Goal: Task Accomplishment & Management: Use online tool/utility

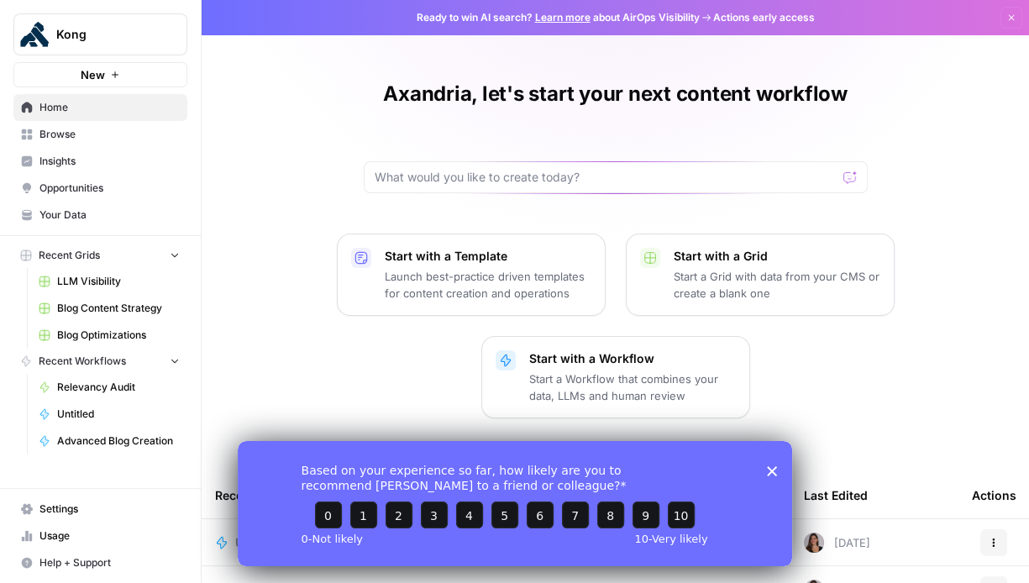
scroll to position [27, 0]
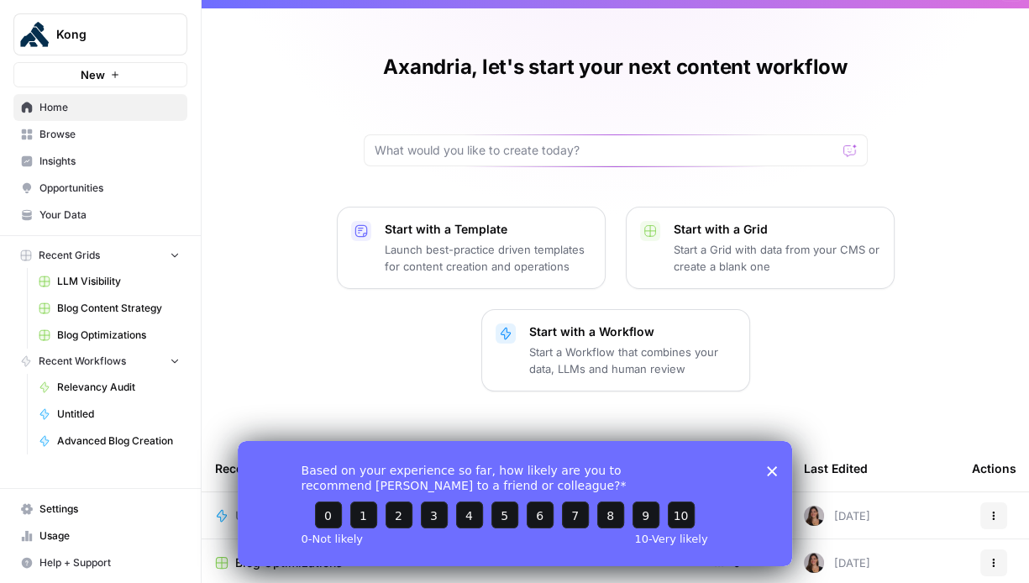
click at [769, 469] on polygon "Close survey" at bounding box center [771, 470] width 10 height 10
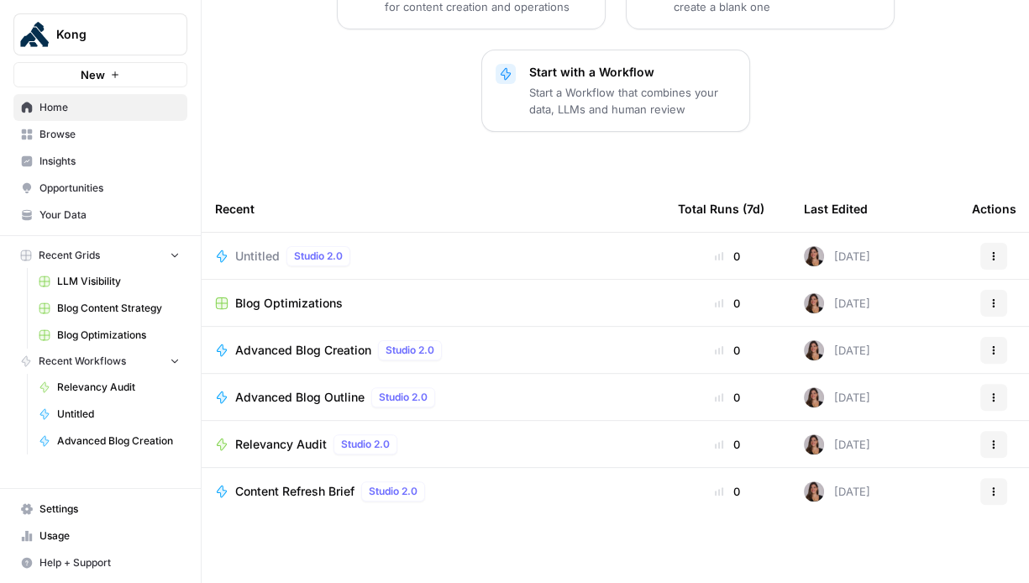
scroll to position [291, 0]
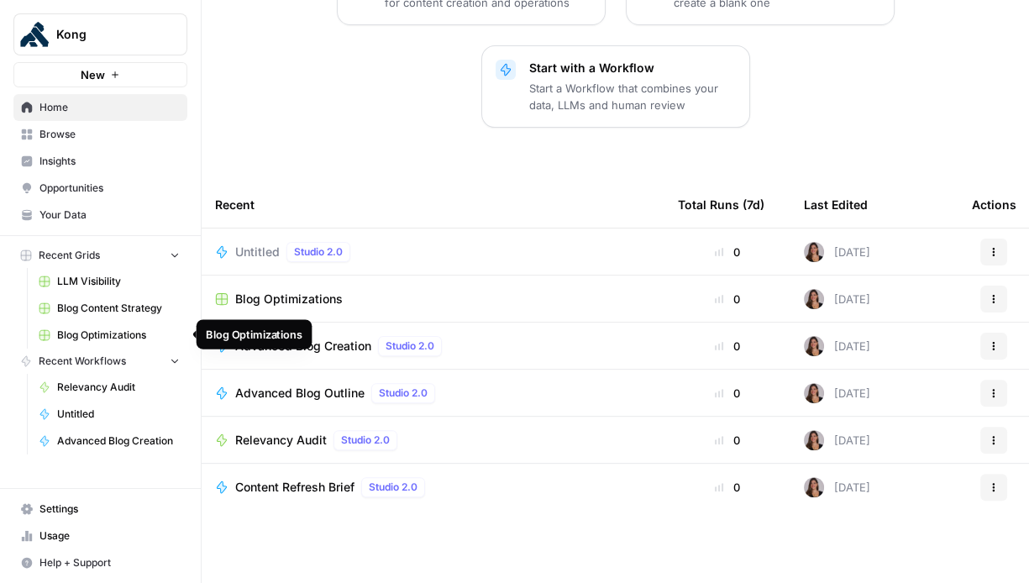
click at [122, 341] on link "Blog Optimizations" at bounding box center [109, 335] width 156 height 27
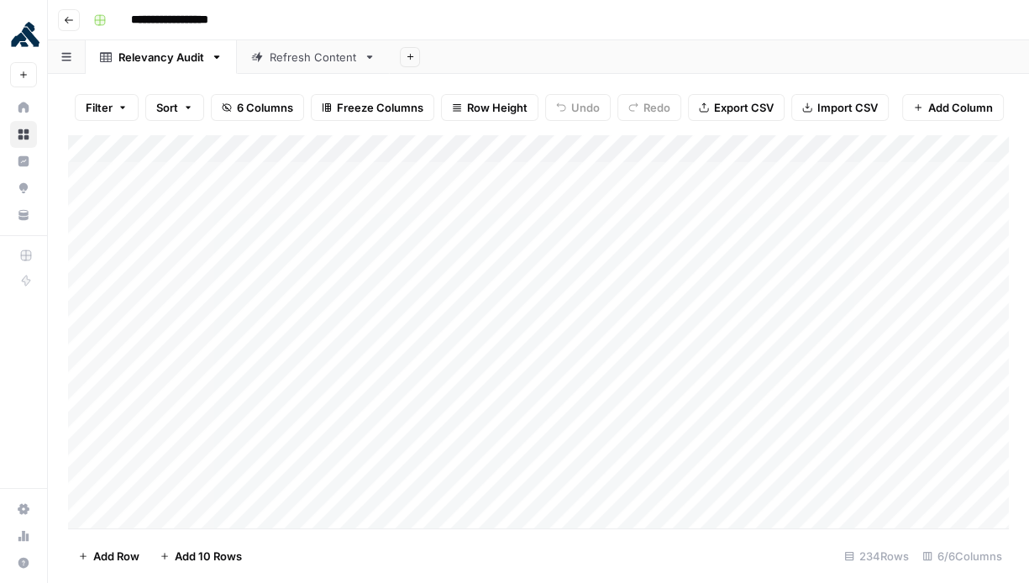
click at [316, 61] on div "Refresh Content" at bounding box center [313, 57] width 87 height 17
click at [178, 51] on div "Relevancy Audit" at bounding box center [161, 57] width 86 height 17
click at [74, 22] on button "Go back" at bounding box center [69, 20] width 22 height 22
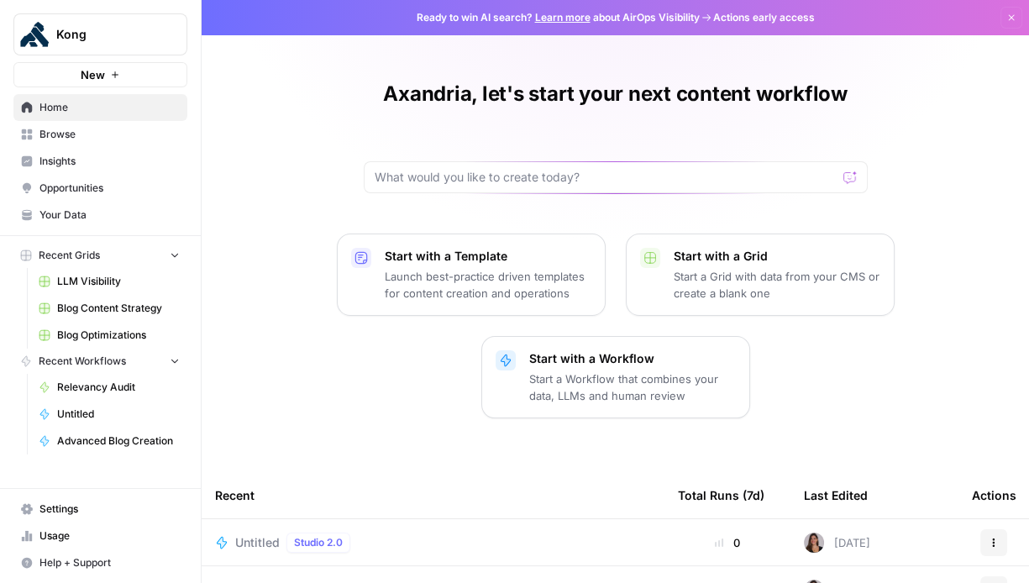
scroll to position [291, 0]
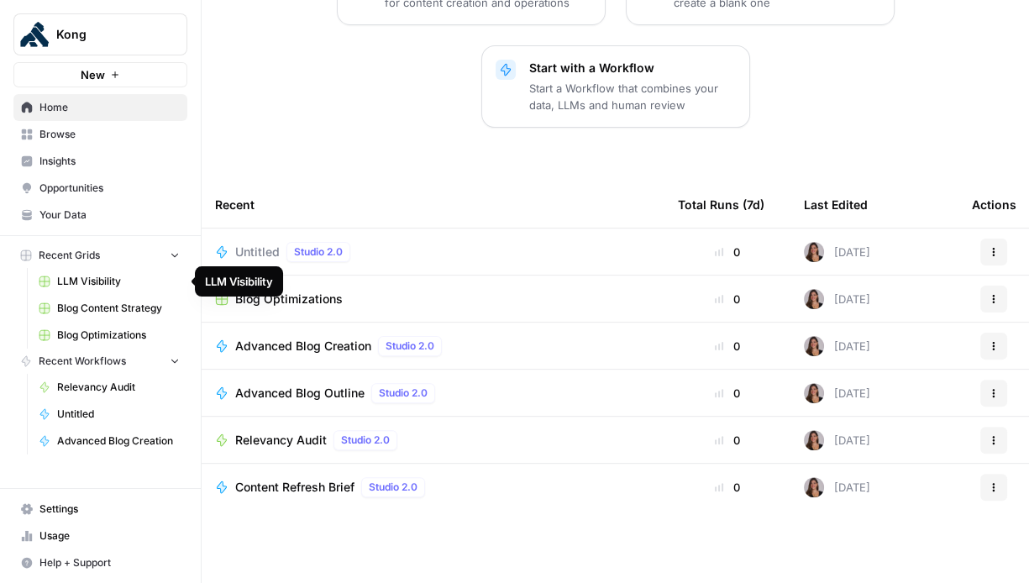
click at [63, 275] on span "LLM Visibility" at bounding box center [118, 281] width 123 height 15
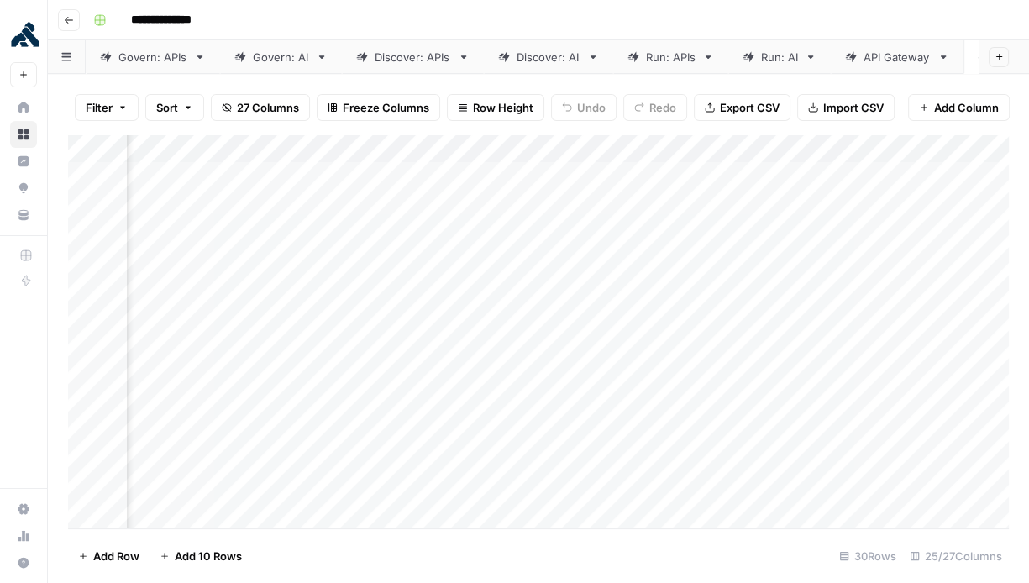
scroll to position [0, 470]
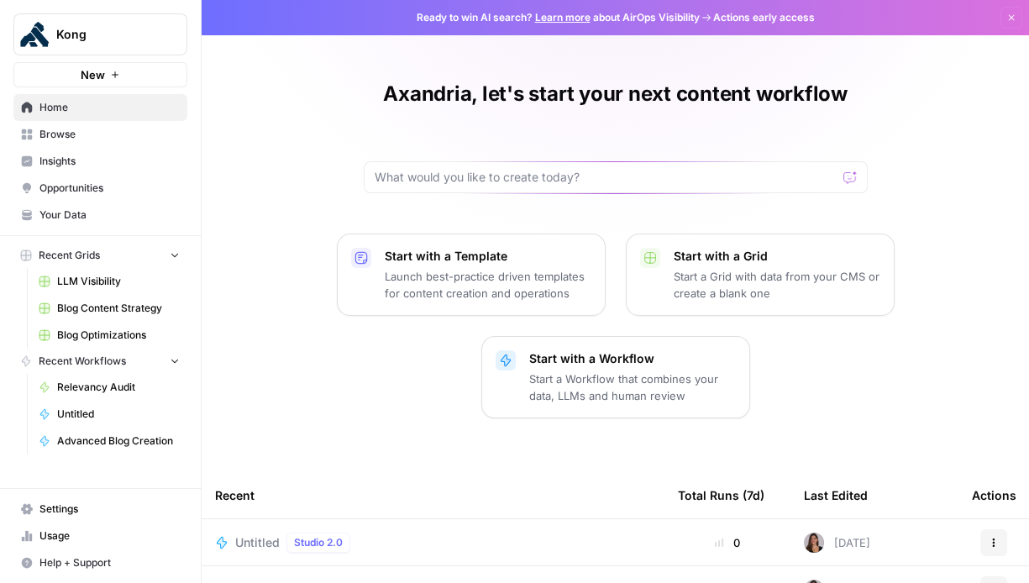
scroll to position [291, 0]
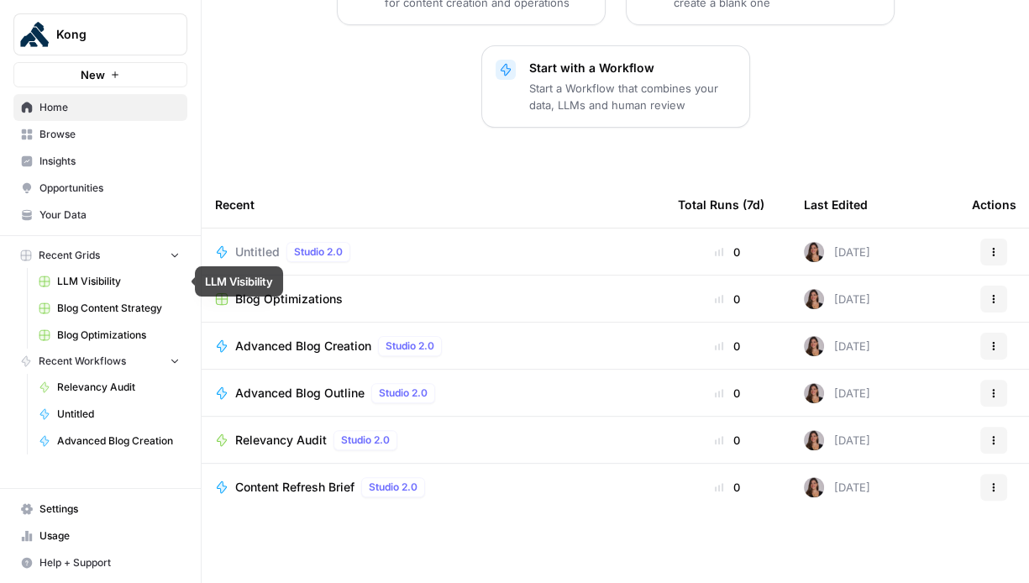
click at [97, 283] on span "LLM Visibility" at bounding box center [118, 281] width 123 height 15
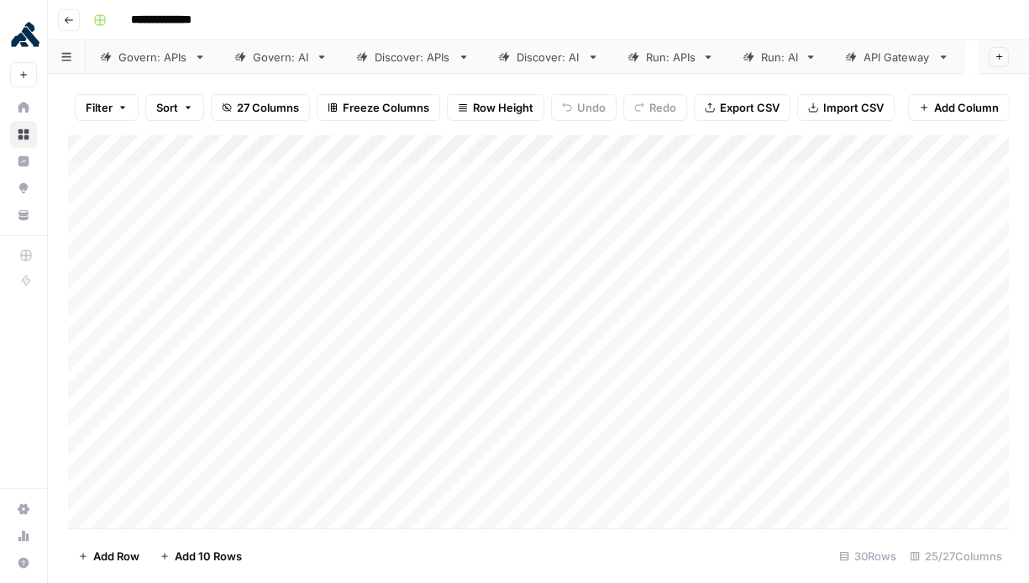
click at [170, 57] on div "Govern: APIs" at bounding box center [152, 57] width 69 height 17
click at [268, 62] on div "Govern: AI" at bounding box center [281, 57] width 56 height 17
click at [394, 67] on link "Discover: APIs" at bounding box center [413, 57] width 142 height 34
click at [512, 61] on div "Discover: AI" at bounding box center [539, 57] width 82 height 17
click at [685, 55] on div "Run: APIs" at bounding box center [671, 57] width 50 height 17
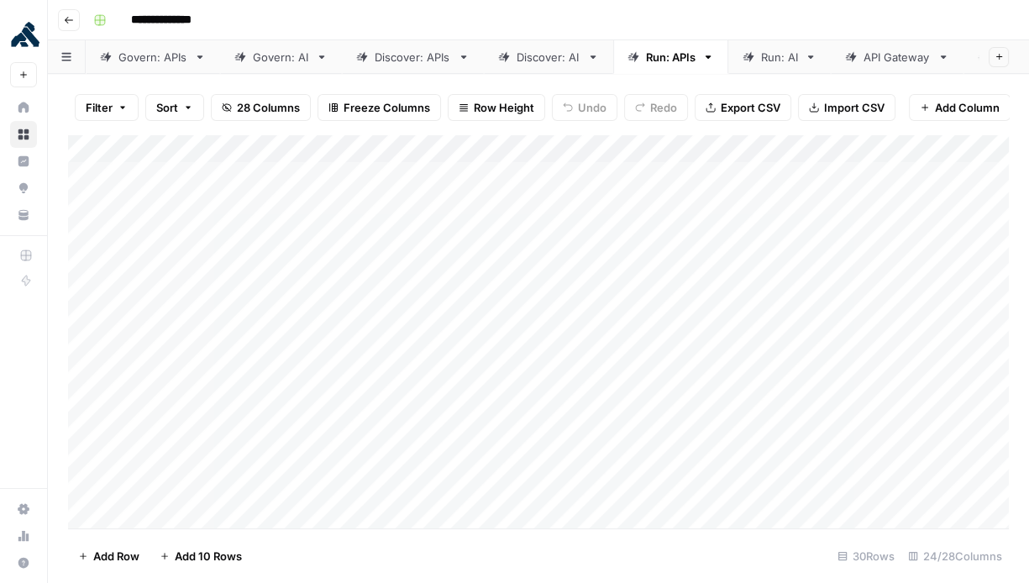
click at [773, 58] on div "Run: AI" at bounding box center [779, 57] width 37 height 17
click at [157, 52] on div "Govern: APIs" at bounding box center [152, 57] width 69 height 17
click at [69, 24] on button "Go back" at bounding box center [69, 20] width 22 height 22
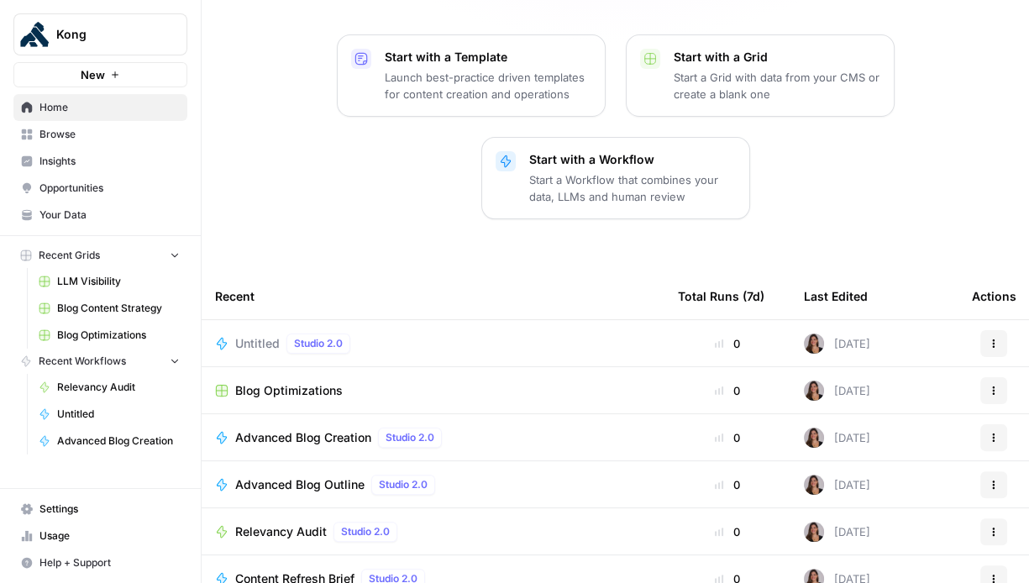
scroll to position [204, 0]
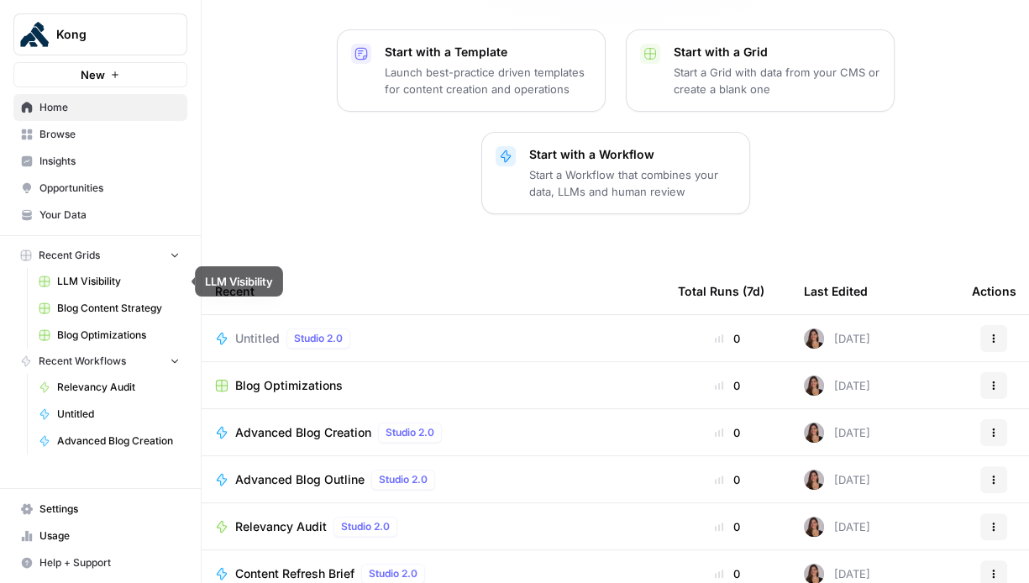
drag, startPoint x: 92, startPoint y: 285, endPoint x: 123, endPoint y: 286, distance: 31.9
click at [92, 285] on span "LLM Visibility" at bounding box center [118, 281] width 123 height 15
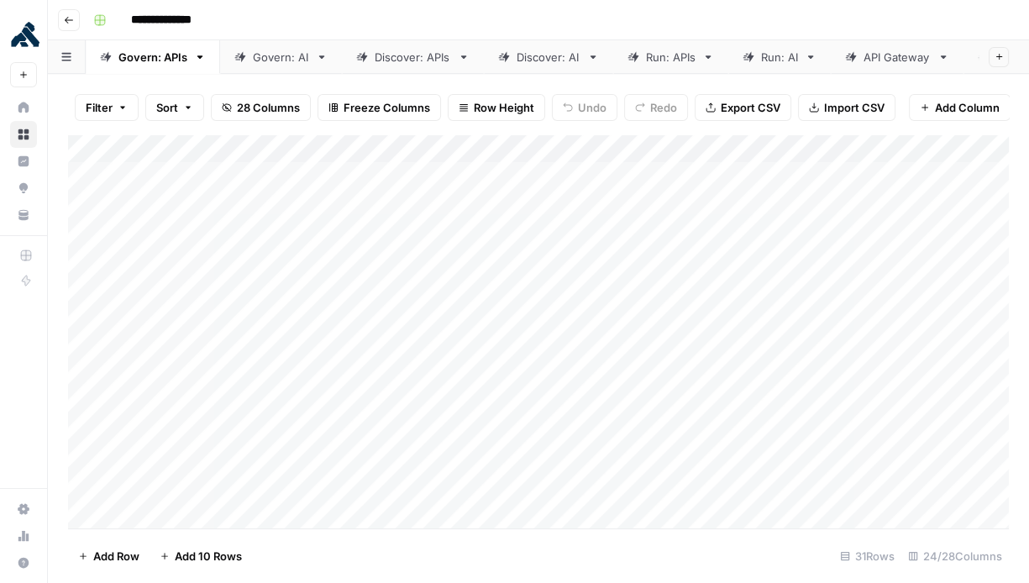
click at [512, 57] on div "Discover: AI" at bounding box center [539, 57] width 82 height 17
click at [650, 60] on div "Run: APIs" at bounding box center [671, 57] width 50 height 17
click at [779, 64] on div "Run: AI" at bounding box center [779, 57] width 37 height 17
click at [124, 63] on div "Govern: APIs" at bounding box center [152, 57] width 69 height 17
click at [261, 62] on div "Govern: AI" at bounding box center [281, 57] width 56 height 17
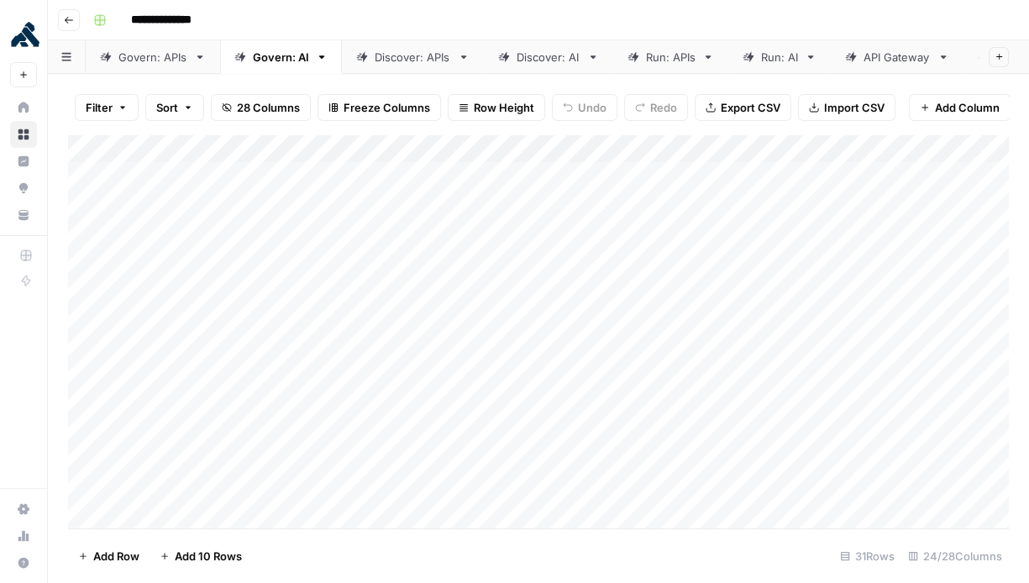
click at [418, 63] on div "Discover: APIs" at bounding box center [413, 57] width 76 height 17
click at [524, 58] on div "Discover: AI" at bounding box center [549, 57] width 64 height 17
click at [656, 61] on div "Run: APIs" at bounding box center [671, 57] width 50 height 17
click at [650, 61] on div "Run: AI" at bounding box center [641, 57] width 37 height 17
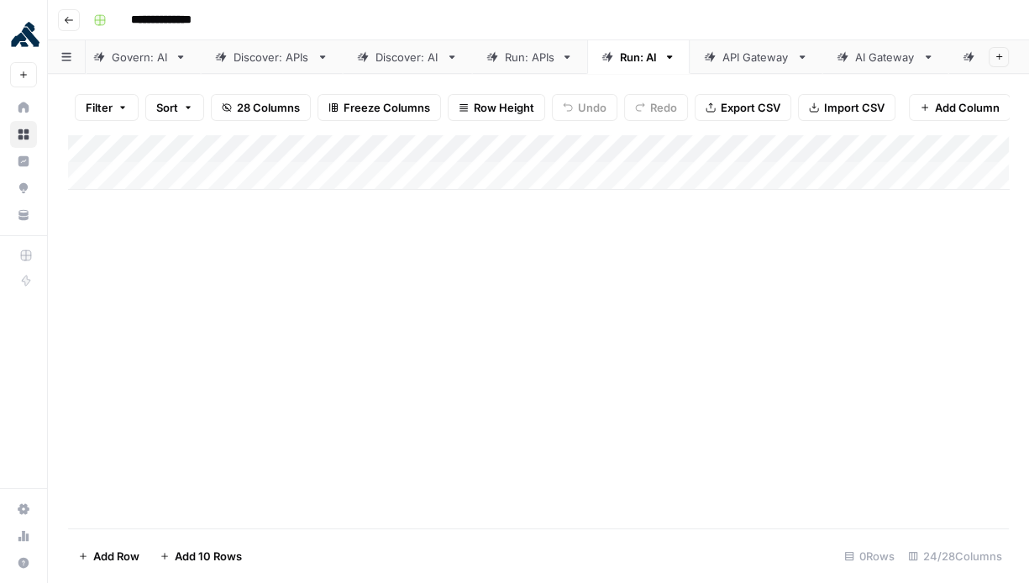
scroll to position [0, 160]
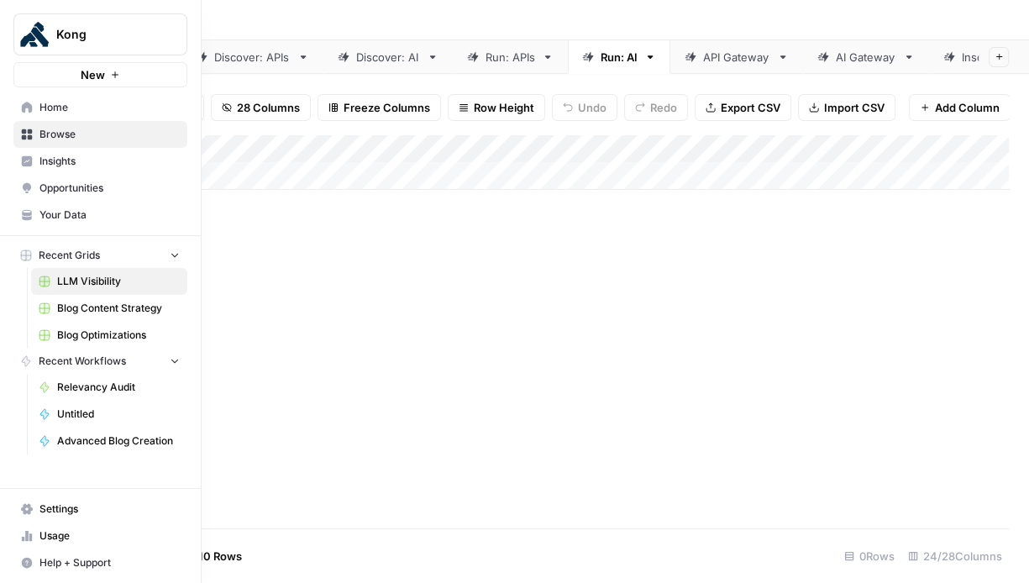
click at [53, 112] on span "Home" at bounding box center [109, 107] width 140 height 15
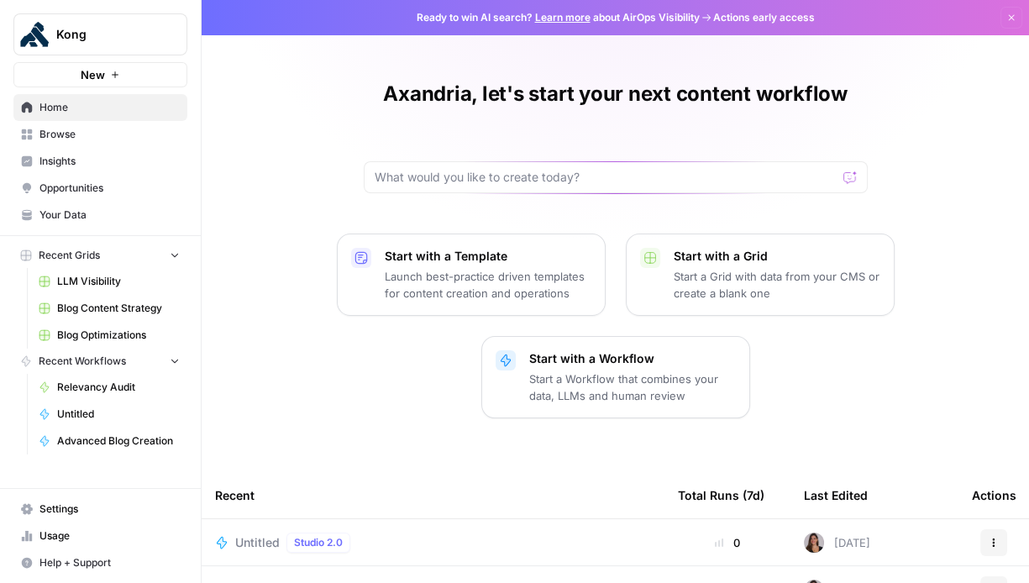
click at [34, 134] on link "Browse" at bounding box center [100, 134] width 174 height 27
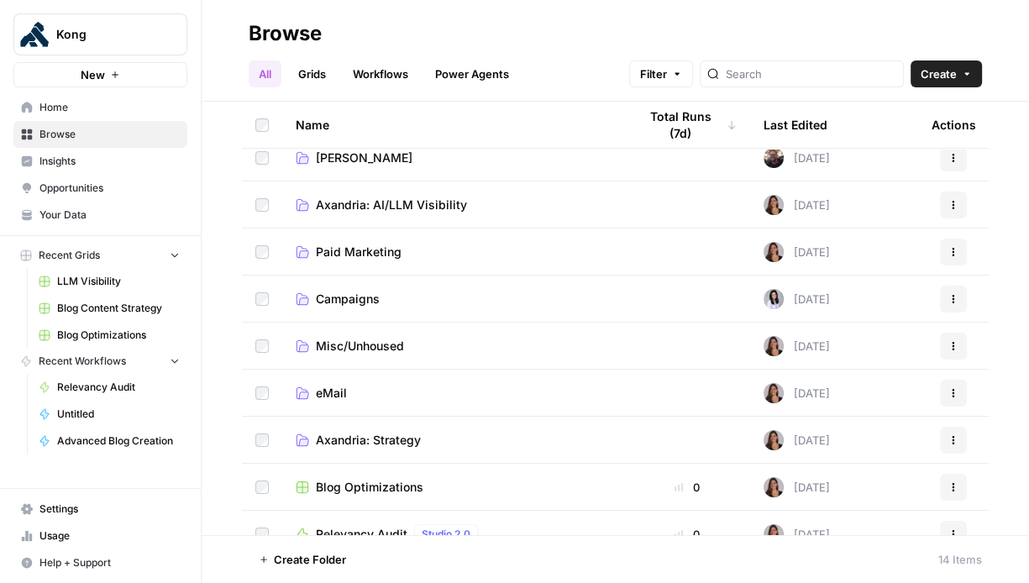
scroll to position [158, 0]
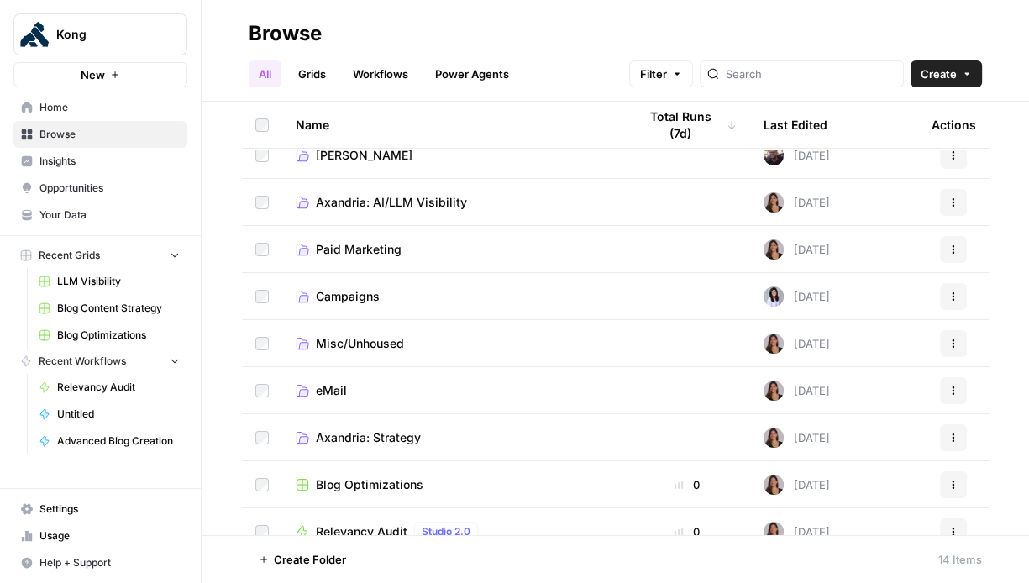
click at [385, 210] on span "Axandria: AI/LLM Visibility" at bounding box center [391, 202] width 151 height 17
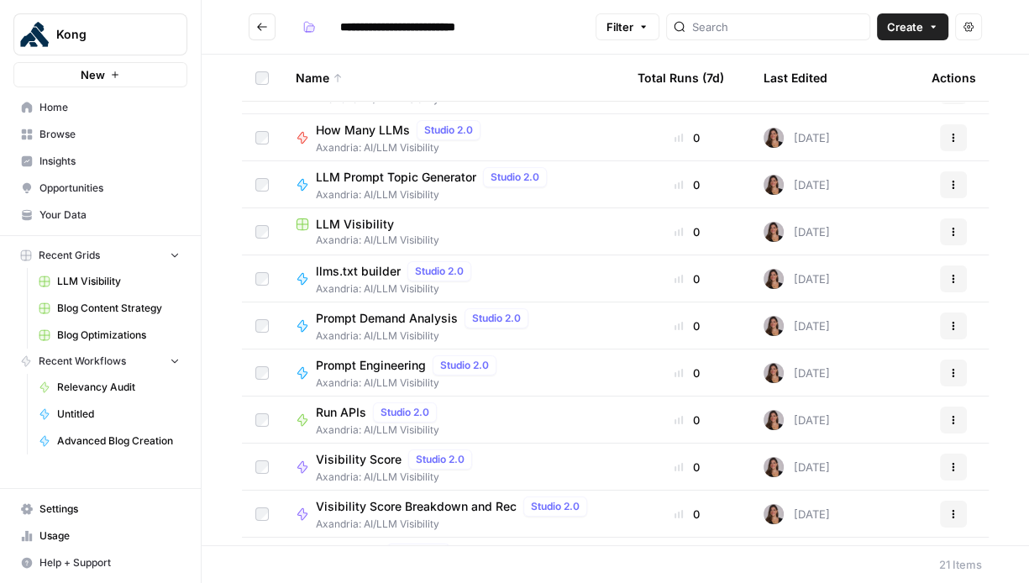
scroll to position [543, 0]
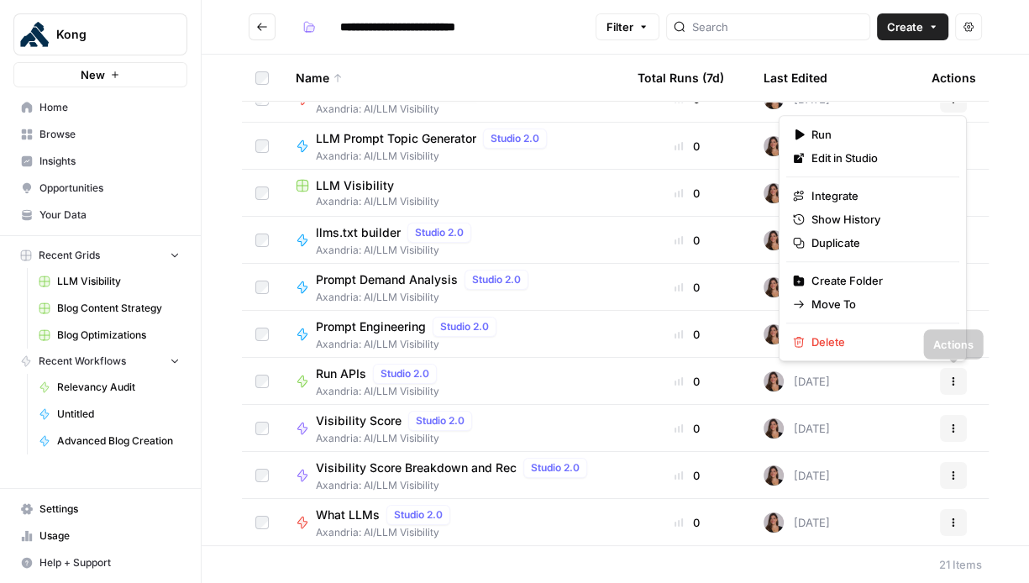
click at [950, 380] on icon "button" at bounding box center [953, 381] width 10 height 10
click at [848, 241] on span "Duplicate" at bounding box center [878, 242] width 134 height 17
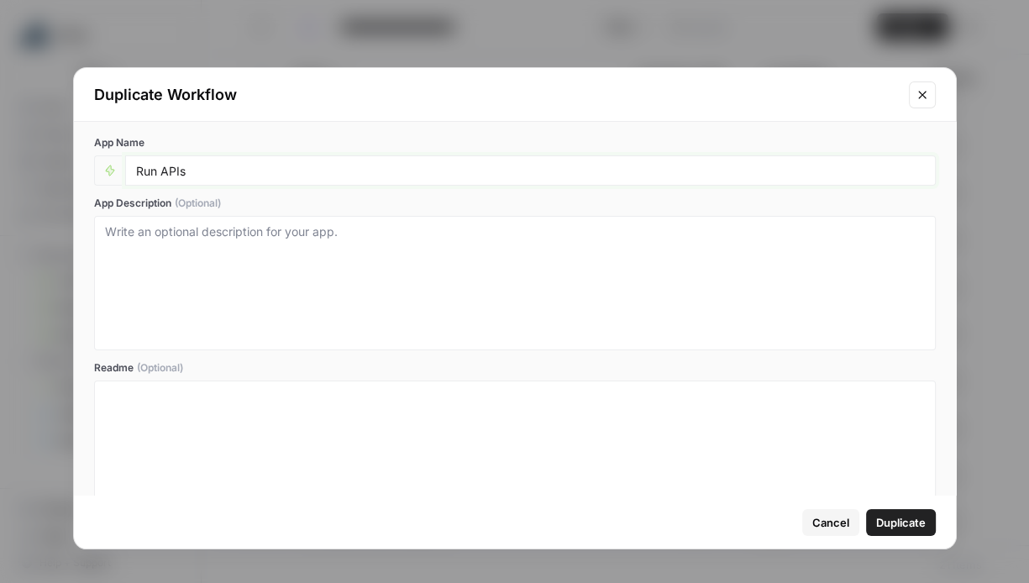
click at [169, 173] on input "Run APIs" at bounding box center [530, 170] width 789 height 15
type input "Run AIs"
click at [906, 525] on span "Duplicate" at bounding box center [901, 522] width 50 height 17
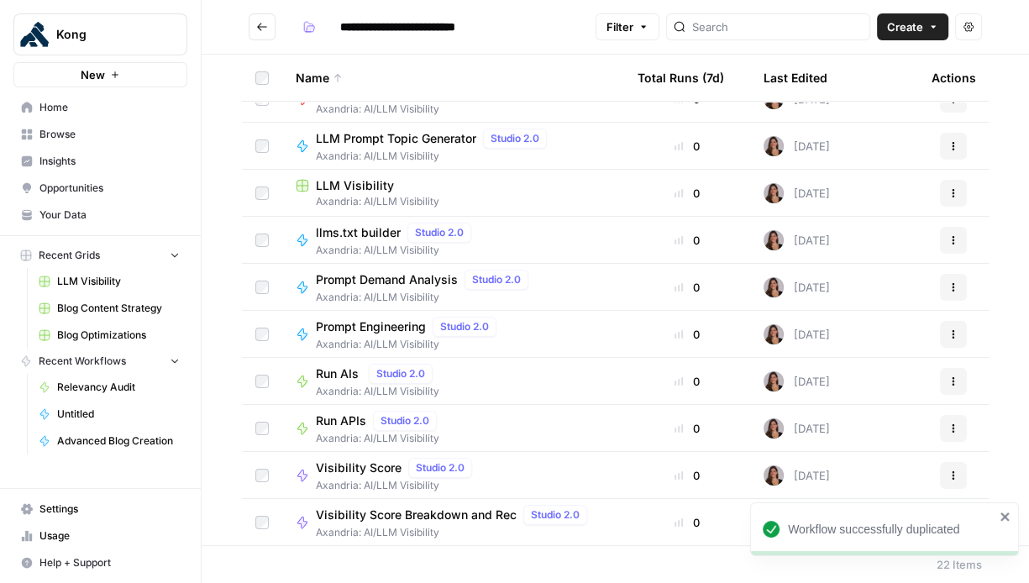
scroll to position [590, 0]
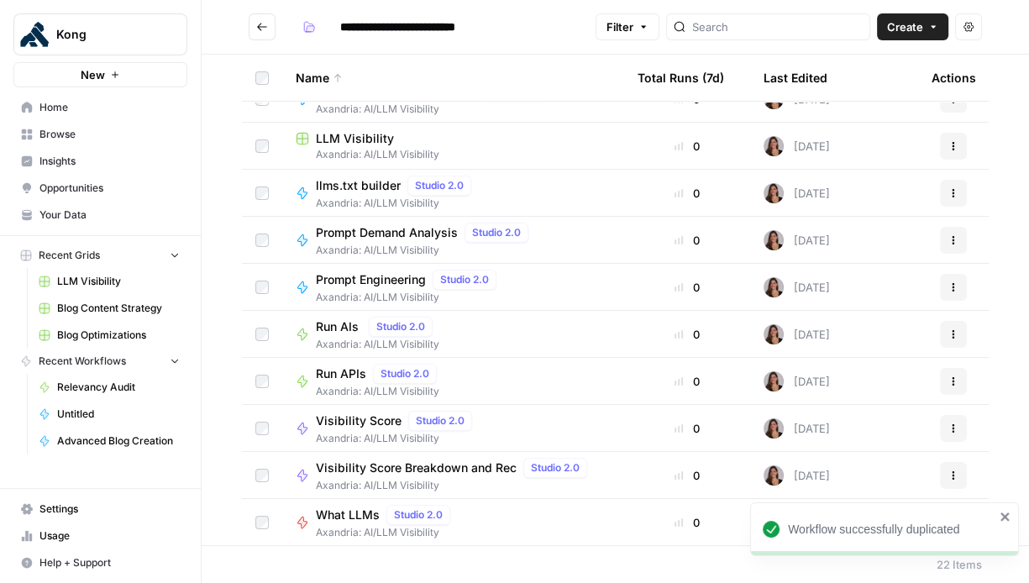
click at [344, 330] on span "Run AIs" at bounding box center [339, 326] width 46 height 17
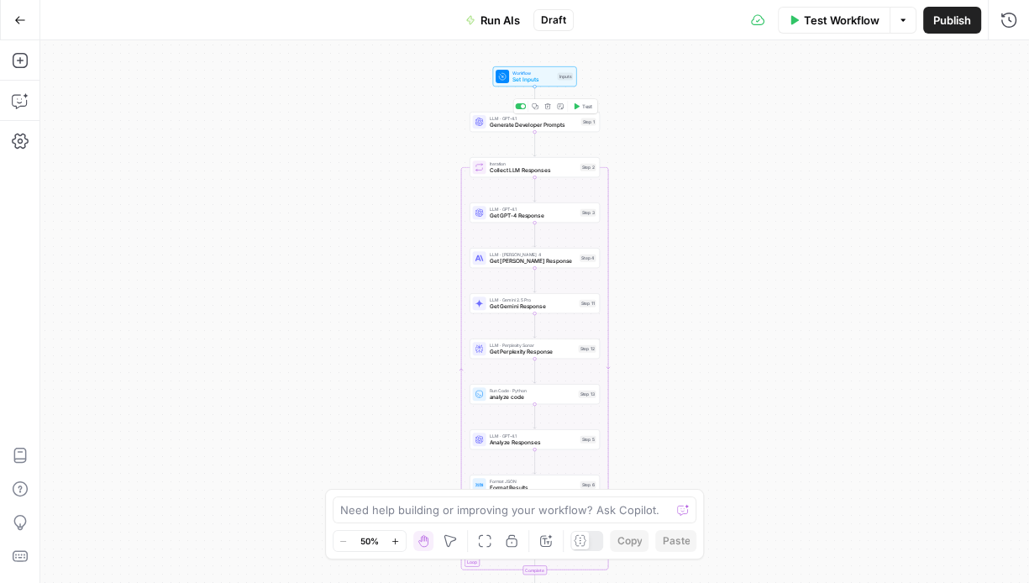
click at [536, 124] on span "Generate Developer Prompts" at bounding box center [534, 125] width 88 height 8
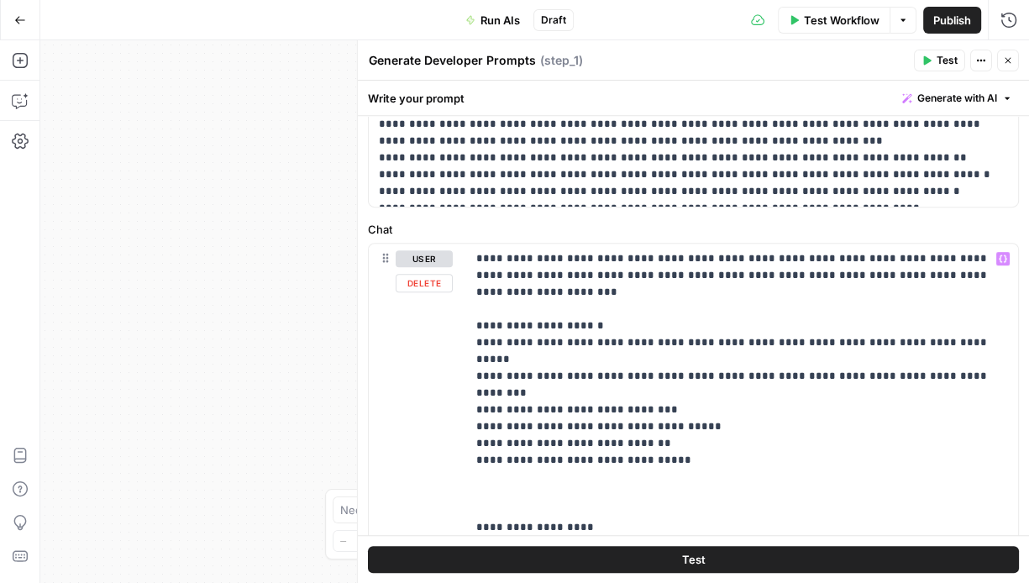
scroll to position [623, 0]
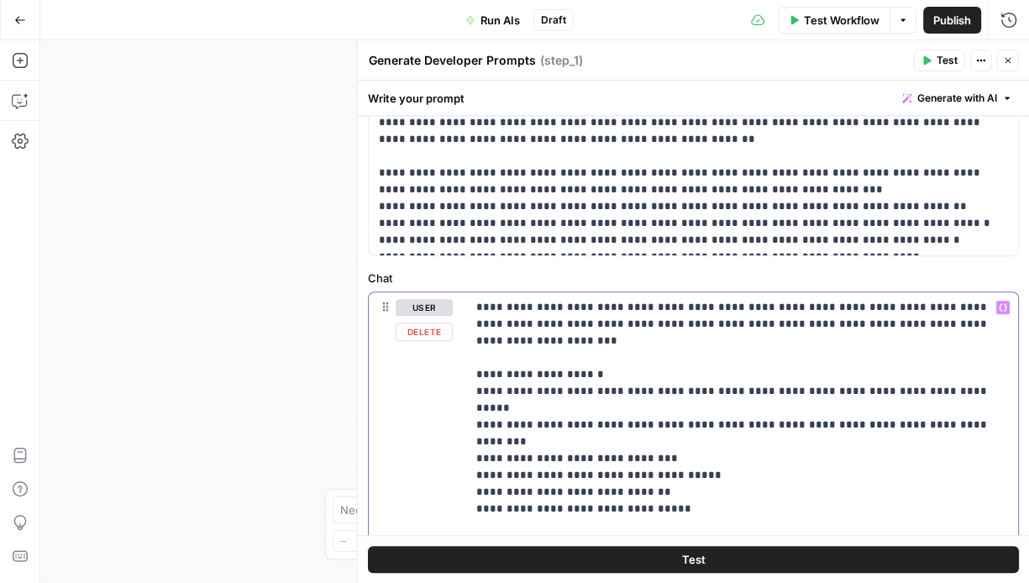
drag, startPoint x: 543, startPoint y: 406, endPoint x: 503, endPoint y: 408, distance: 39.5
click at [483, 406] on p "**********" at bounding box center [742, 475] width 532 height 353
drag, startPoint x: 546, startPoint y: 404, endPoint x: 516, endPoint y: 408, distance: 30.5
click at [477, 403] on p "**********" at bounding box center [742, 475] width 532 height 353
click at [527, 411] on p "**********" at bounding box center [742, 475] width 532 height 353
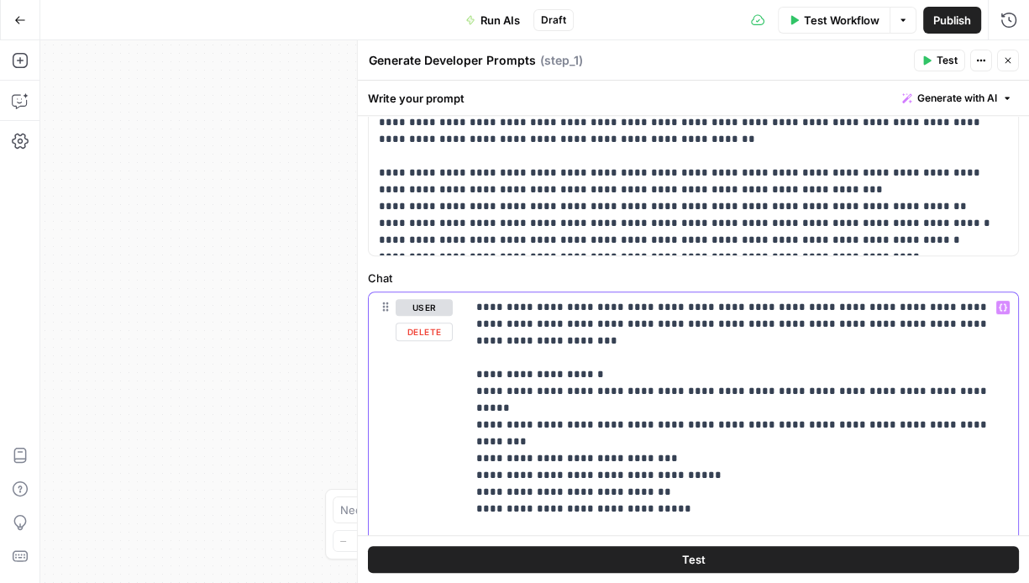
drag, startPoint x: 547, startPoint y: 406, endPoint x: 484, endPoint y: 410, distance: 63.1
click at [484, 410] on p "**********" at bounding box center [742, 475] width 532 height 353
click at [600, 406] on p "**********" at bounding box center [742, 475] width 532 height 353
click at [548, 422] on p "**********" at bounding box center [742, 475] width 532 height 353
click at [490, 408] on p "**********" at bounding box center [742, 475] width 532 height 353
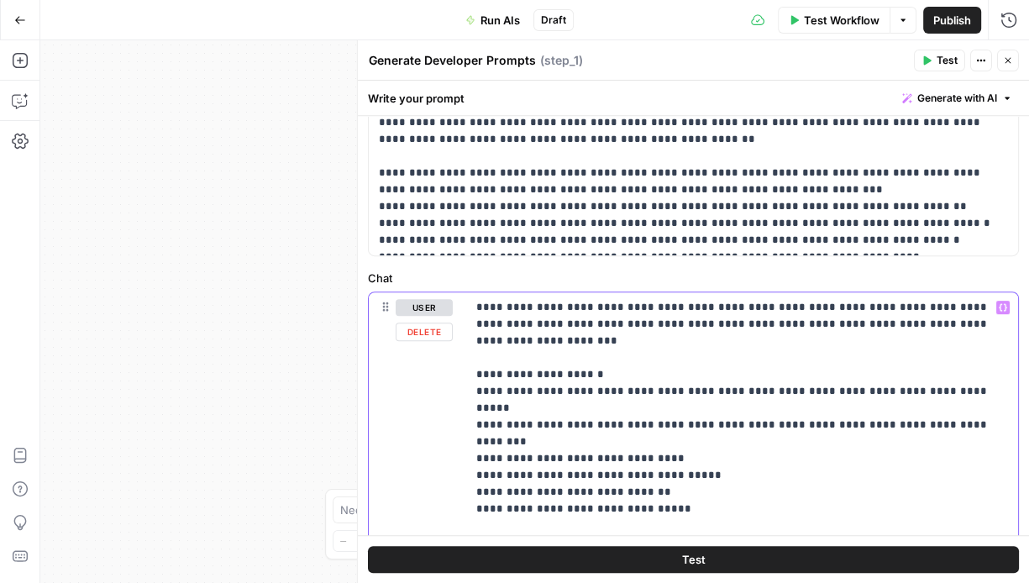
drag, startPoint x: 593, startPoint y: 424, endPoint x: 482, endPoint y: 427, distance: 110.9
click at [481, 427] on p "**********" at bounding box center [742, 475] width 532 height 353
click at [590, 422] on p "**********" at bounding box center [742, 475] width 532 height 353
drag, startPoint x: 550, startPoint y: 441, endPoint x: 487, endPoint y: 443, distance: 63.0
click at [482, 441] on p "**********" at bounding box center [742, 475] width 532 height 353
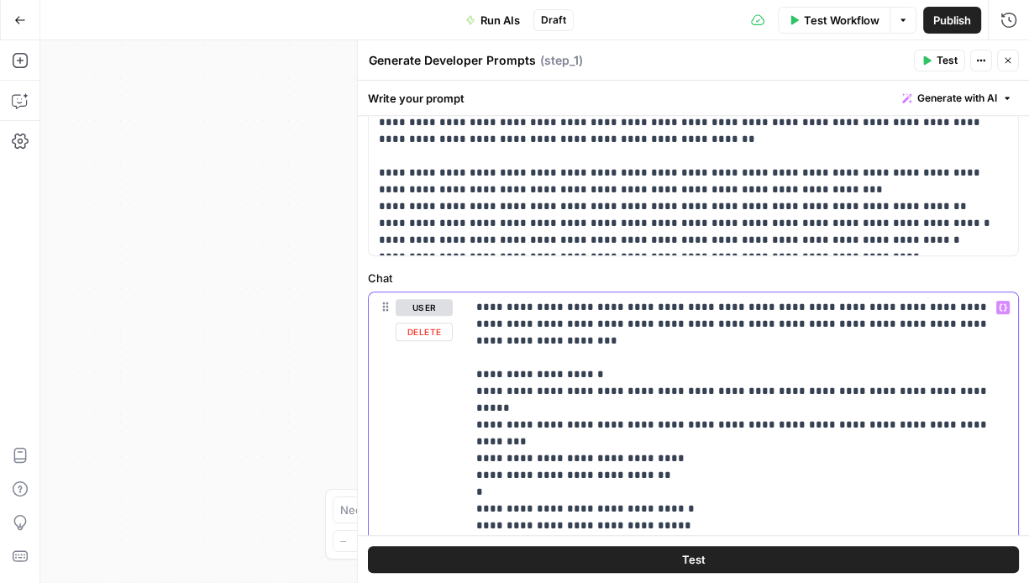
drag, startPoint x: 475, startPoint y: 456, endPoint x: 538, endPoint y: 469, distance: 64.4
click at [476, 456] on p "**********" at bounding box center [742, 484] width 532 height 370
drag, startPoint x: 616, startPoint y: 441, endPoint x: 636, endPoint y: 448, distance: 21.5
click at [616, 441] on p "**********" at bounding box center [742, 475] width 532 height 353
click at [660, 443] on p "**********" at bounding box center [742, 475] width 532 height 353
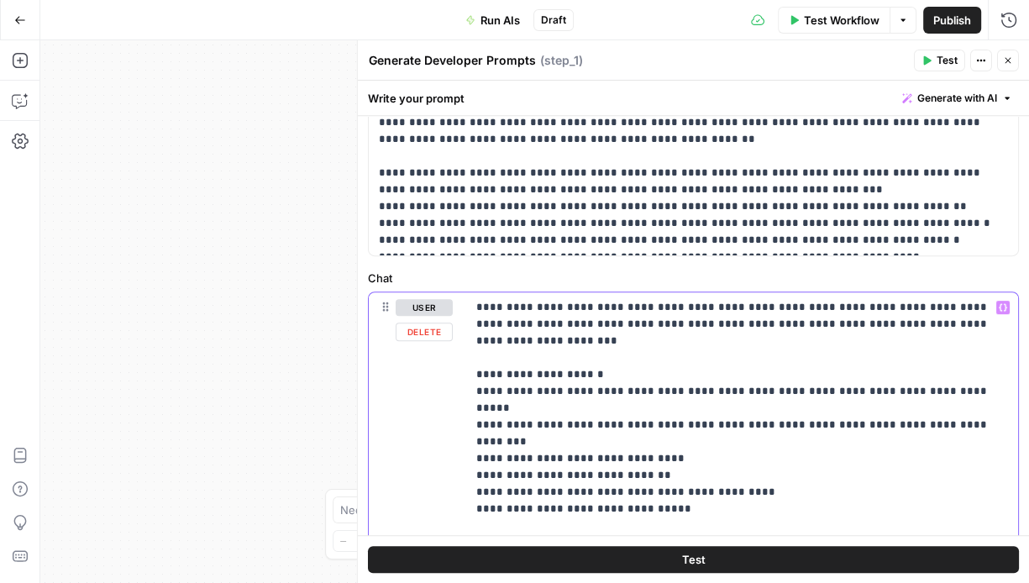
drag, startPoint x: 564, startPoint y: 459, endPoint x: 484, endPoint y: 460, distance: 79.8
click at [484, 460] on p "**********" at bounding box center [742, 475] width 532 height 353
drag, startPoint x: 478, startPoint y: 473, endPoint x: 501, endPoint y: 477, distance: 23.9
click at [478, 473] on p "**********" at bounding box center [742, 484] width 532 height 370
click at [573, 459] on p "**********" at bounding box center [742, 475] width 532 height 353
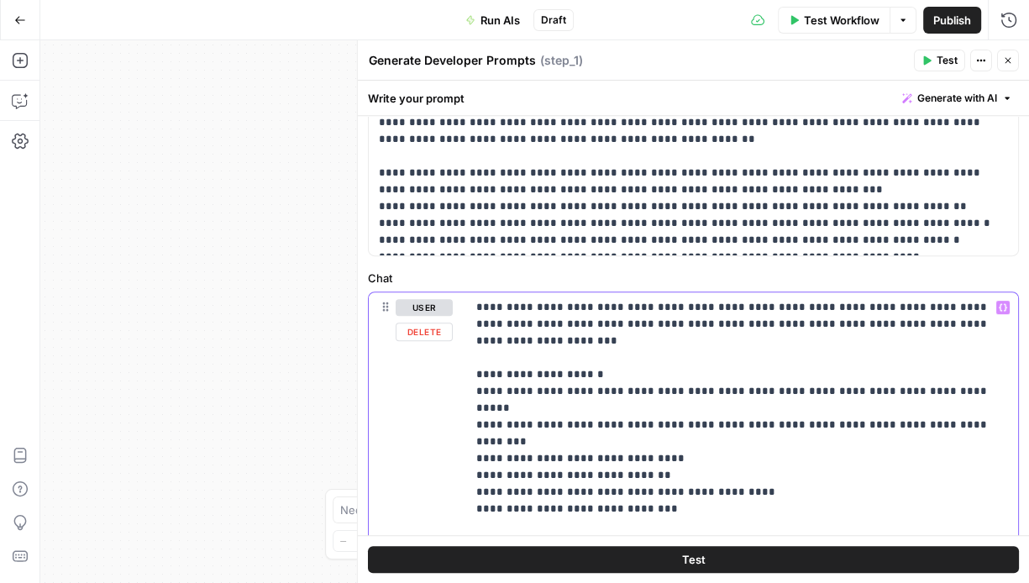
click at [581, 457] on p "**********" at bounding box center [742, 475] width 532 height 353
click at [652, 468] on p "**********" at bounding box center [742, 475] width 532 height 353
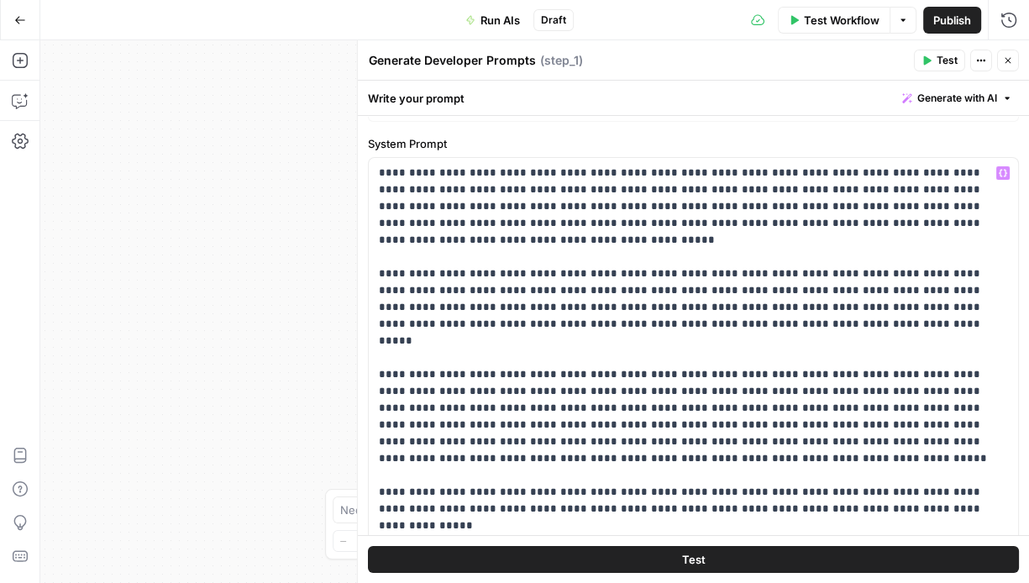
scroll to position [0, 0]
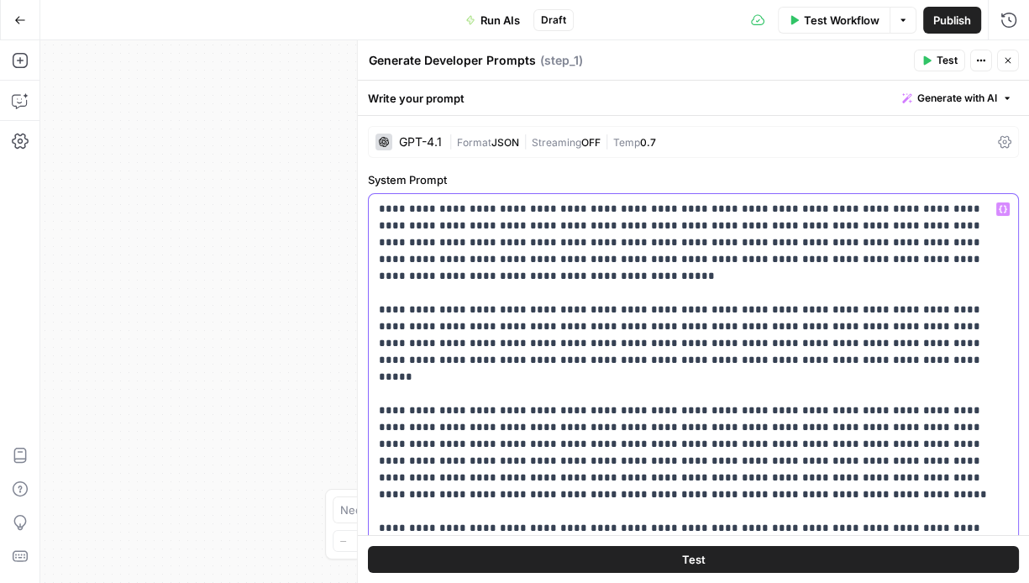
drag, startPoint x: 501, startPoint y: 209, endPoint x: 609, endPoint y: 213, distance: 108.4
drag, startPoint x: 540, startPoint y: 207, endPoint x: 564, endPoint y: 217, distance: 25.3
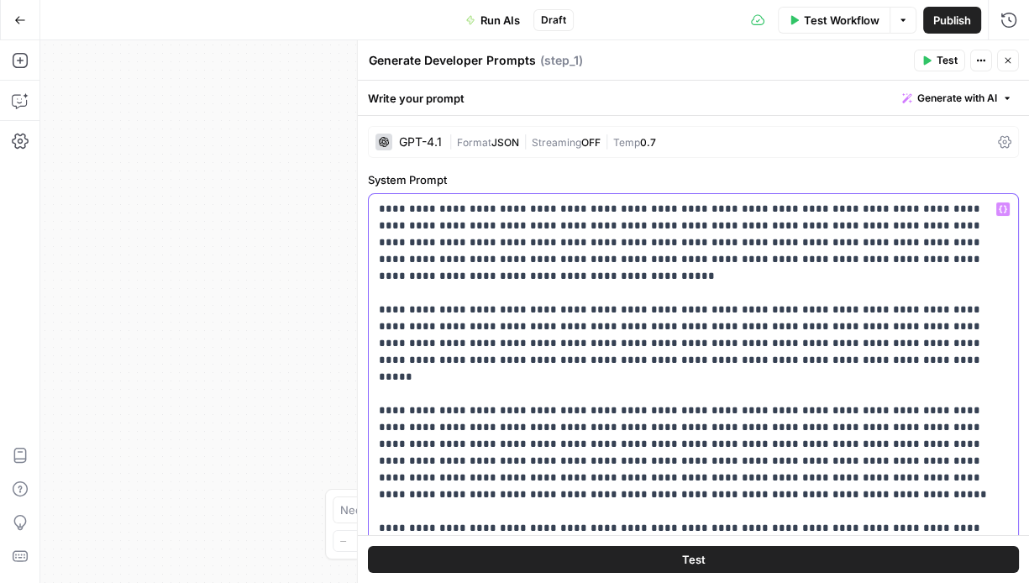
drag, startPoint x: 691, startPoint y: 260, endPoint x: 579, endPoint y: 267, distance: 112.0
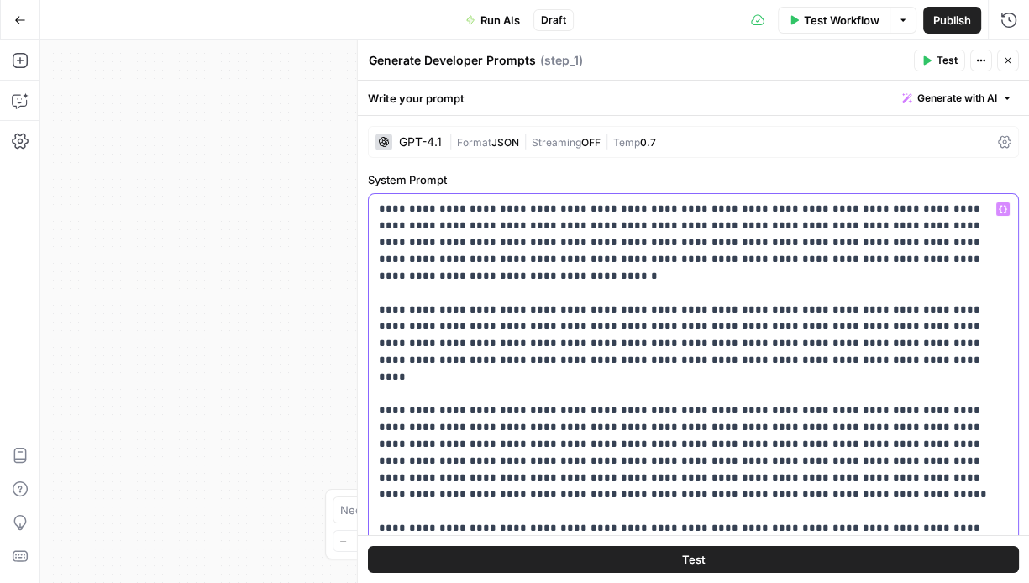
drag, startPoint x: 743, startPoint y: 260, endPoint x: 735, endPoint y: 261, distance: 8.6
drag, startPoint x: 739, startPoint y: 260, endPoint x: 663, endPoint y: 262, distance: 75.6
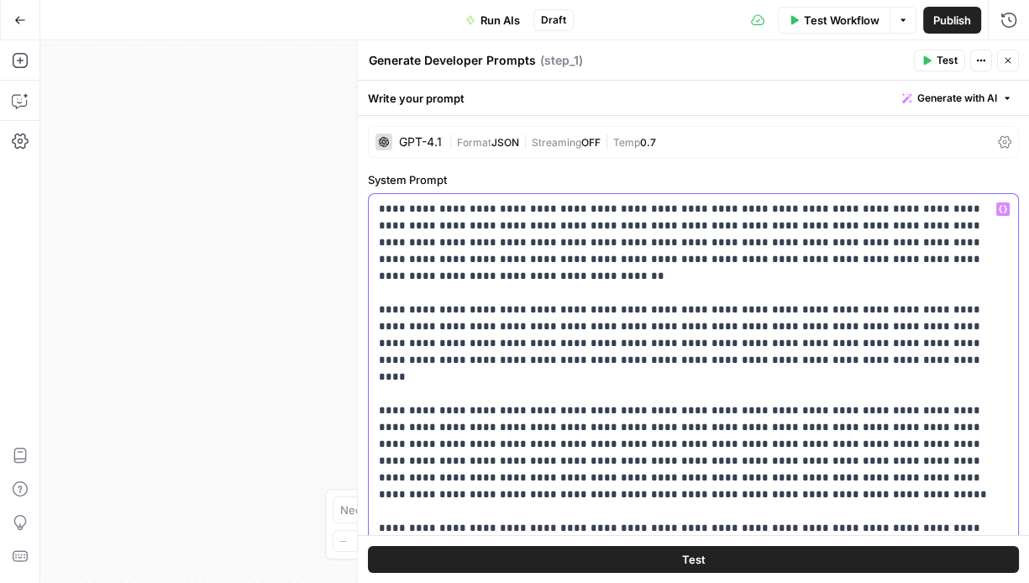
drag, startPoint x: 786, startPoint y: 262, endPoint x: 843, endPoint y: 265, distance: 57.2
drag, startPoint x: 864, startPoint y: 260, endPoint x: 771, endPoint y: 263, distance: 93.3
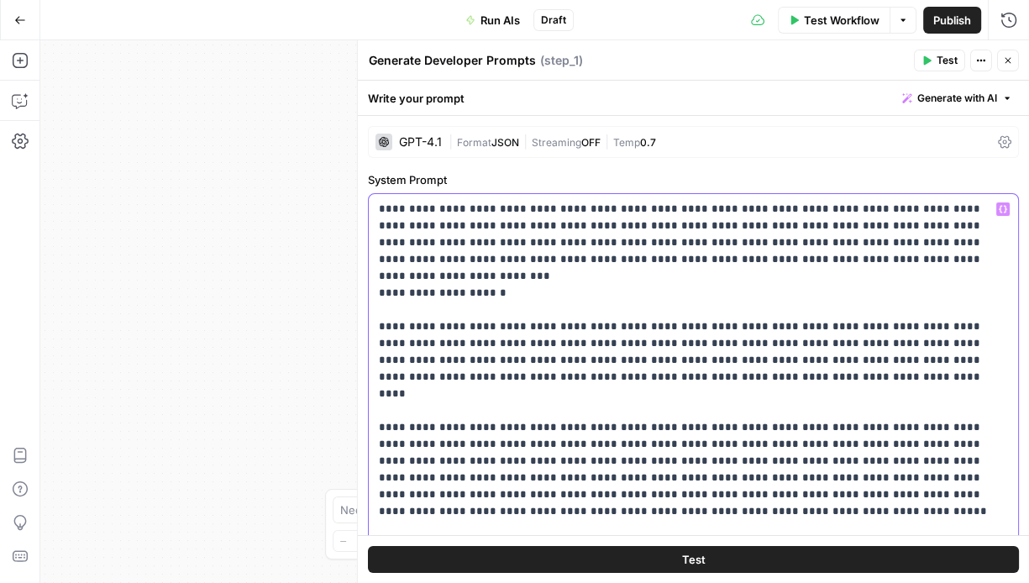
drag, startPoint x: 379, startPoint y: 272, endPoint x: 396, endPoint y: 275, distance: 17.0
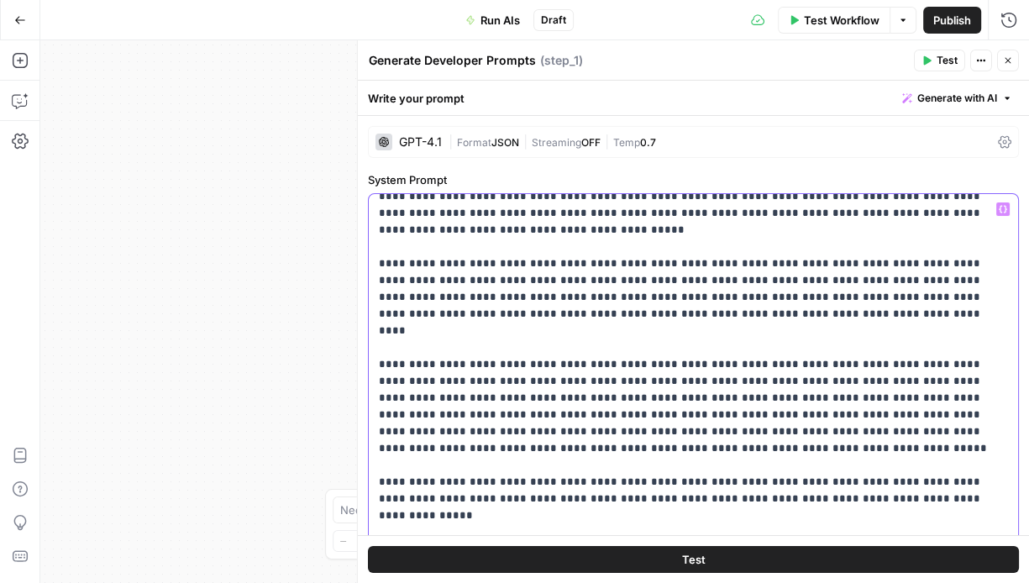
scroll to position [48, 0]
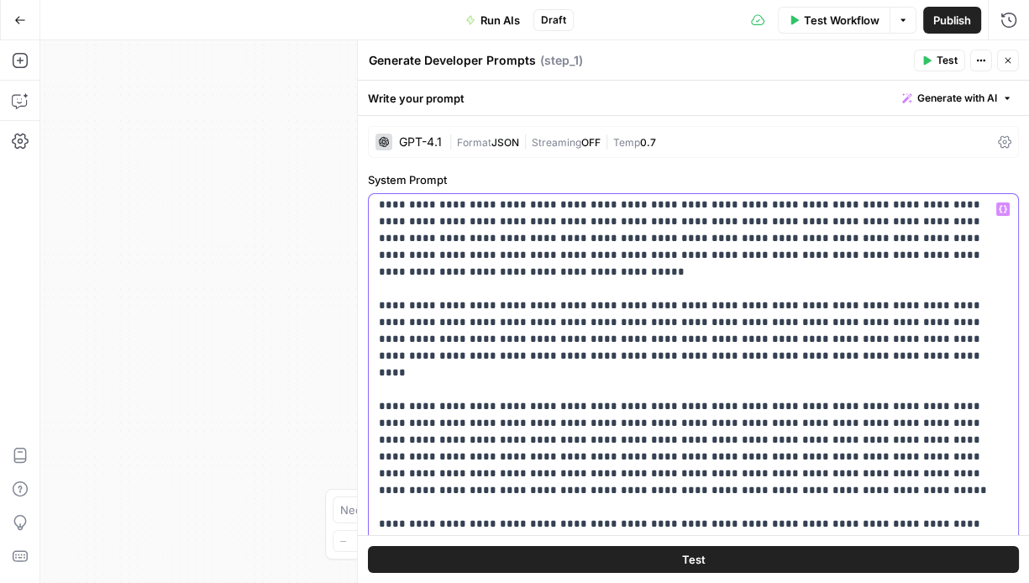
scroll to position [0, 0]
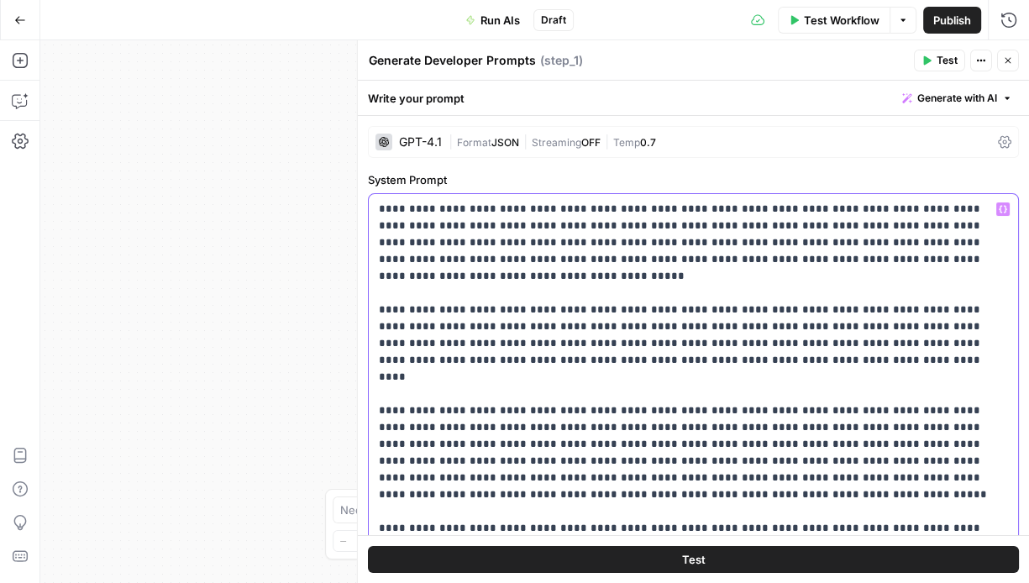
drag, startPoint x: 510, startPoint y: 260, endPoint x: 881, endPoint y: 254, distance: 371.3
copy p "**********"
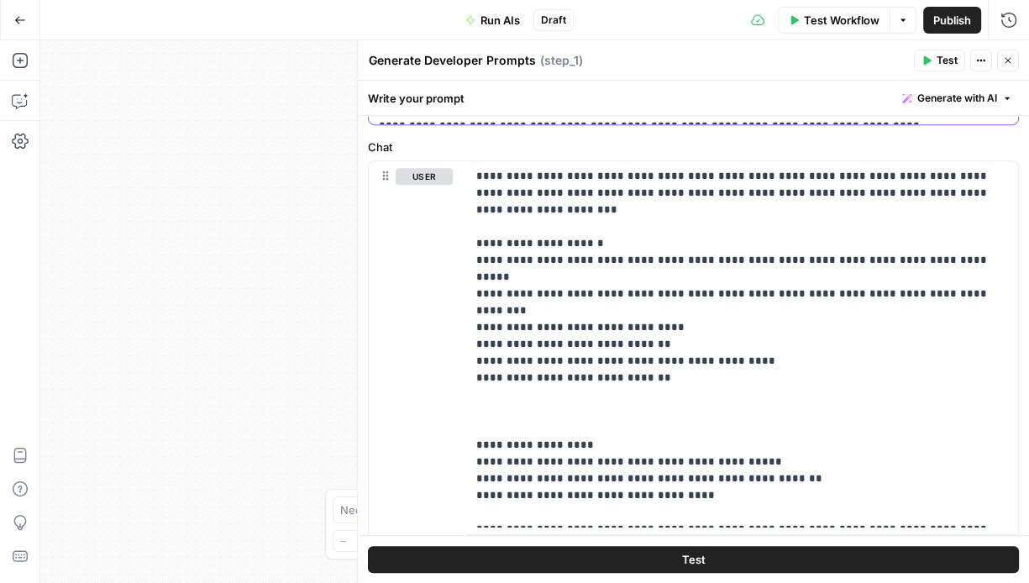
scroll to position [834, 0]
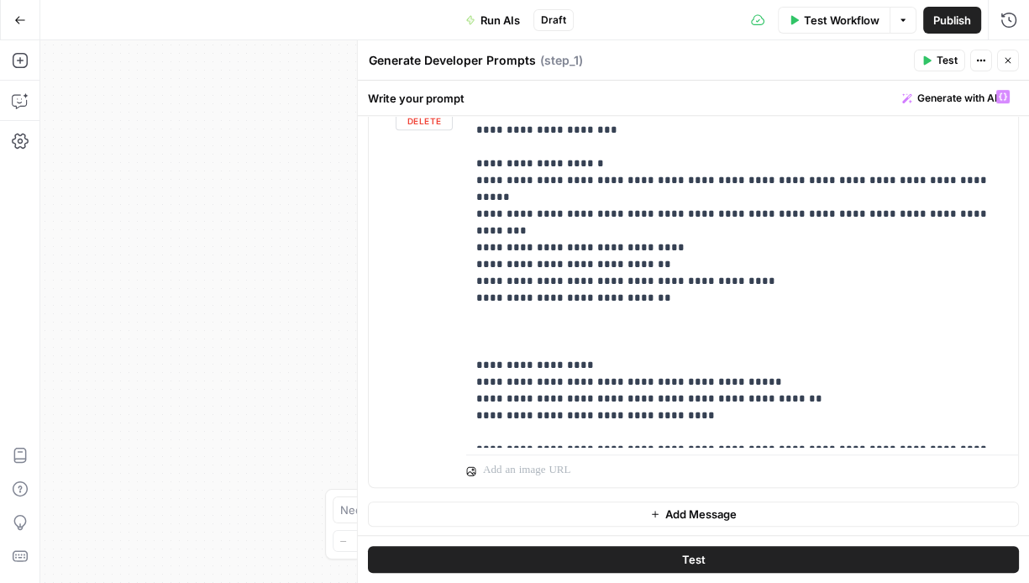
drag, startPoint x: 377, startPoint y: 207, endPoint x: 714, endPoint y: 142, distance: 343.1
click at [0, 0] on form "**********" at bounding box center [0, 0] width 0 height 0
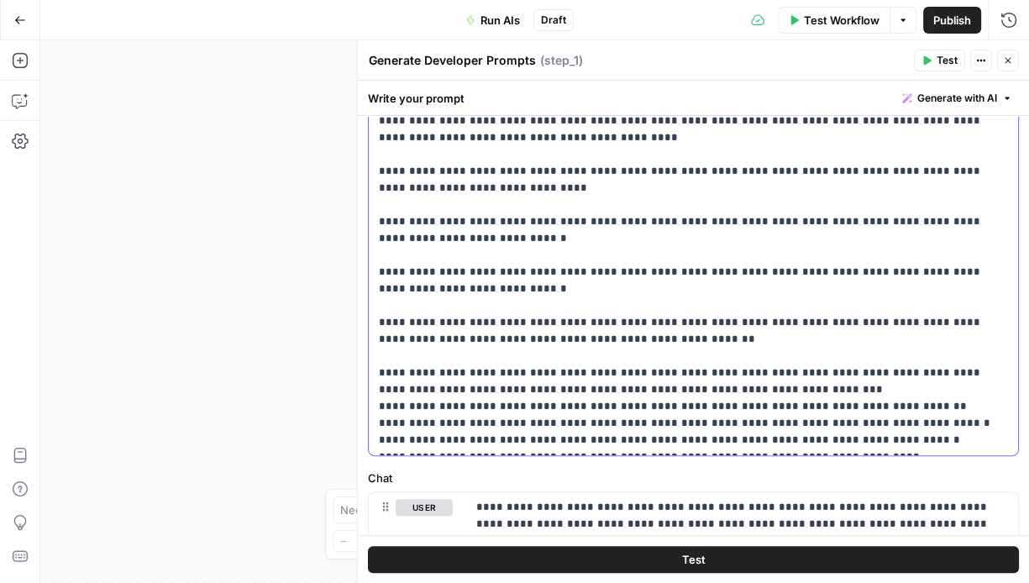
copy p "**********"
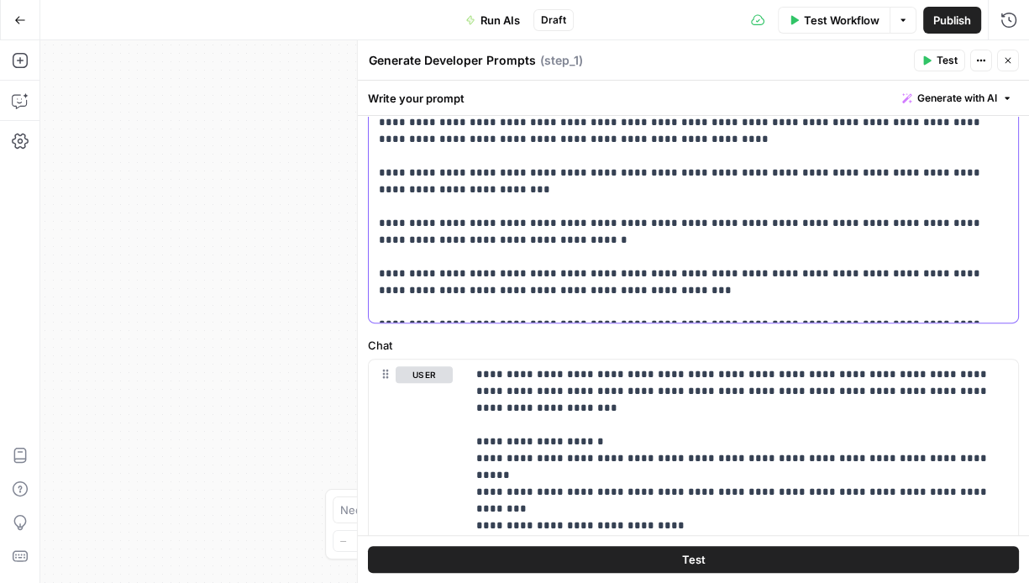
scroll to position [834, 0]
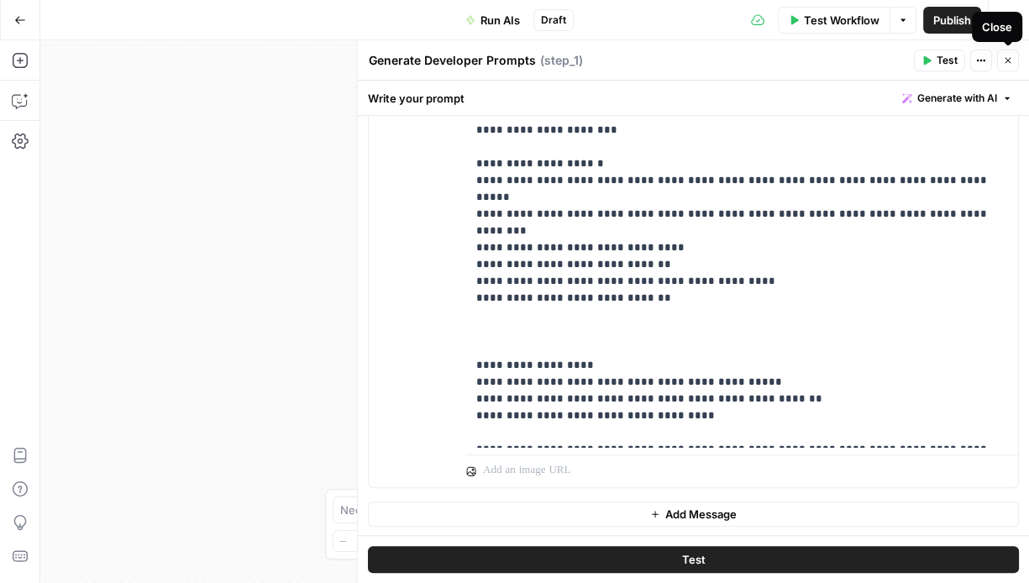
click at [1015, 64] on button "Close" at bounding box center [1008, 61] width 22 height 22
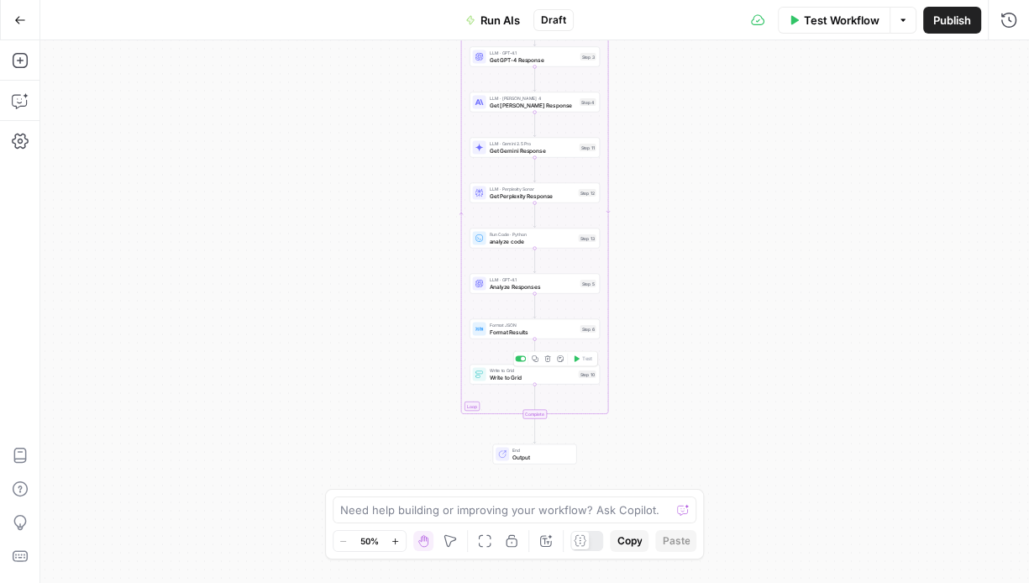
click at [517, 375] on span "Write to Grid" at bounding box center [533, 377] width 86 height 8
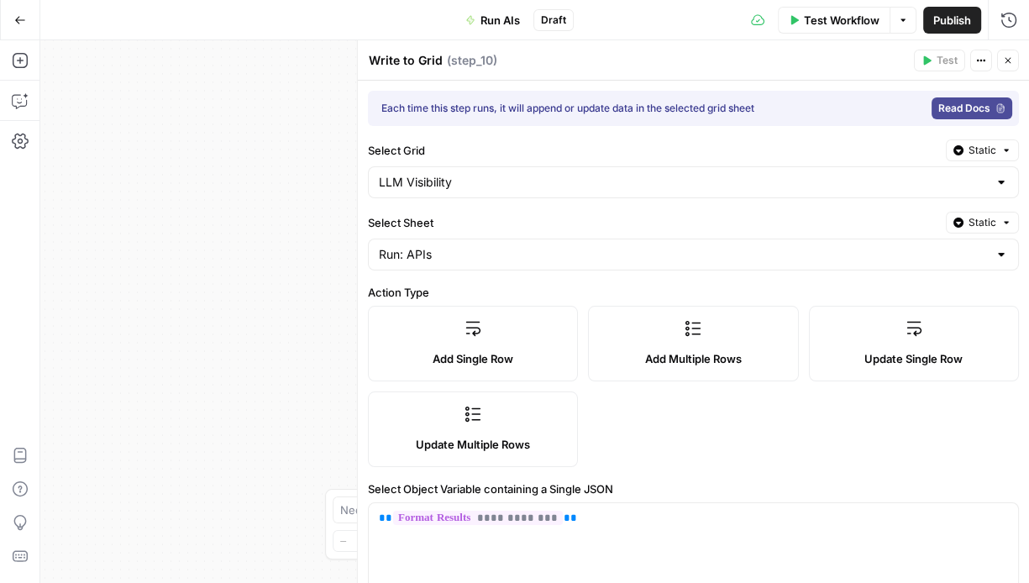
type input "Prompt"
type input "Funnel Stage"
type input "Persona"
type input "Use Case"
type input "GPT Response"
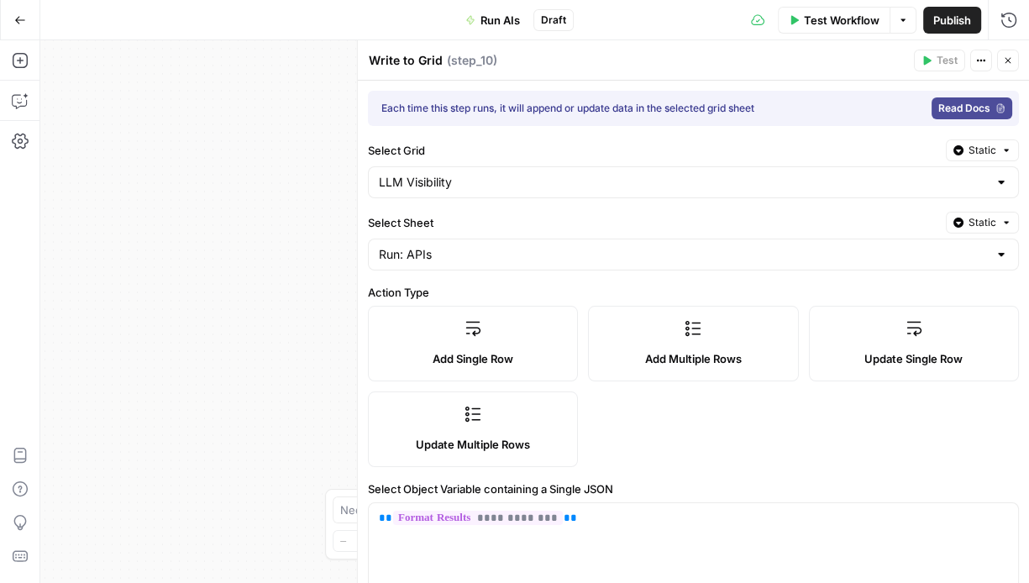
type input "Claude Response"
type input "Analysis"
type input "Kong Mentioned"
type input "Competitors Mentioned"
type input "Missed Op Score"
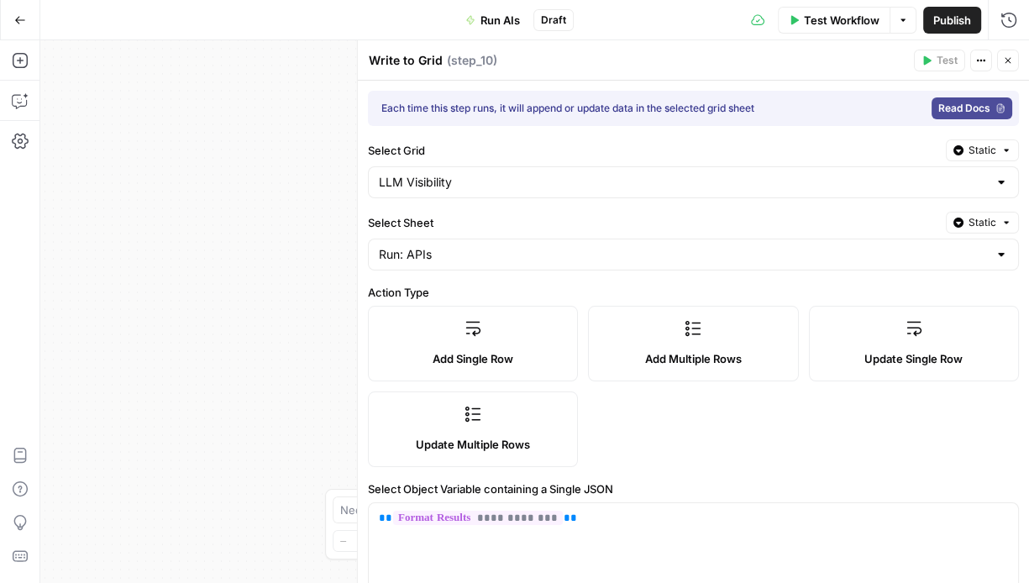
type input "Perplexity Response"
type input "Gemini Response"
type input "Kong GPT Citations"
type input "Other GPT Citations"
type input "Kong Claude Citations"
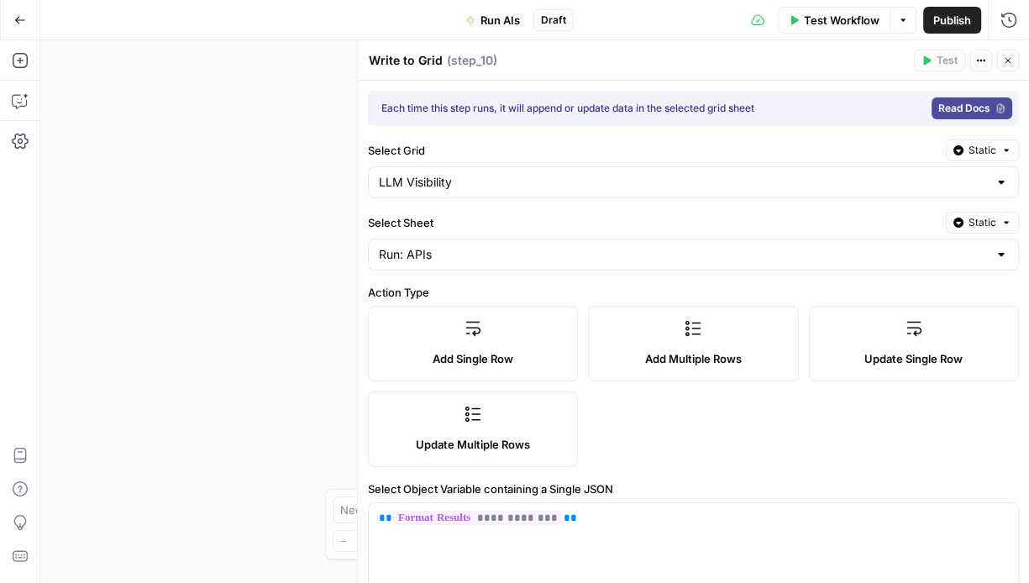
type input "Other Claude Citations"
type input "Kong Gemini Citations"
type input "Other Gemini Citations"
type input "Kong Perplexity Citations"
type input "Other Perplexity Citations"
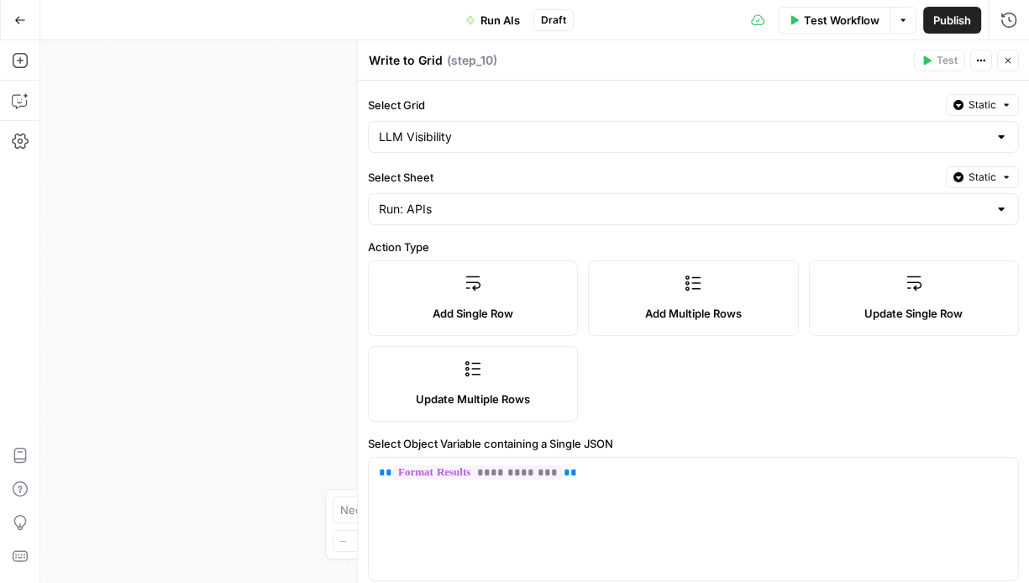
scroll to position [47, 0]
click at [693, 211] on input "Select Sheet" at bounding box center [683, 207] width 609 height 17
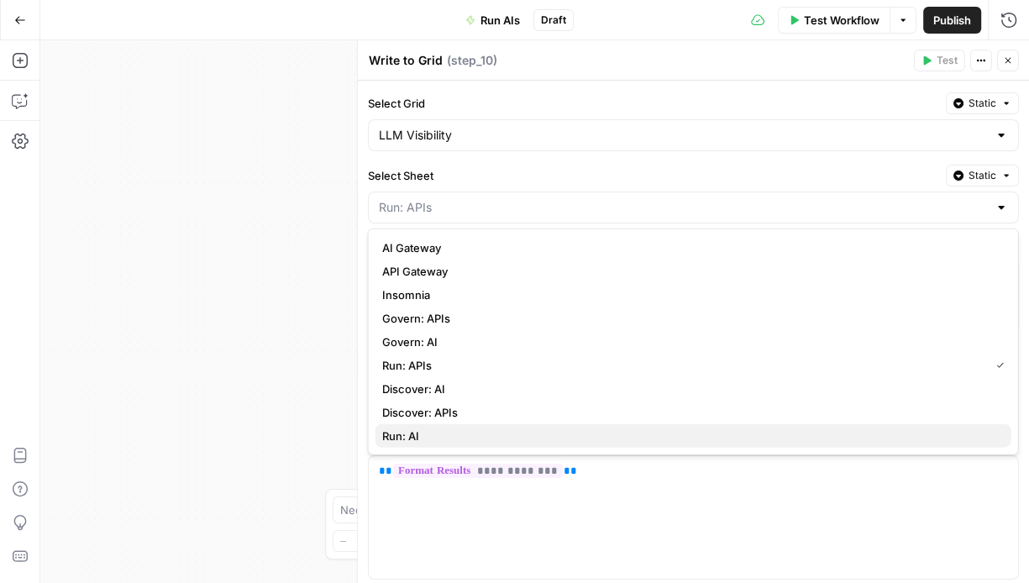
click at [515, 430] on span "Run: AI" at bounding box center [690, 435] width 616 height 17
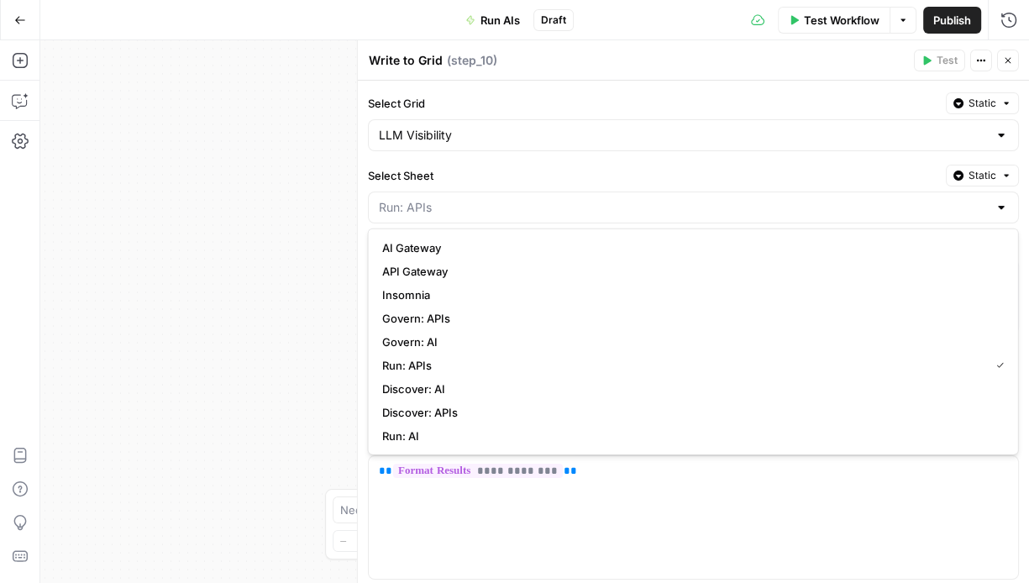
type input "Run: AI"
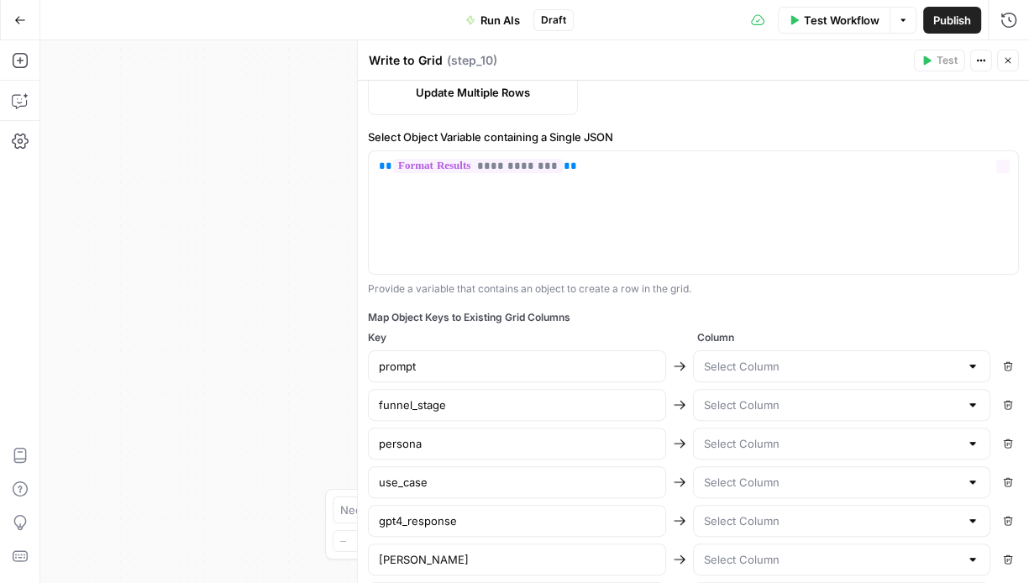
scroll to position [392, 0]
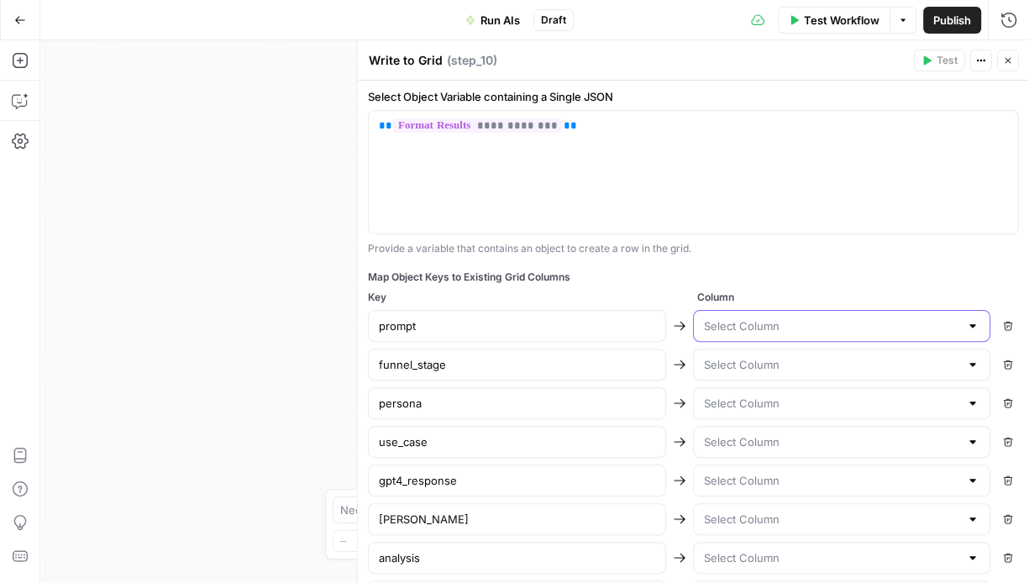
click at [773, 325] on input "text" at bounding box center [831, 325] width 256 height 17
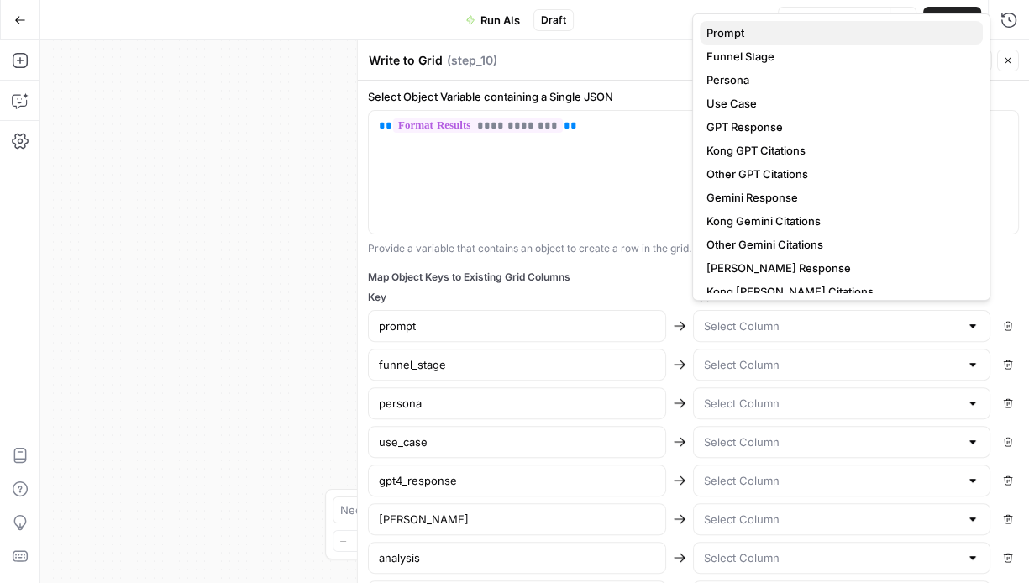
click at [774, 24] on span "Prompt" at bounding box center [837, 32] width 263 height 17
type input "Prompt"
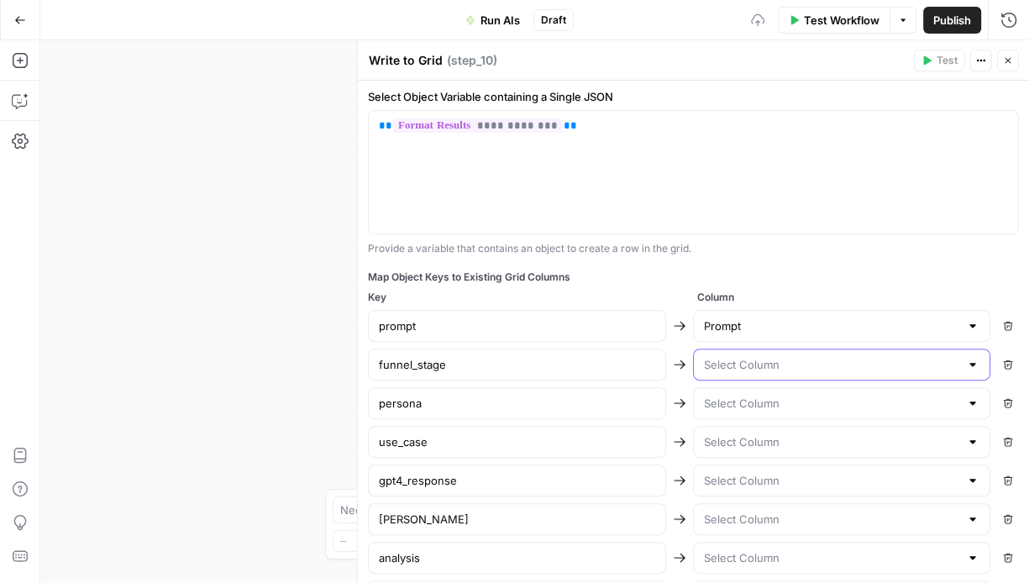
click at [776, 367] on input "text" at bounding box center [831, 364] width 256 height 17
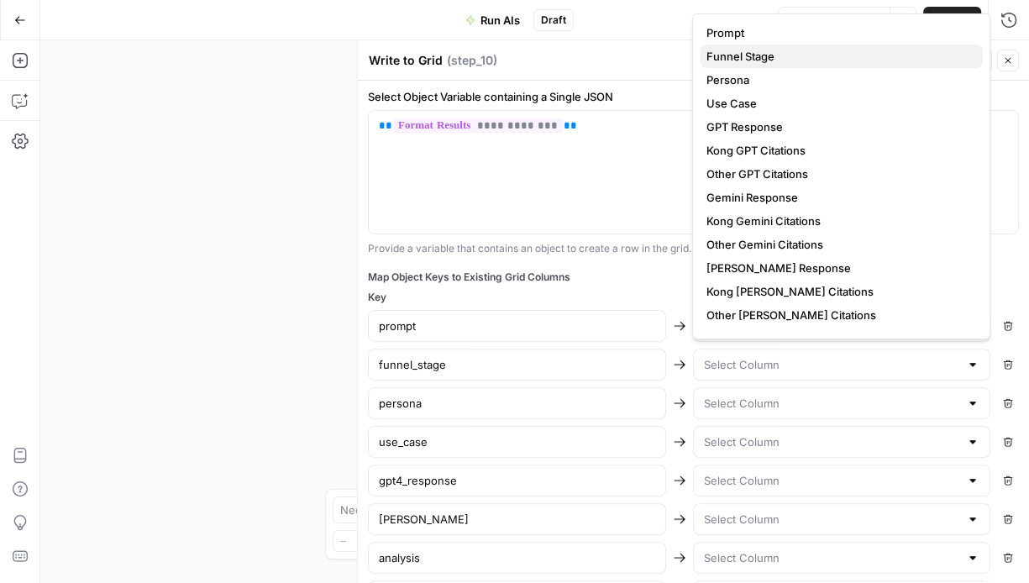
click at [766, 59] on span "Funnel Stage" at bounding box center [837, 56] width 263 height 17
type input "Funnel Stage"
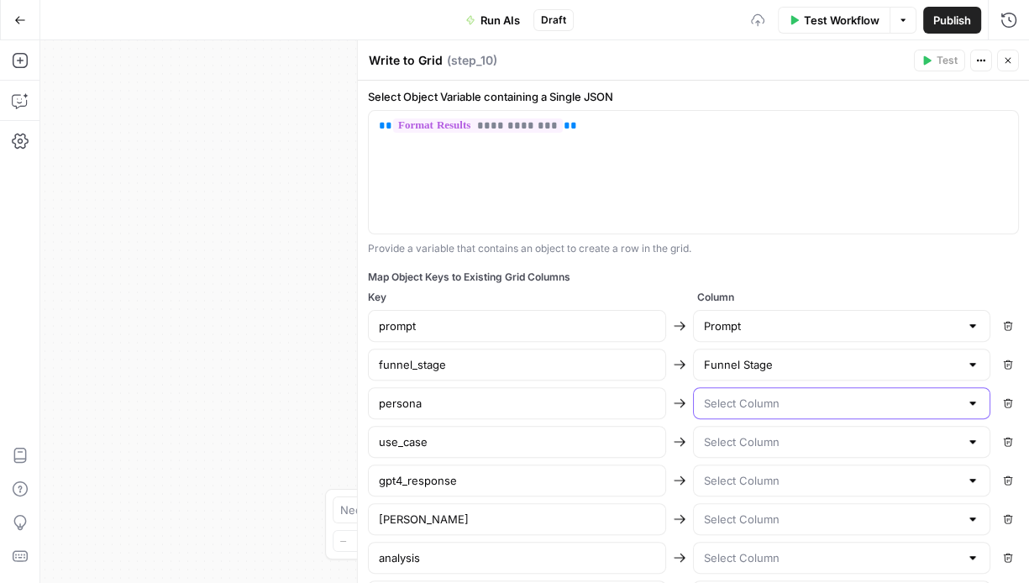
click at [757, 406] on input "text" at bounding box center [831, 403] width 256 height 17
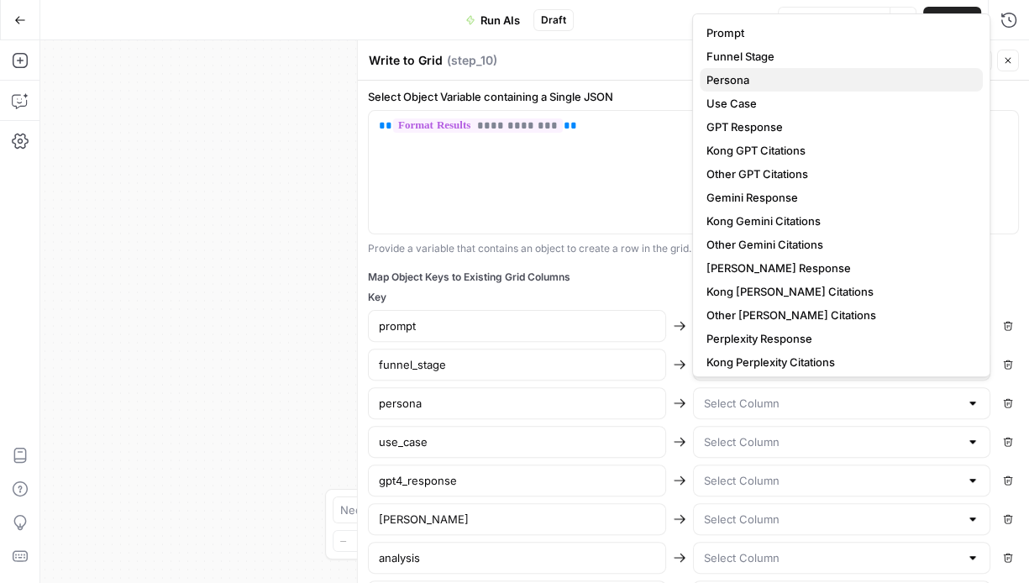
click at [752, 82] on span "Persona" at bounding box center [837, 79] width 263 height 17
type input "Persona"
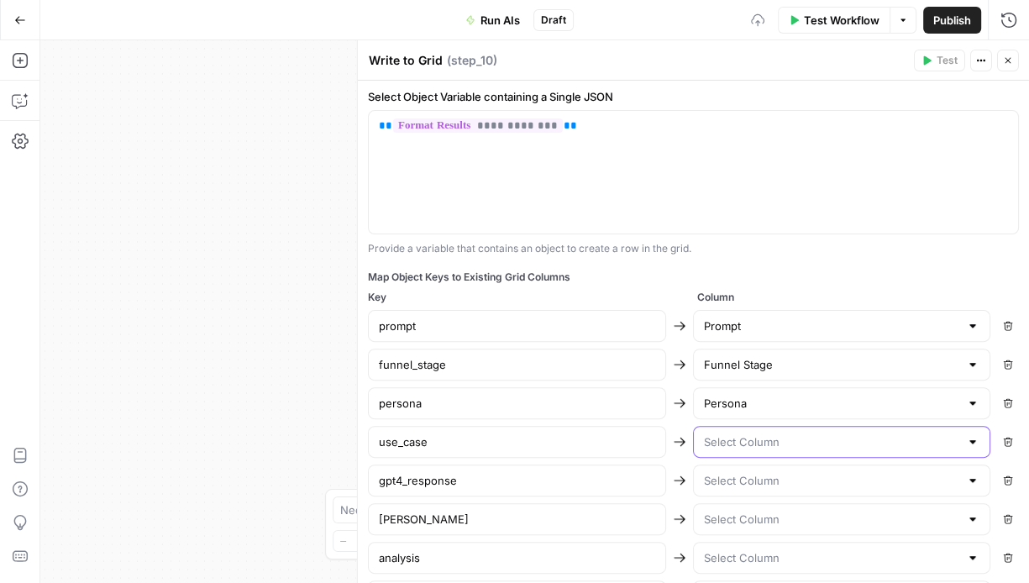
click at [746, 433] on input "text" at bounding box center [831, 441] width 256 height 17
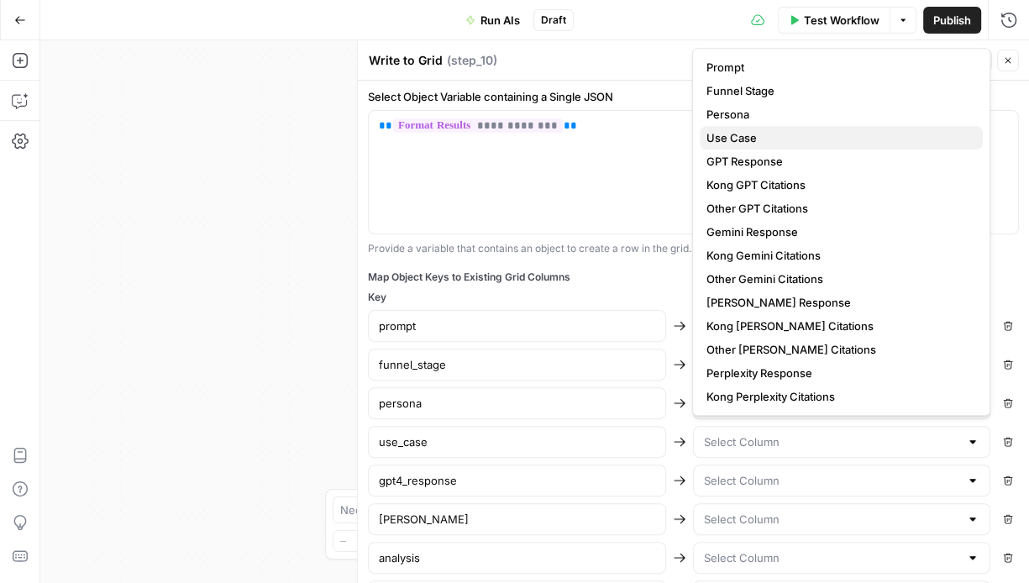
click at [752, 139] on span "Use Case" at bounding box center [837, 137] width 263 height 17
type input "Use Case"
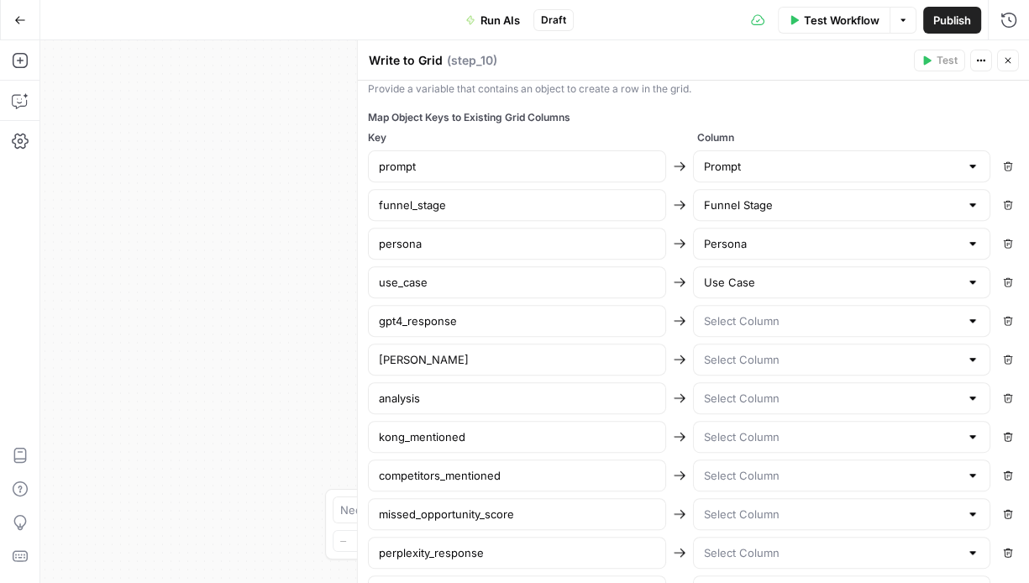
scroll to position [578, 0]
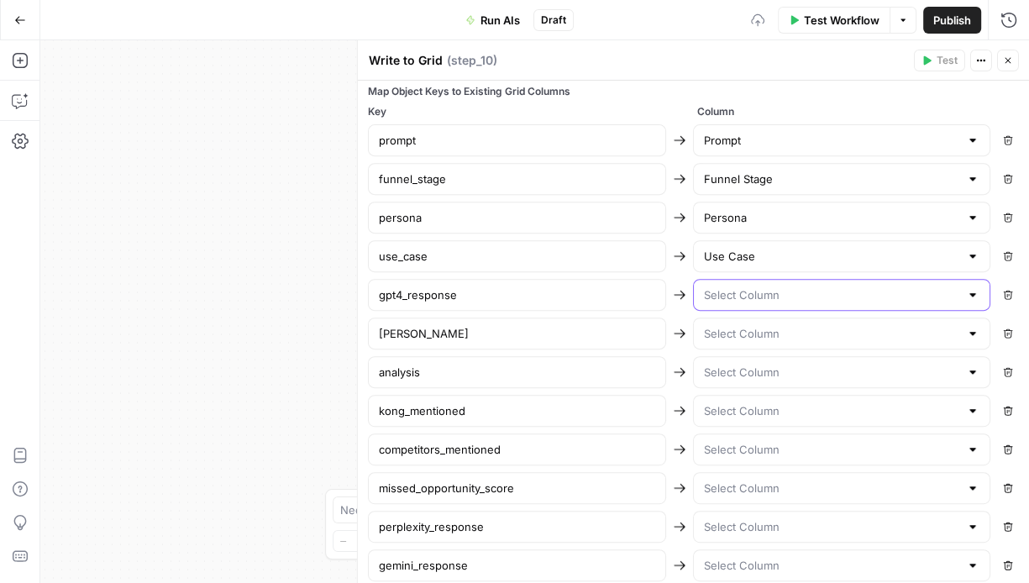
click at [779, 288] on input "text" at bounding box center [831, 294] width 256 height 17
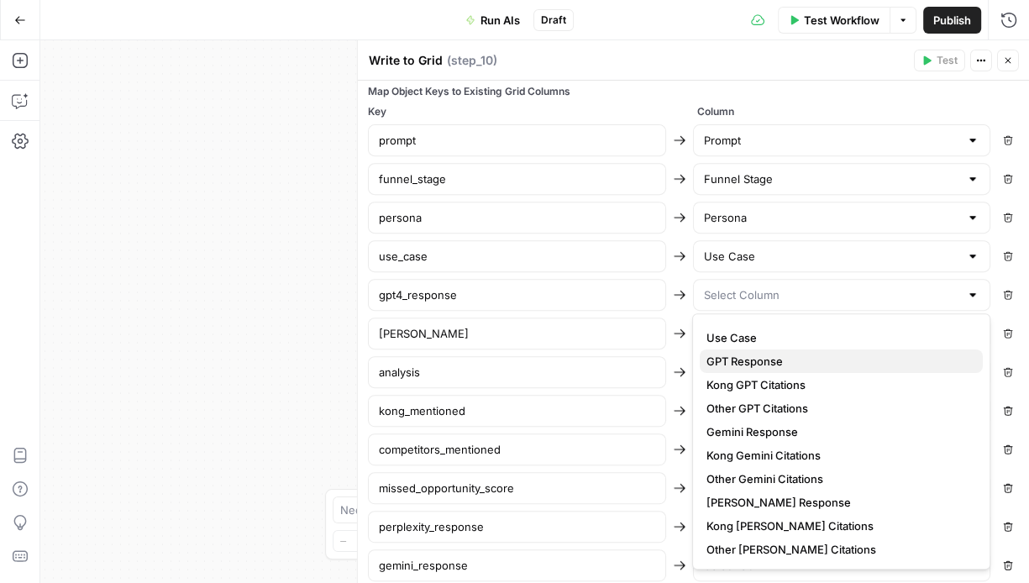
scroll to position [67, 0]
click at [785, 359] on span "GPT Response" at bounding box center [837, 359] width 263 height 17
type input "GPT Response"
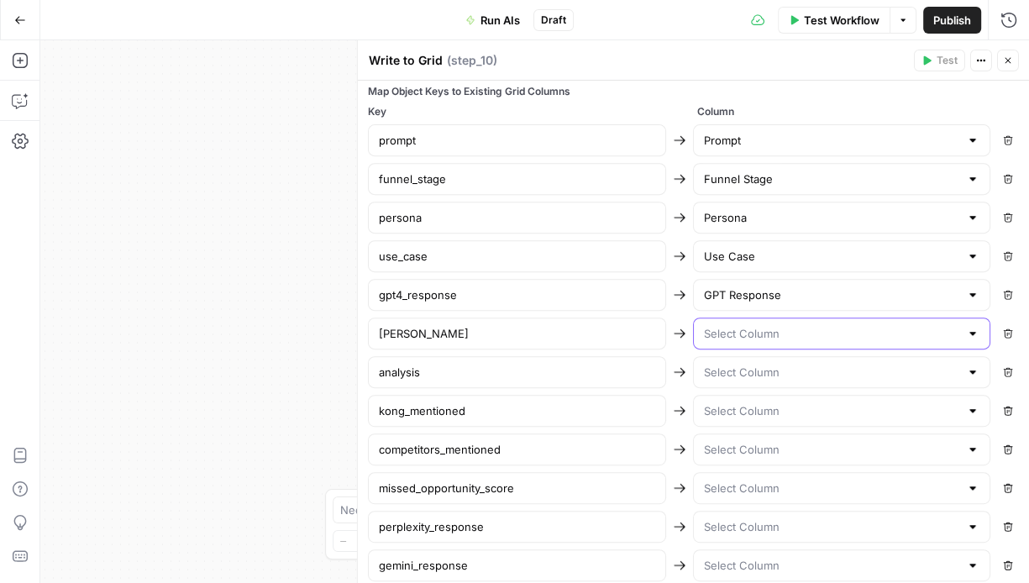
click at [794, 335] on input "text" at bounding box center [831, 333] width 256 height 17
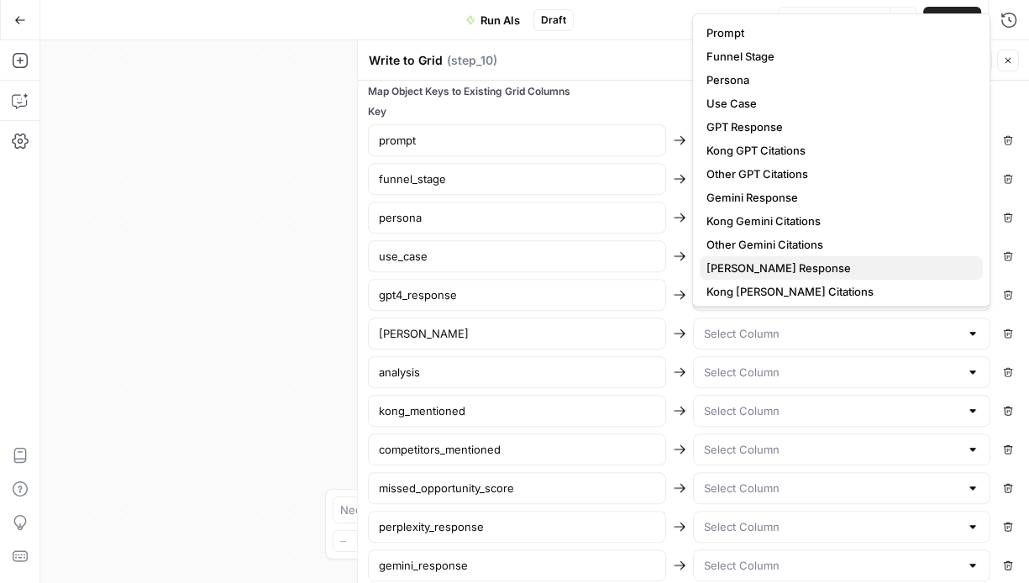
click at [771, 265] on span "Claude Response" at bounding box center [837, 268] width 263 height 17
type input "Claude Response"
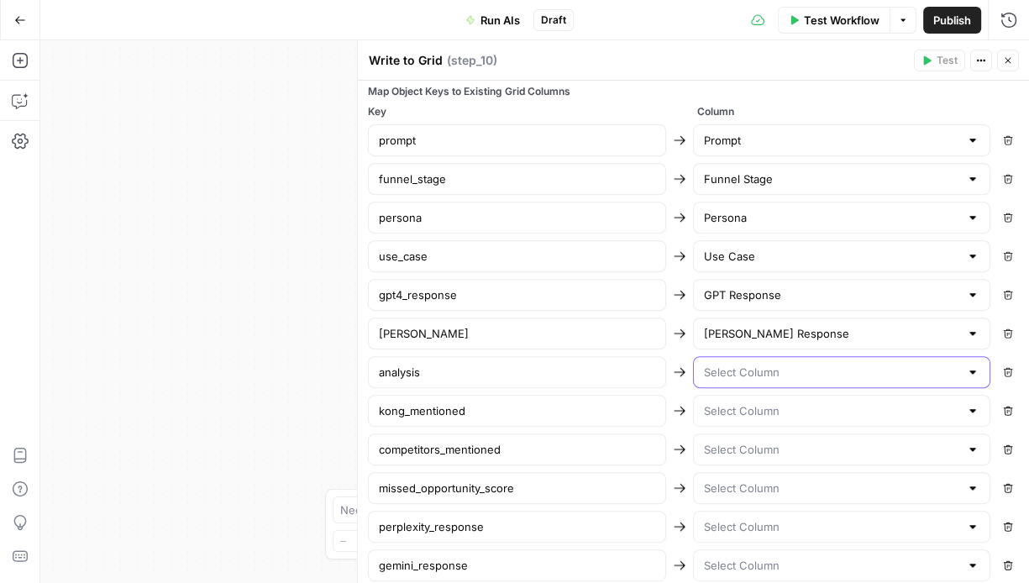
click at [773, 364] on input "text" at bounding box center [831, 372] width 256 height 17
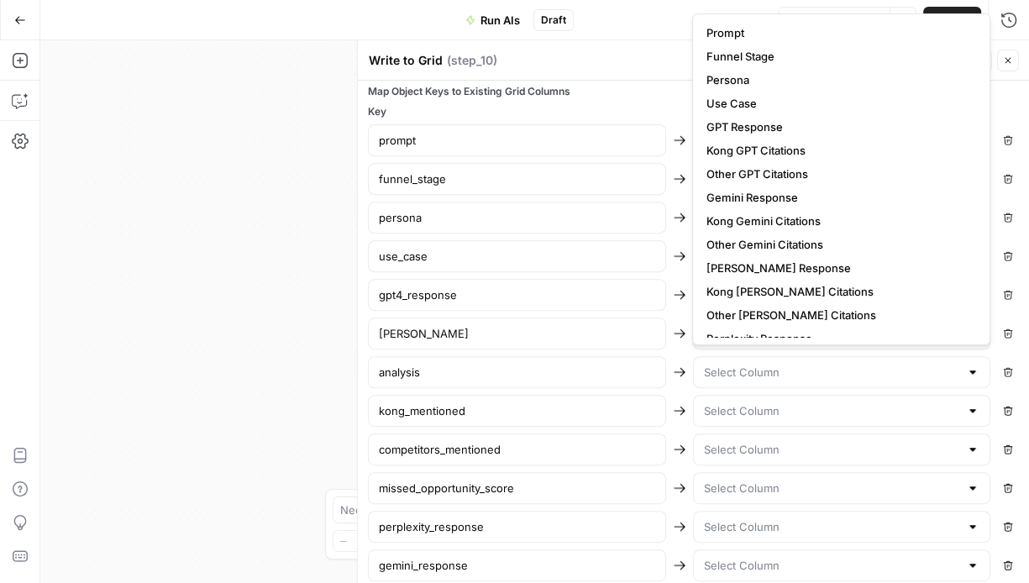
scroll to position [153, 0]
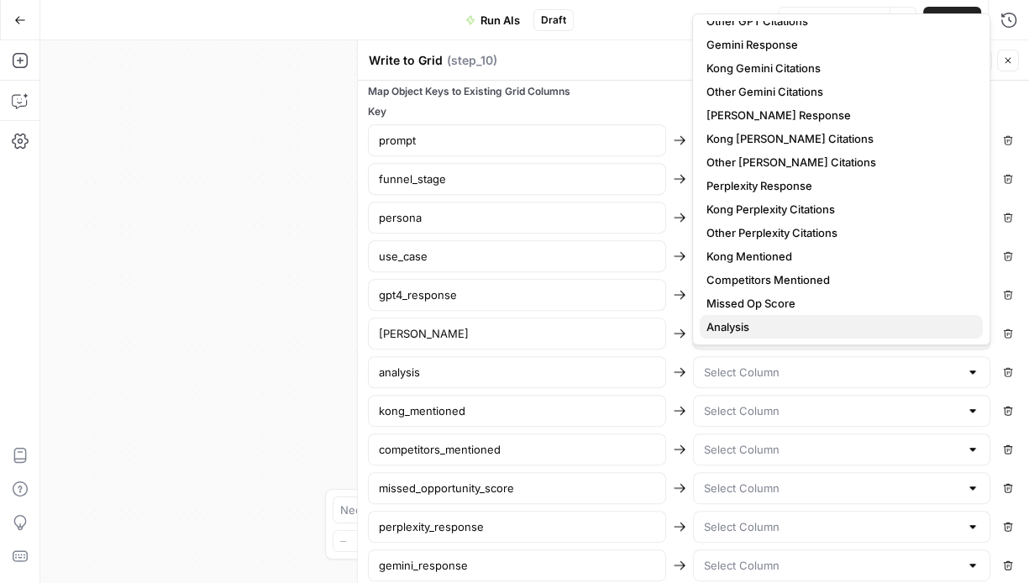
click at [773, 322] on span "Analysis" at bounding box center [837, 326] width 263 height 17
type input "Analysis"
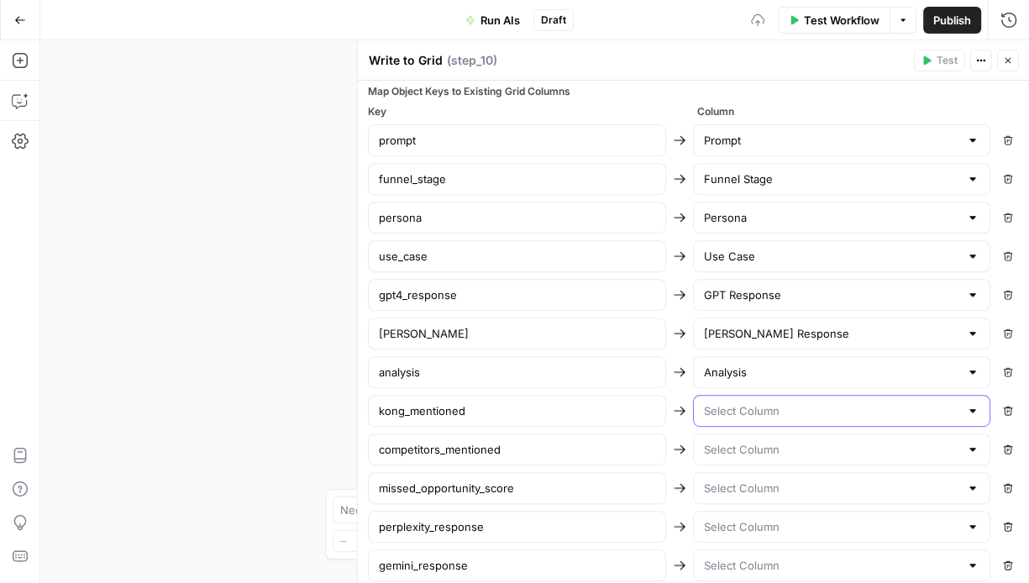
click at [762, 406] on input "text" at bounding box center [831, 410] width 256 height 17
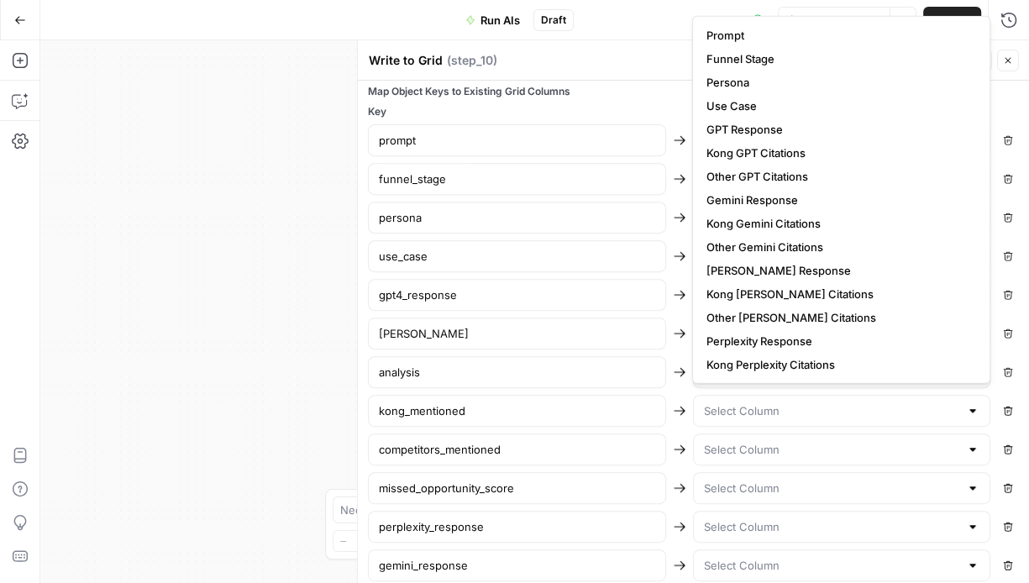
scroll to position [118, 0]
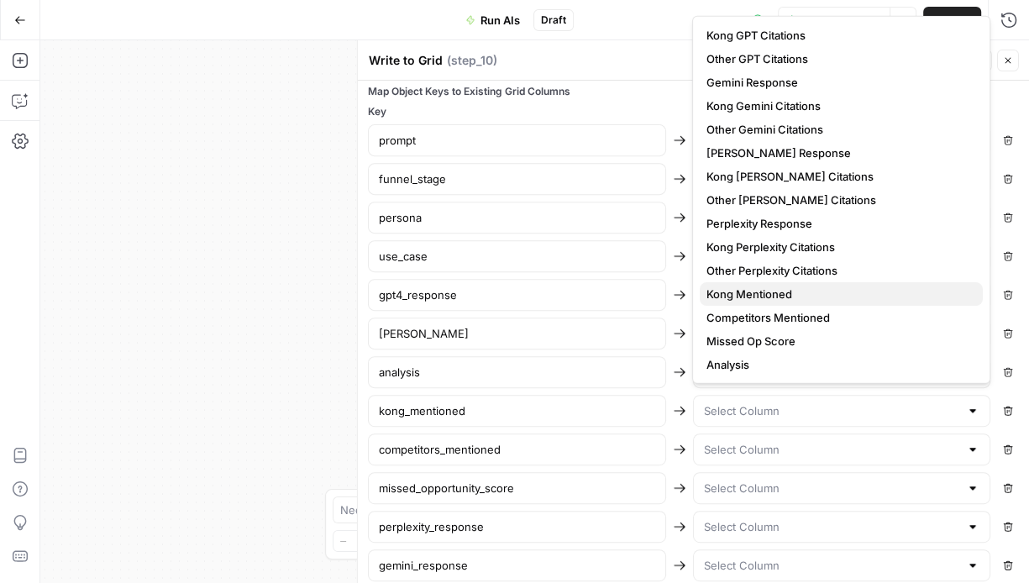
click at [779, 291] on span "Kong Mentioned" at bounding box center [837, 294] width 263 height 17
type input "Kong Mentioned"
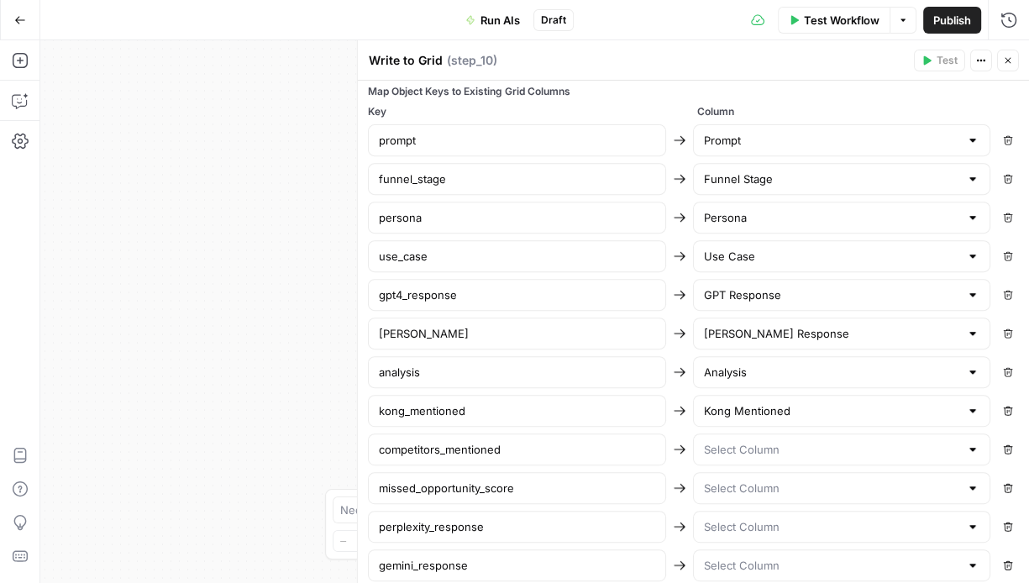
click at [759, 454] on div at bounding box center [841, 449] width 298 height 32
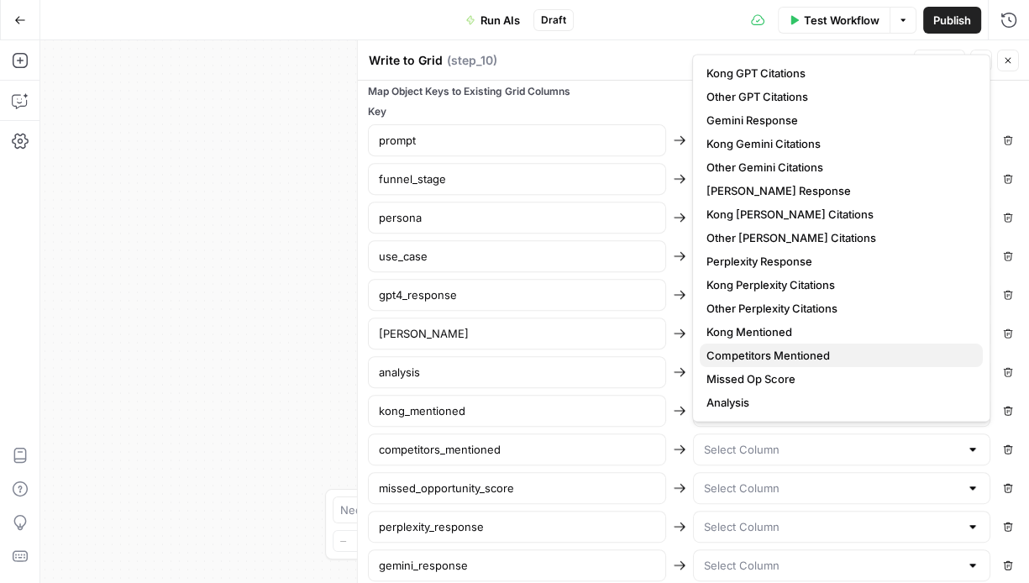
click at [772, 351] on span "Competitors Mentioned" at bounding box center [837, 355] width 263 height 17
type input "Competitors Mentioned"
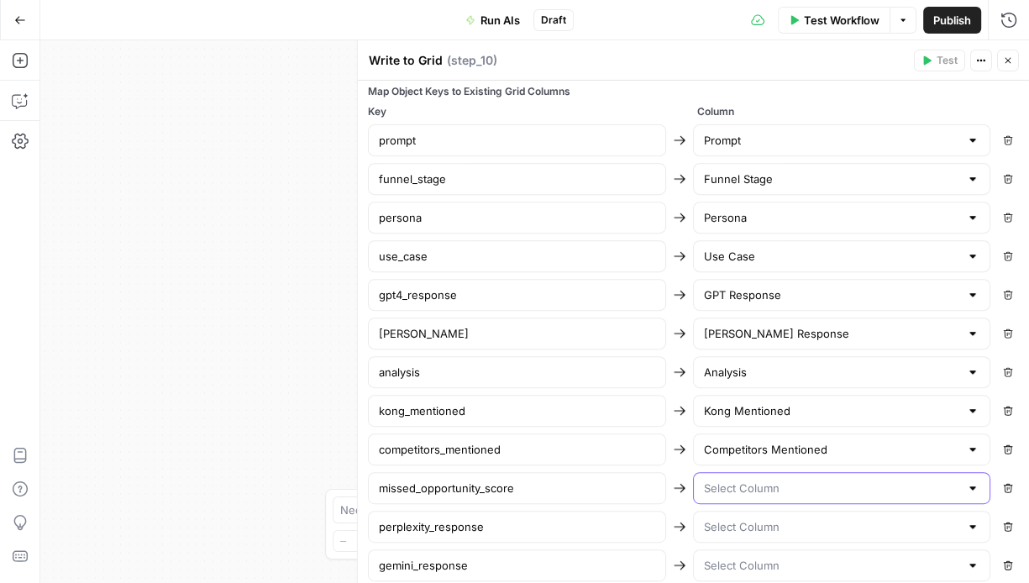
click at [766, 480] on input "text" at bounding box center [831, 488] width 256 height 17
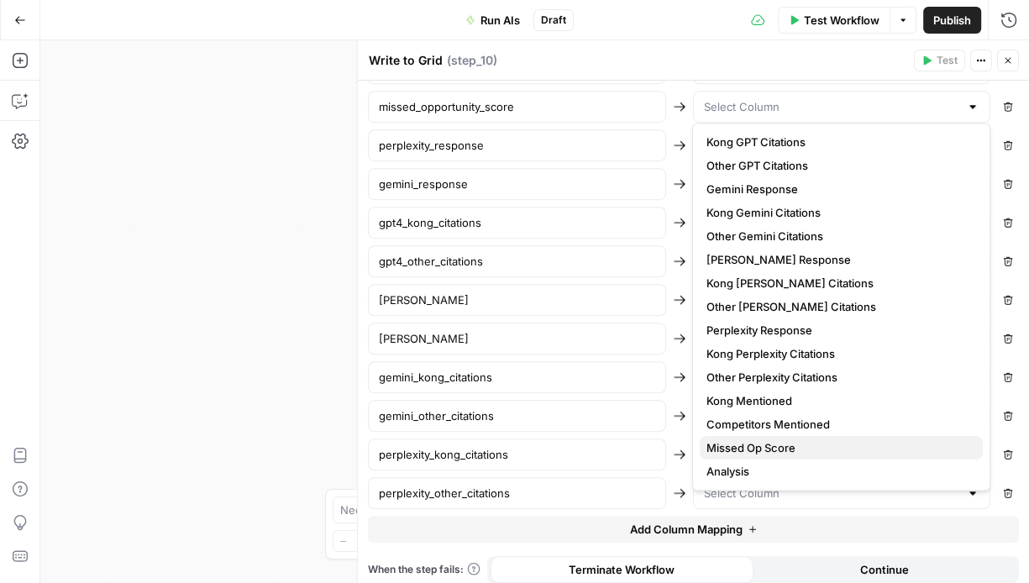
click at [774, 451] on span "Missed Op Score" at bounding box center [837, 447] width 263 height 17
type input "Missed Op Score"
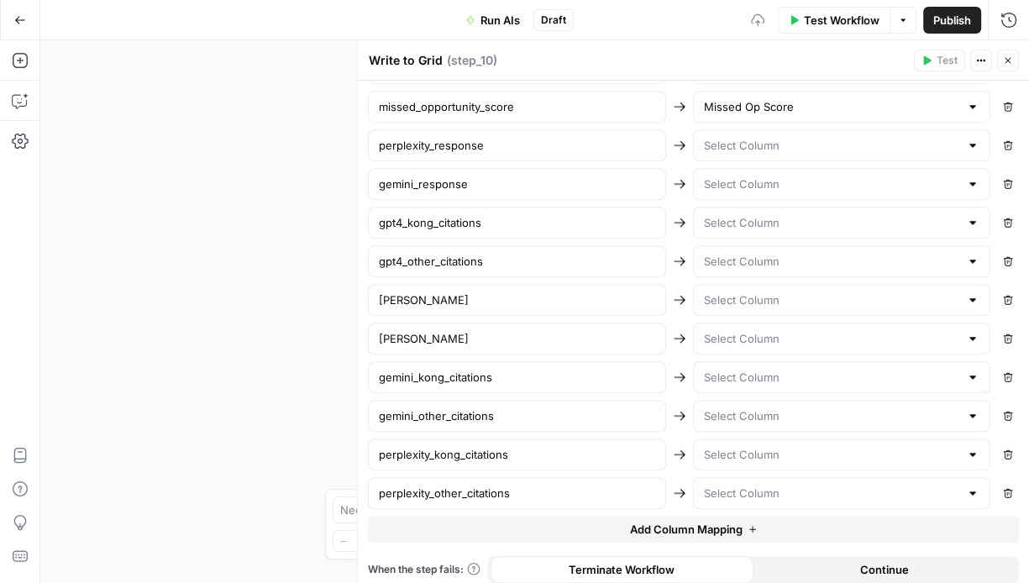
scroll to position [927, 0]
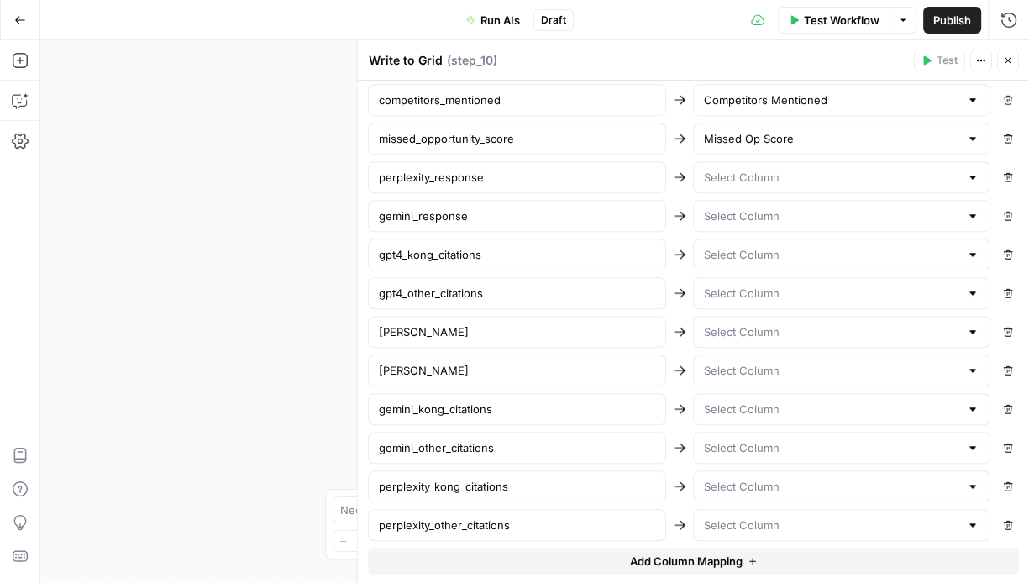
click at [742, 181] on div at bounding box center [841, 177] width 298 height 32
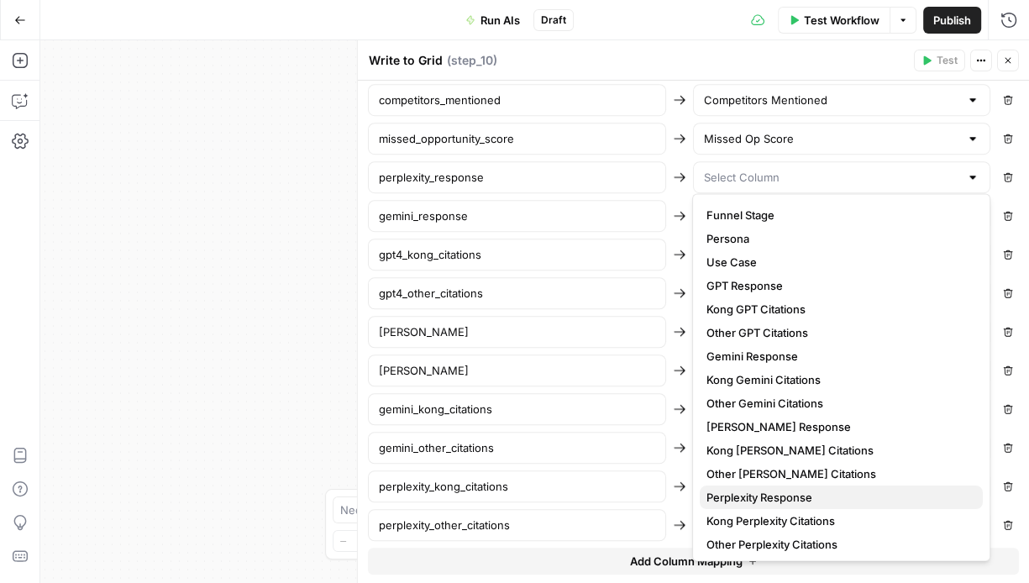
scroll to position [26, 0]
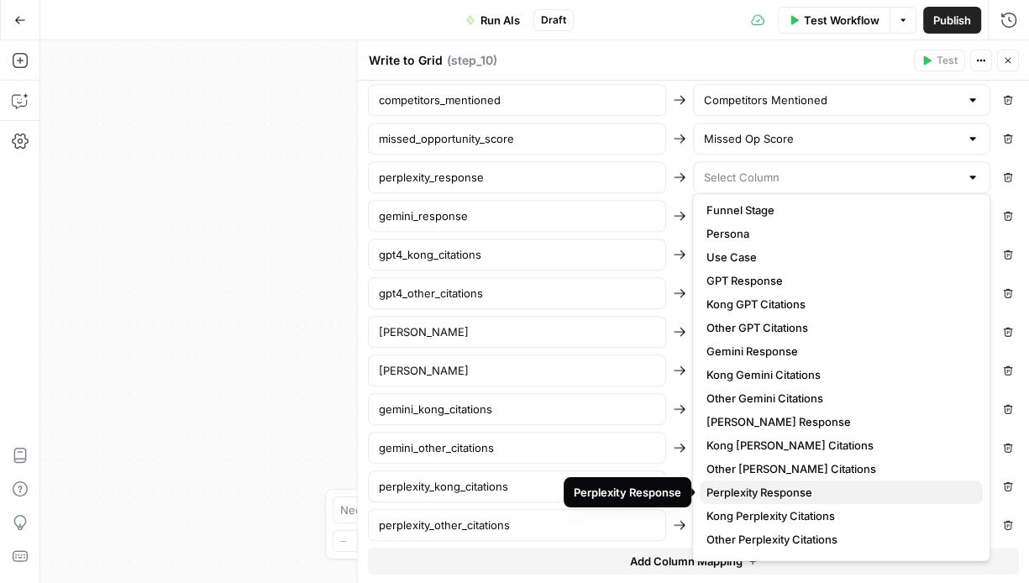
click at [802, 488] on span "Perplexity Response" at bounding box center [837, 492] width 263 height 17
type input "Perplexity Response"
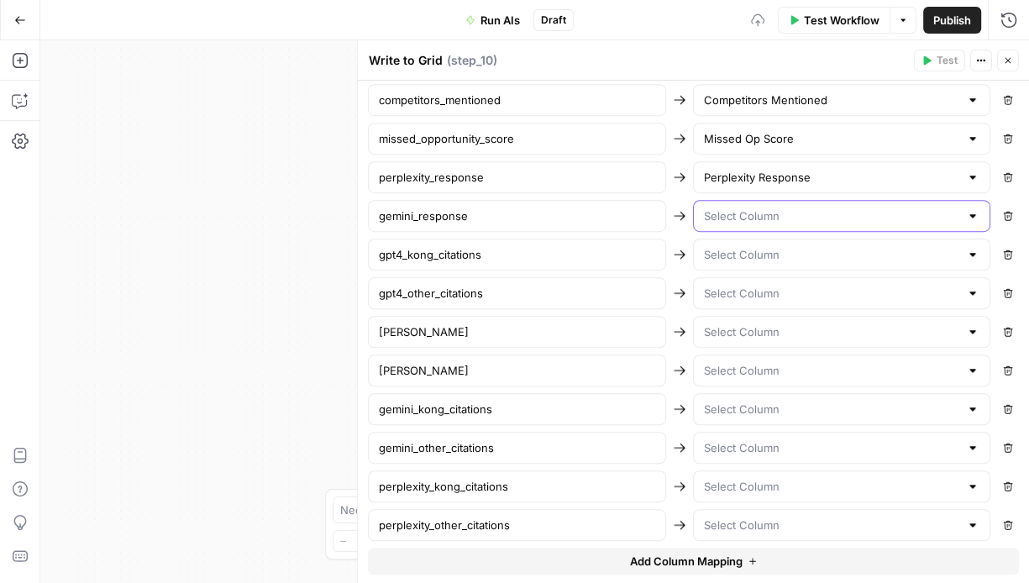
click at [753, 210] on input "text" at bounding box center [831, 215] width 256 height 17
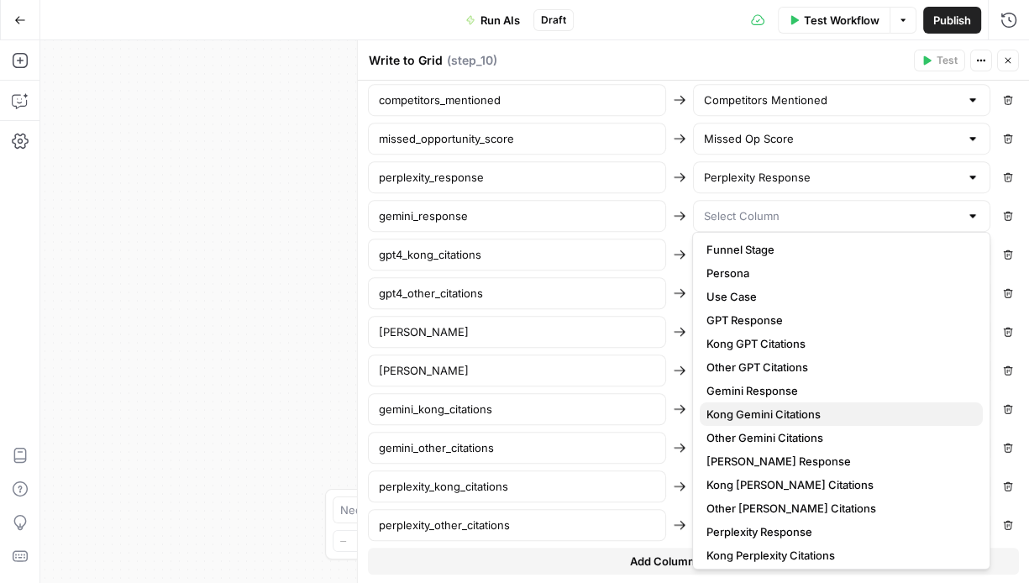
scroll to position [34, 0]
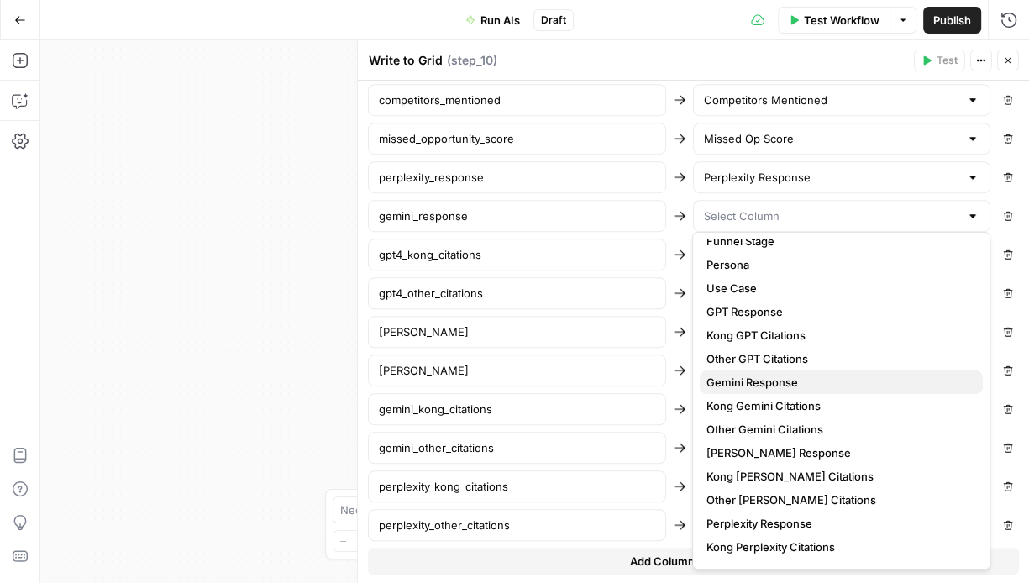
drag, startPoint x: 767, startPoint y: 376, endPoint x: 766, endPoint y: 352, distance: 24.4
click at [767, 376] on span "Gemini Response" at bounding box center [837, 382] width 263 height 17
type input "Gemini Response"
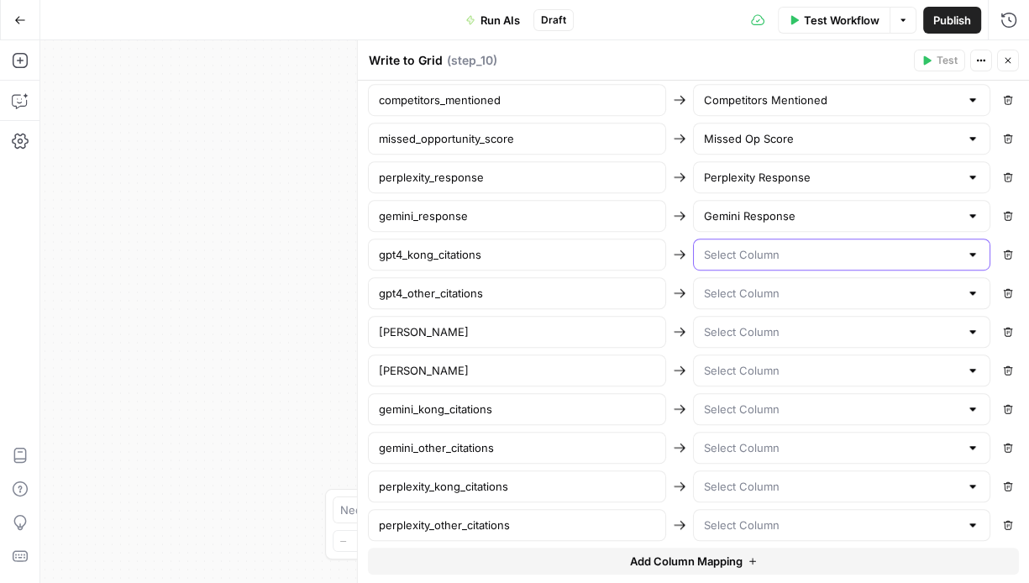
click at [750, 252] on input "text" at bounding box center [831, 254] width 256 height 17
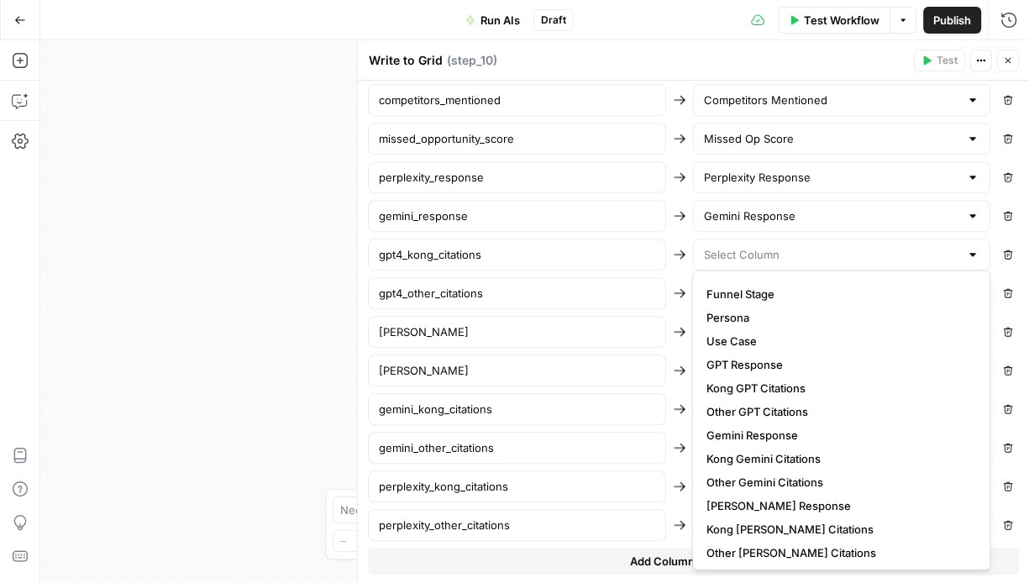
scroll to position [0, 0]
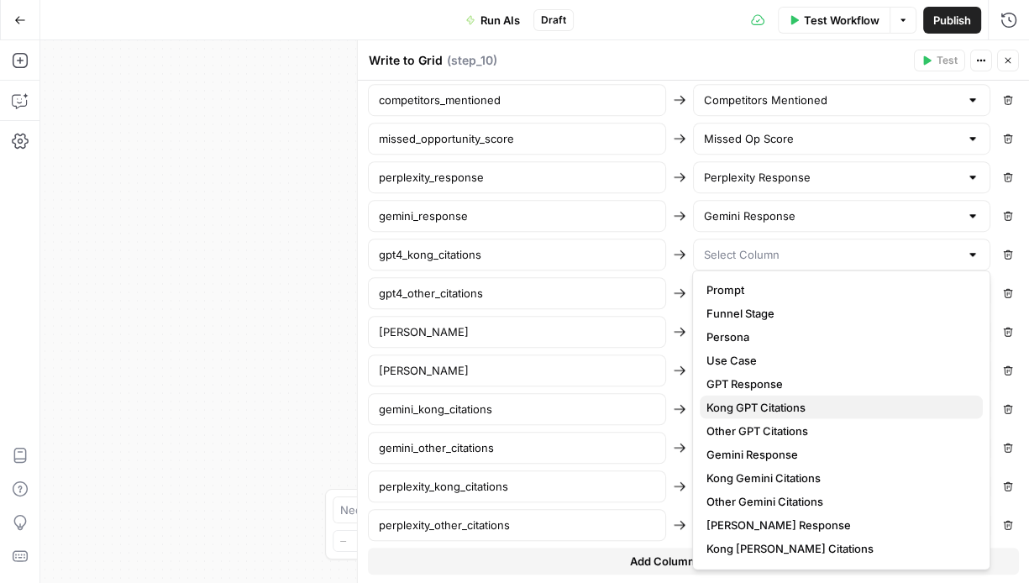
click at [790, 406] on span "Kong GPT Citations" at bounding box center [837, 407] width 263 height 17
type input "Kong GPT Citations"
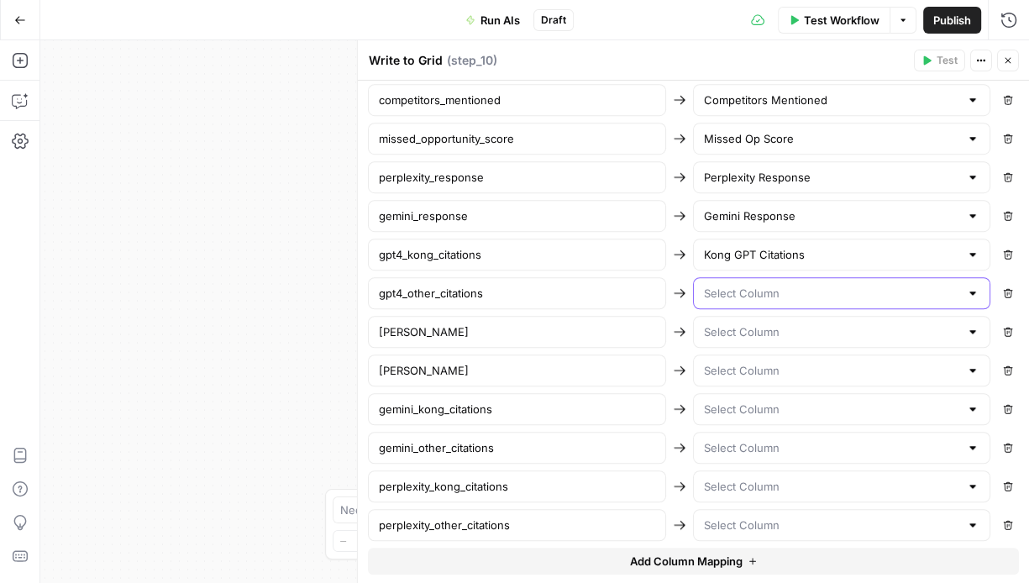
click at [773, 285] on input "text" at bounding box center [831, 293] width 256 height 17
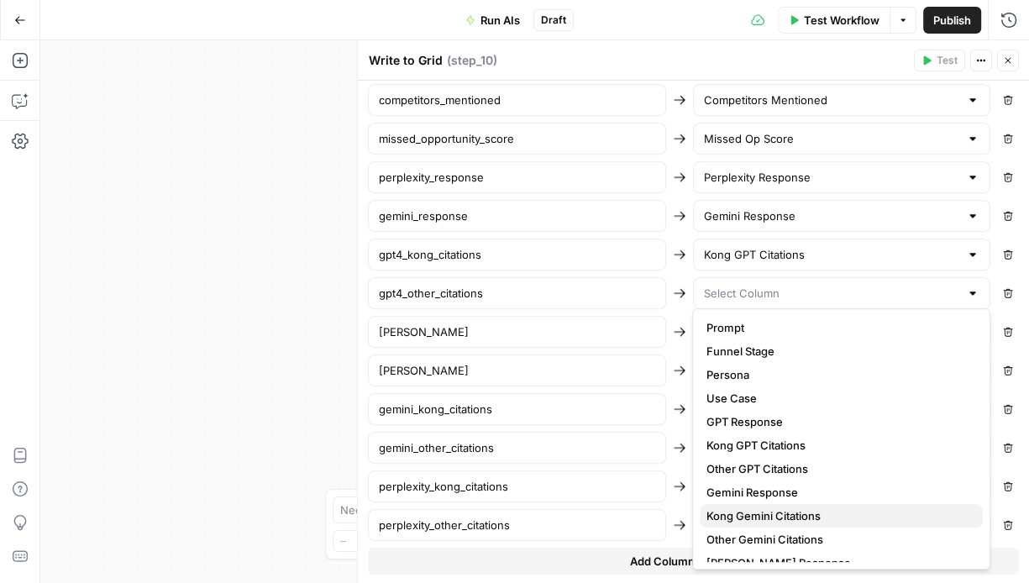
scroll to position [128, 0]
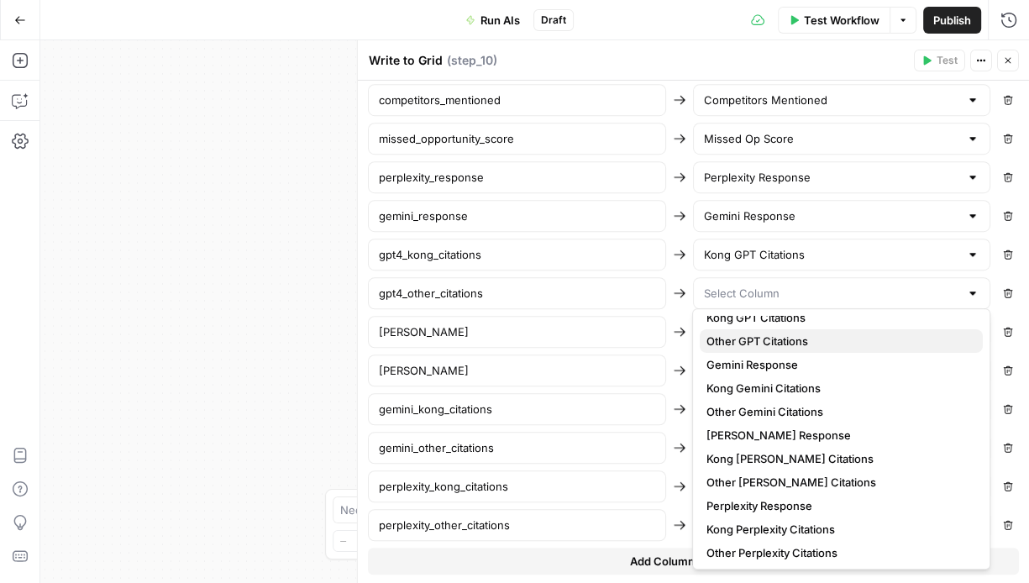
click at [782, 332] on button "Other GPT Citations" at bounding box center [841, 341] width 283 height 24
type input "Other GPT Citations"
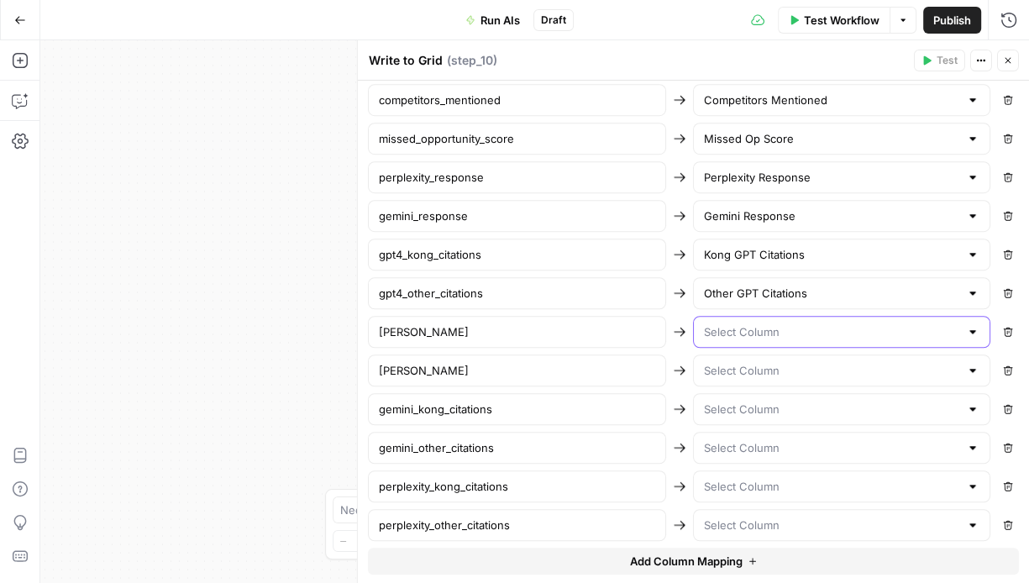
click at [768, 323] on input "text" at bounding box center [831, 331] width 256 height 17
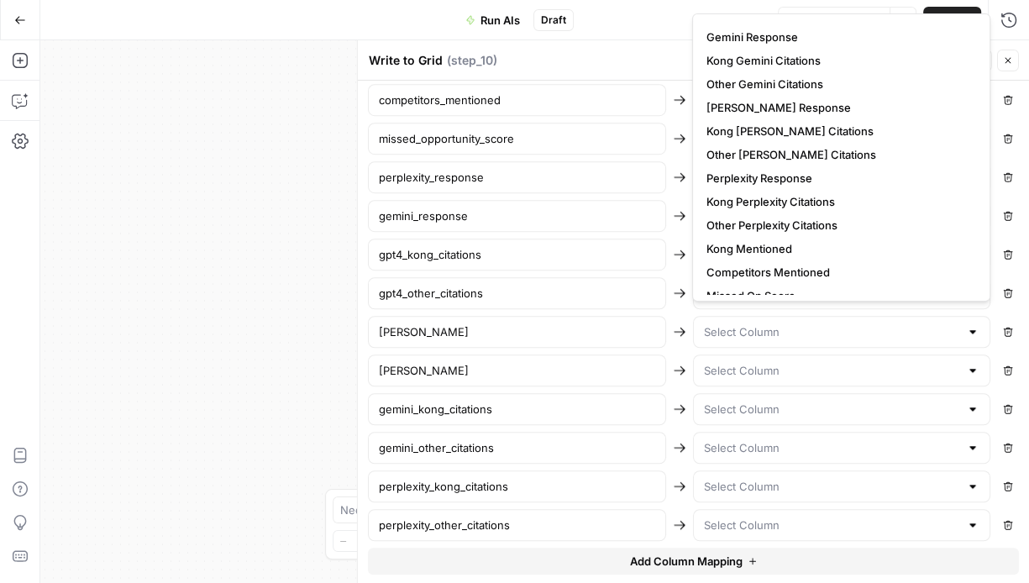
scroll to position [165, 0]
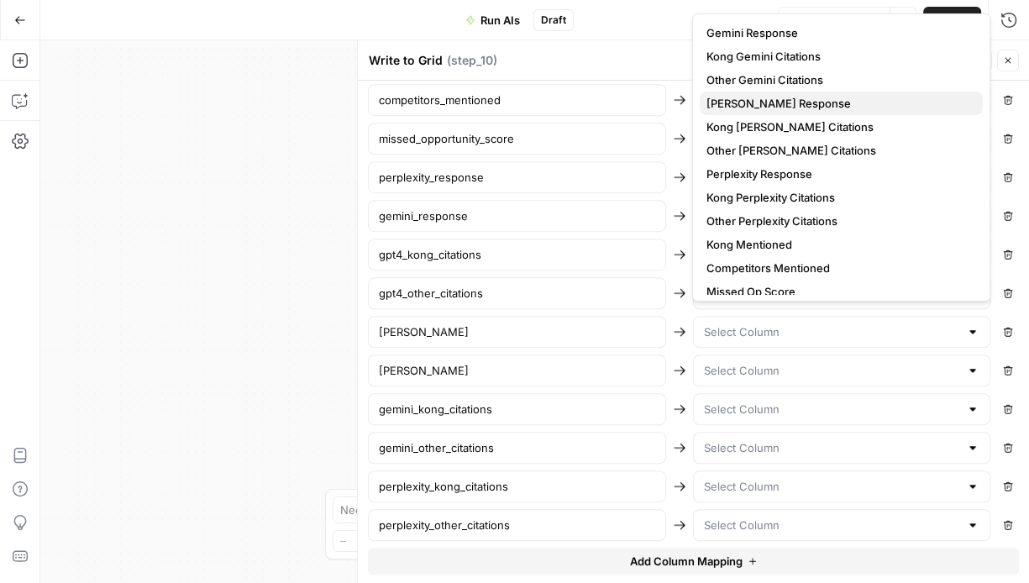
drag, startPoint x: 758, startPoint y: 106, endPoint x: 758, endPoint y: 119, distance: 13.4
click at [758, 106] on span "Claude Response" at bounding box center [837, 103] width 263 height 17
type input "Claude Response"
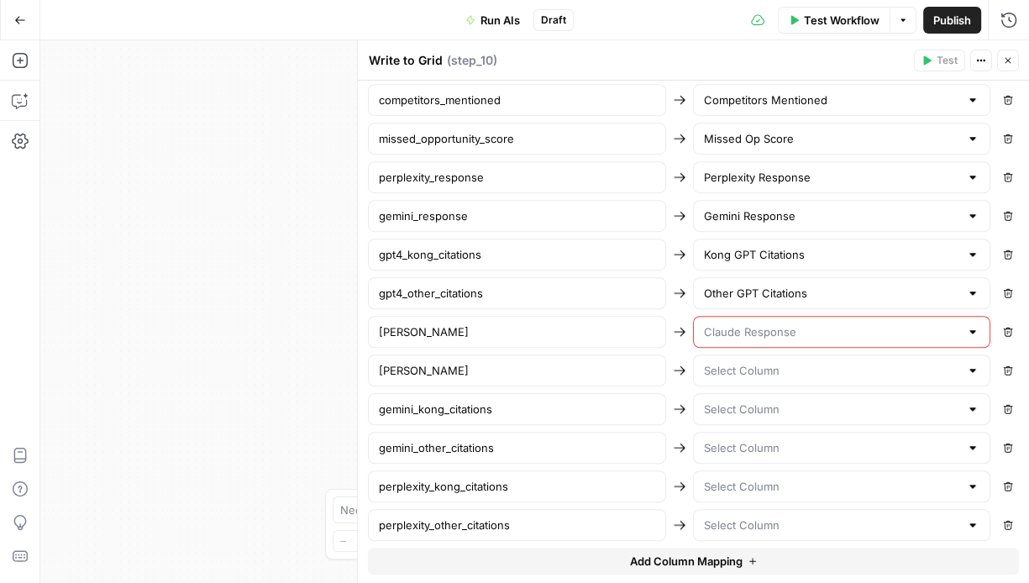
click at [754, 323] on input "text" at bounding box center [831, 331] width 256 height 17
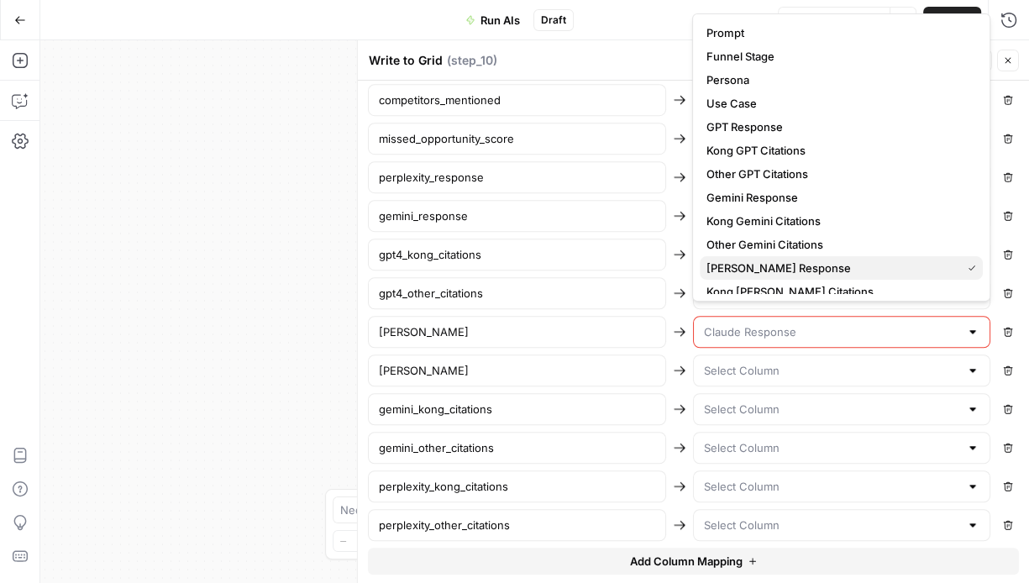
scroll to position [69, 0]
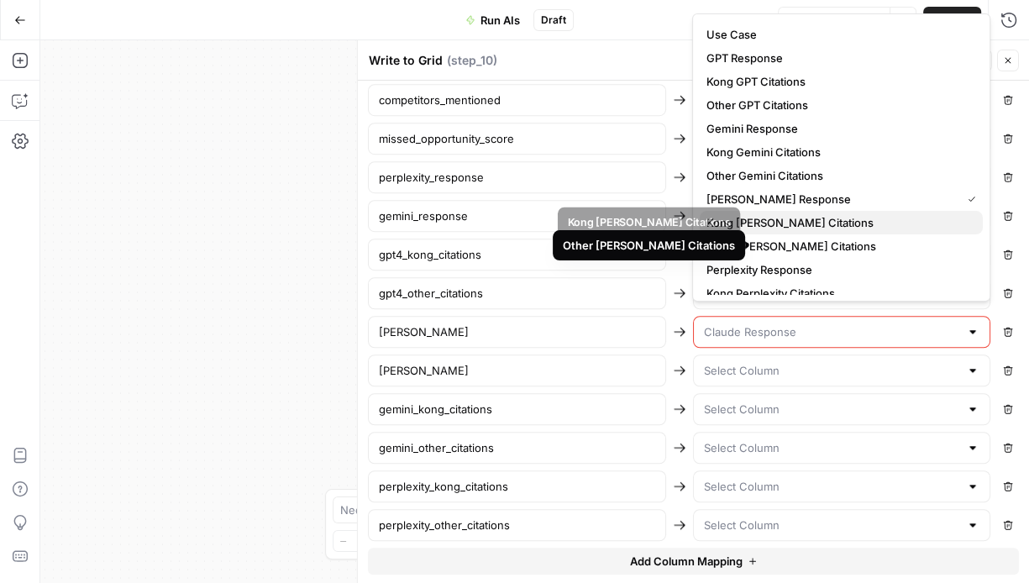
click at [775, 231] on button "Kong Claude Citations" at bounding box center [841, 223] width 283 height 24
type input "Kong Claude Citations"
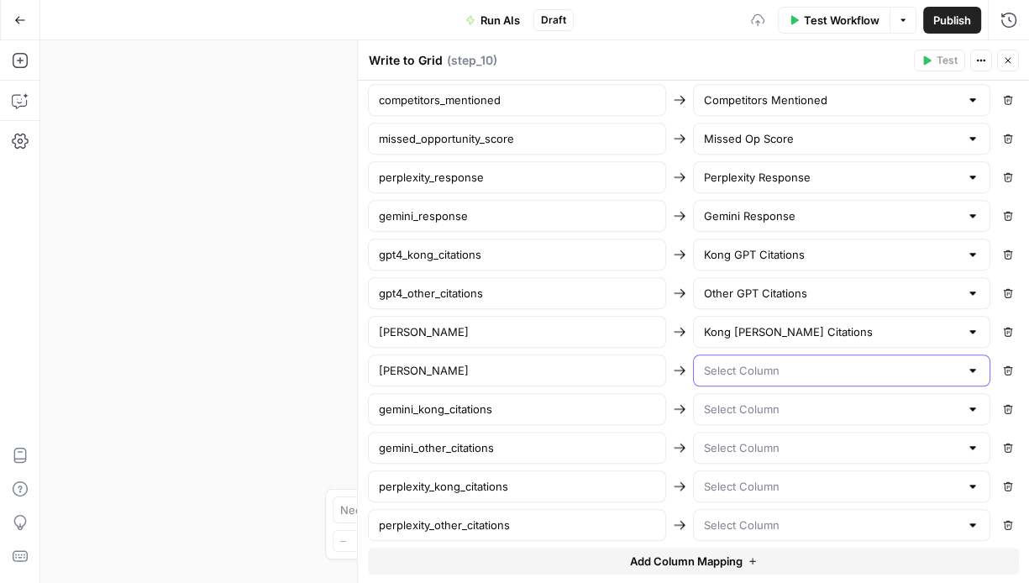
click at [779, 367] on input "text" at bounding box center [831, 370] width 256 height 17
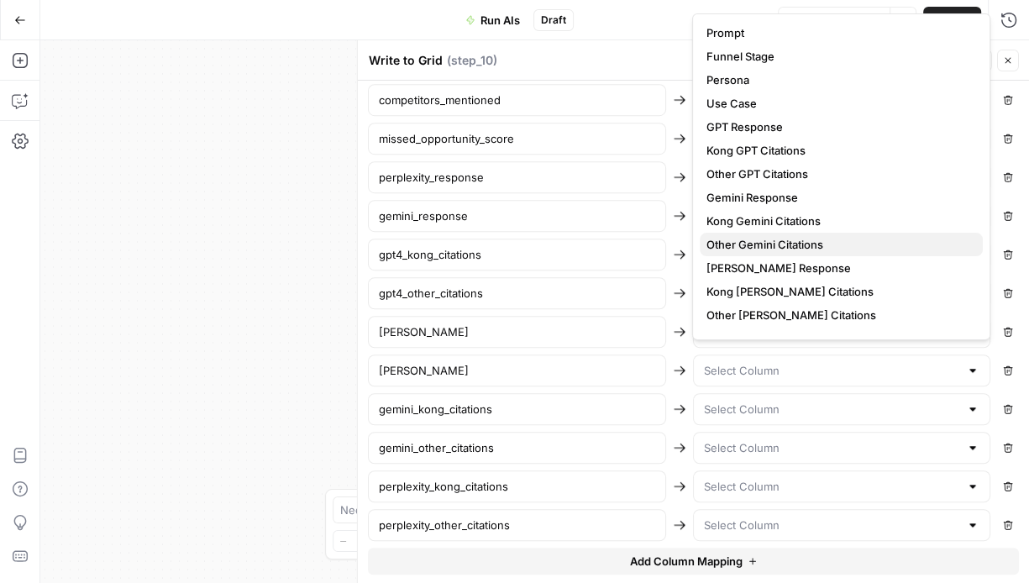
drag, startPoint x: 774, startPoint y: 250, endPoint x: 787, endPoint y: 277, distance: 29.7
click at [774, 250] on span "Other Gemini Citations" at bounding box center [837, 244] width 263 height 17
type input "Other Gemini Citations"
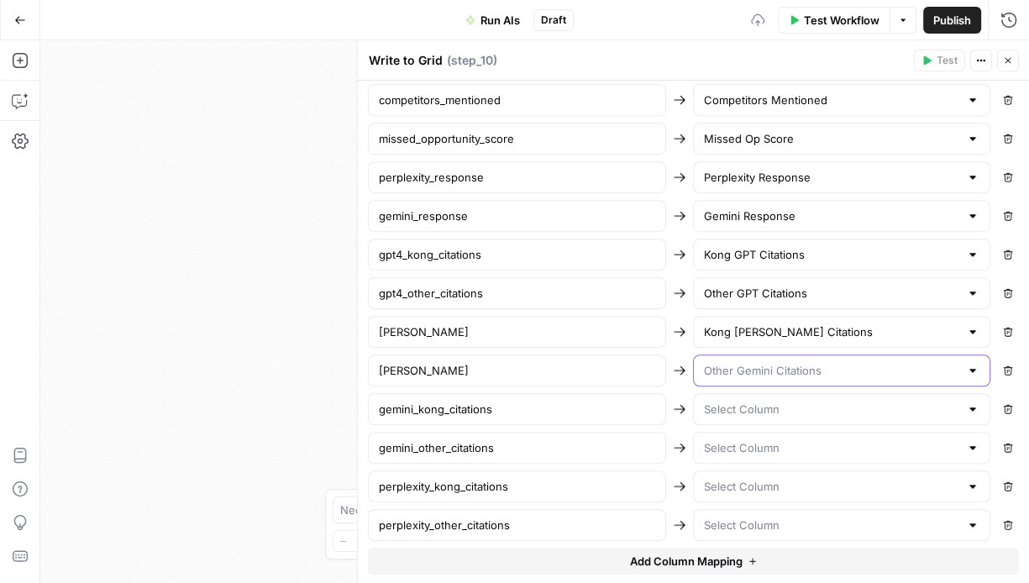
click at [782, 363] on input "text" at bounding box center [831, 370] width 256 height 17
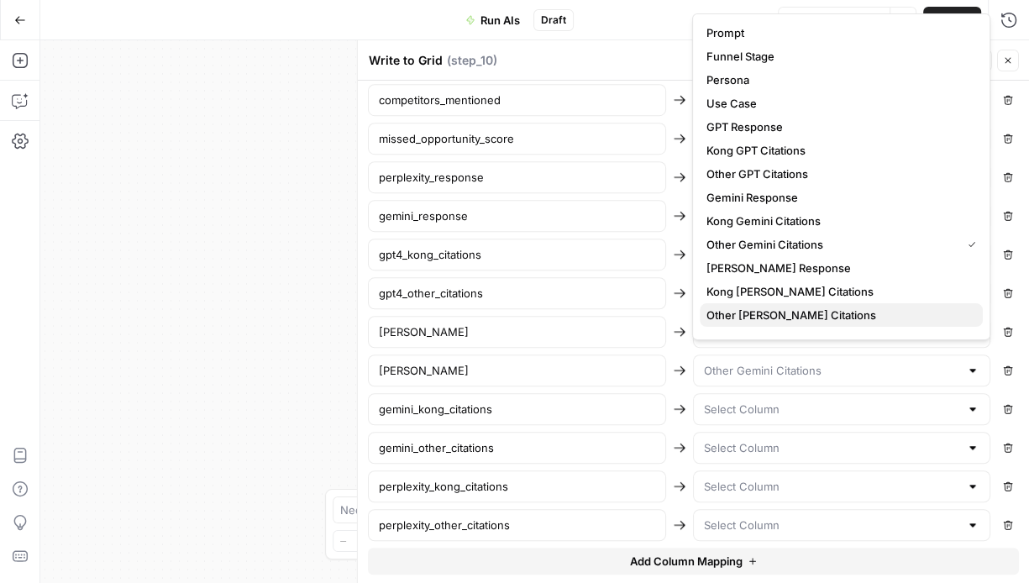
click at [780, 311] on span "Other Claude Citations" at bounding box center [837, 315] width 263 height 17
type input "Other Claude Citations"
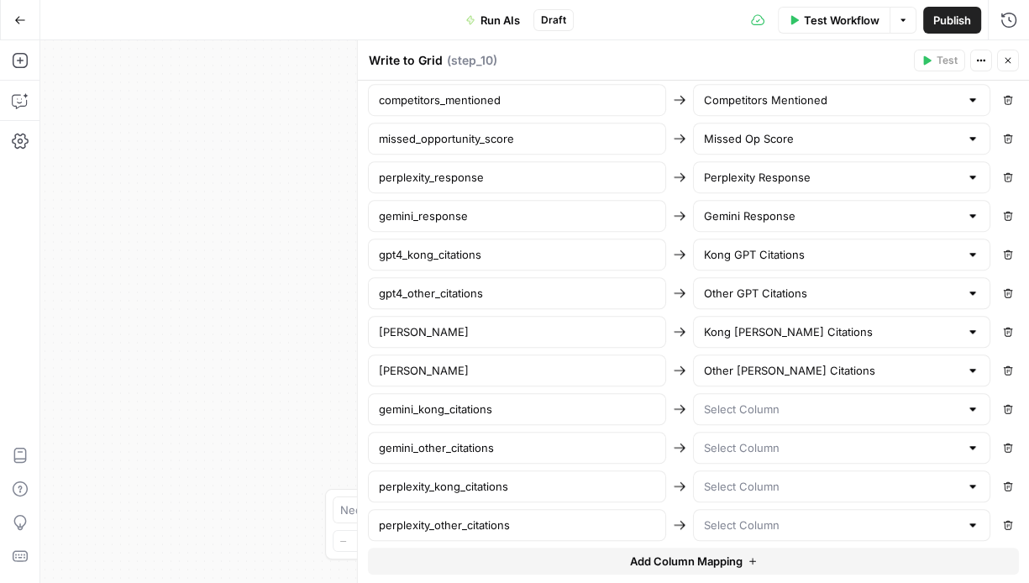
scroll to position [959, 0]
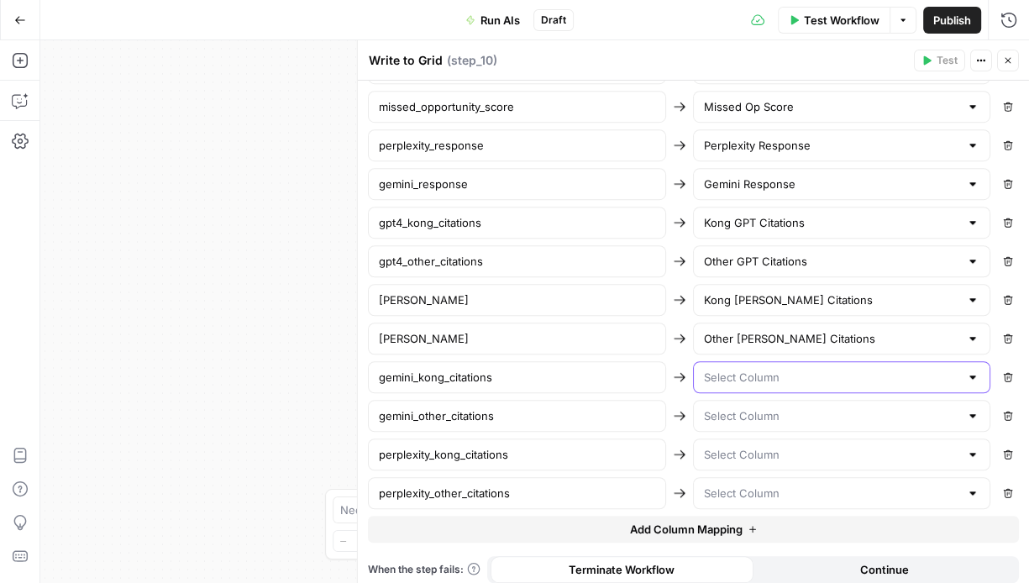
click at [782, 369] on input "text" at bounding box center [831, 377] width 256 height 17
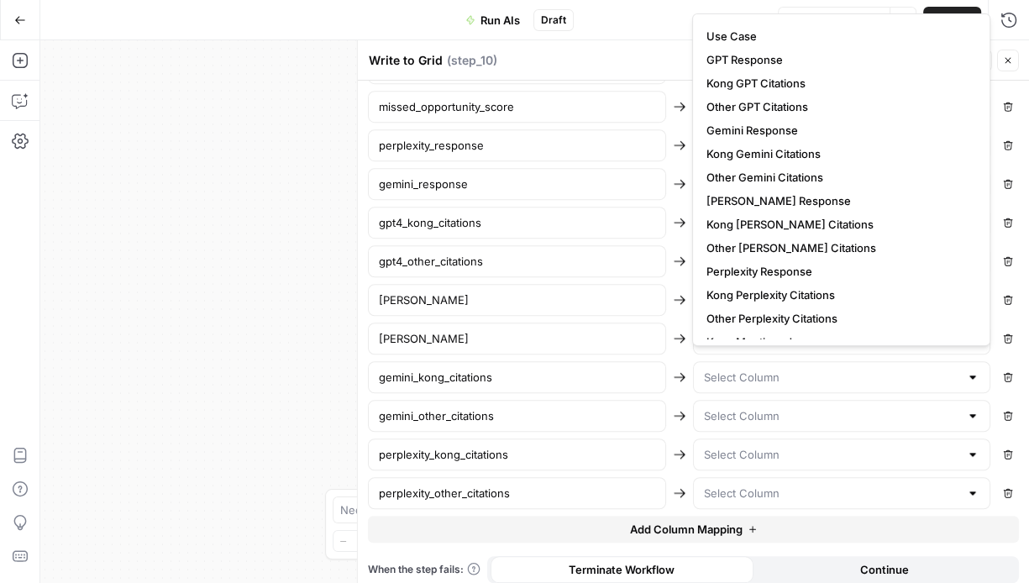
scroll to position [86, 0]
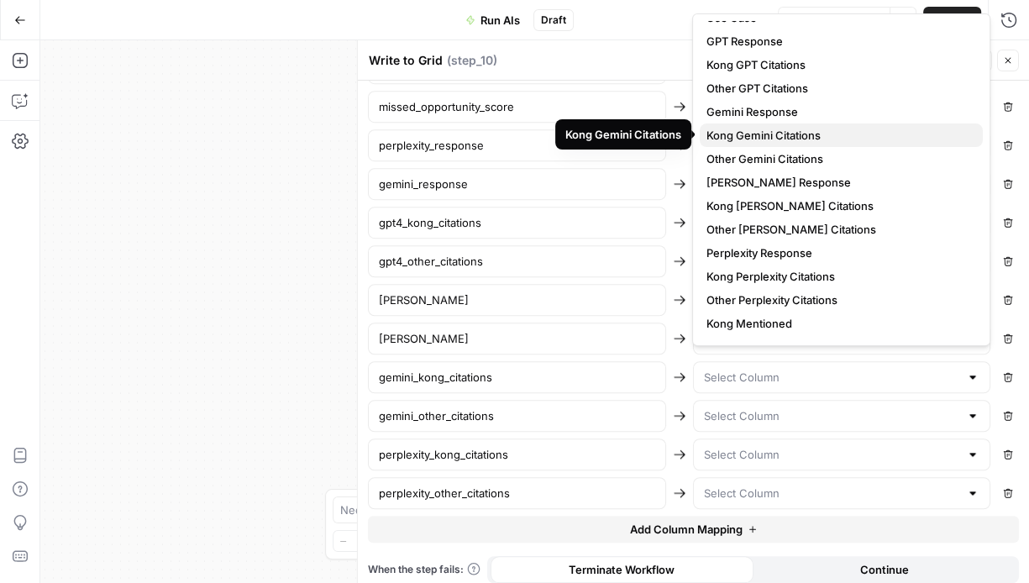
click at [769, 139] on span "Kong Gemini Citations" at bounding box center [837, 135] width 263 height 17
type input "Kong Gemini Citations"
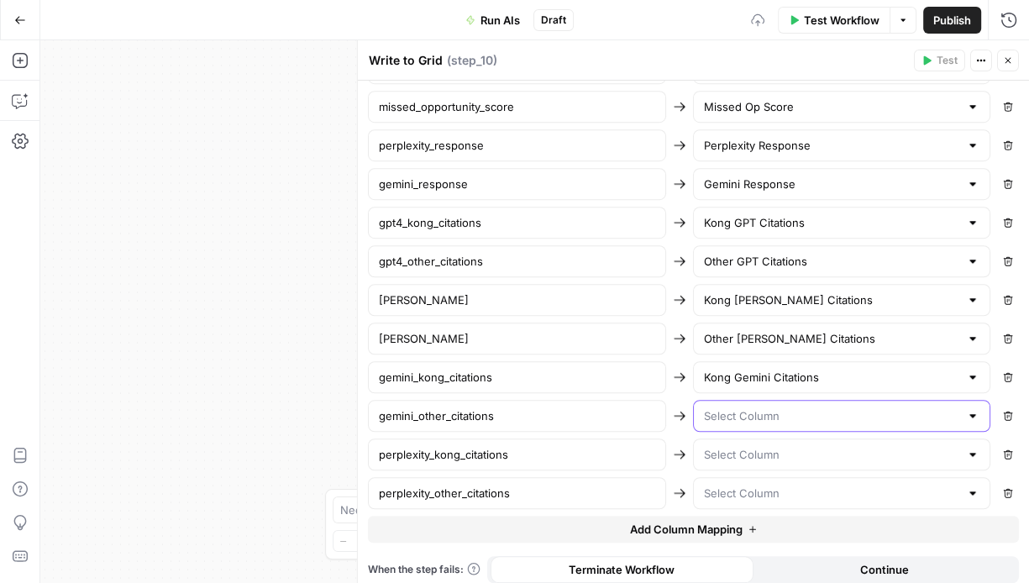
click at [792, 407] on input "text" at bounding box center [831, 415] width 256 height 17
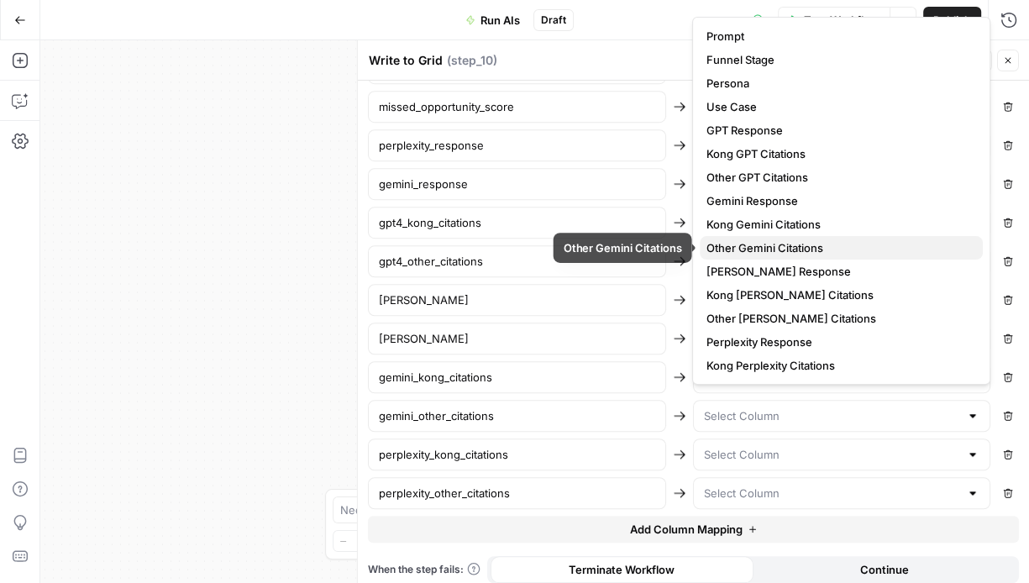
click at [790, 241] on span "Other Gemini Citations" at bounding box center [837, 247] width 263 height 17
type input "Other Gemini Citations"
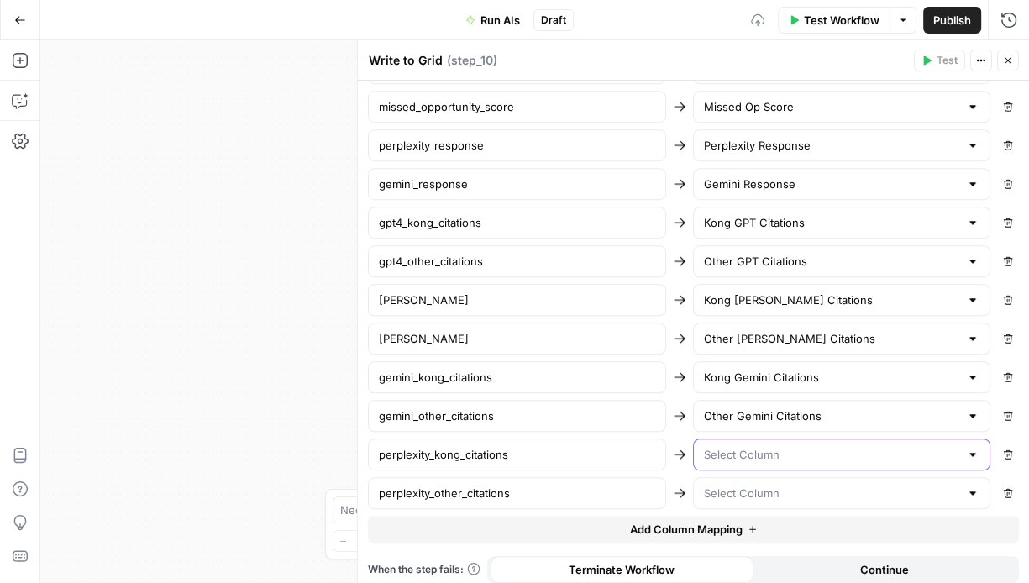
click at [773, 446] on input "text" at bounding box center [831, 454] width 256 height 17
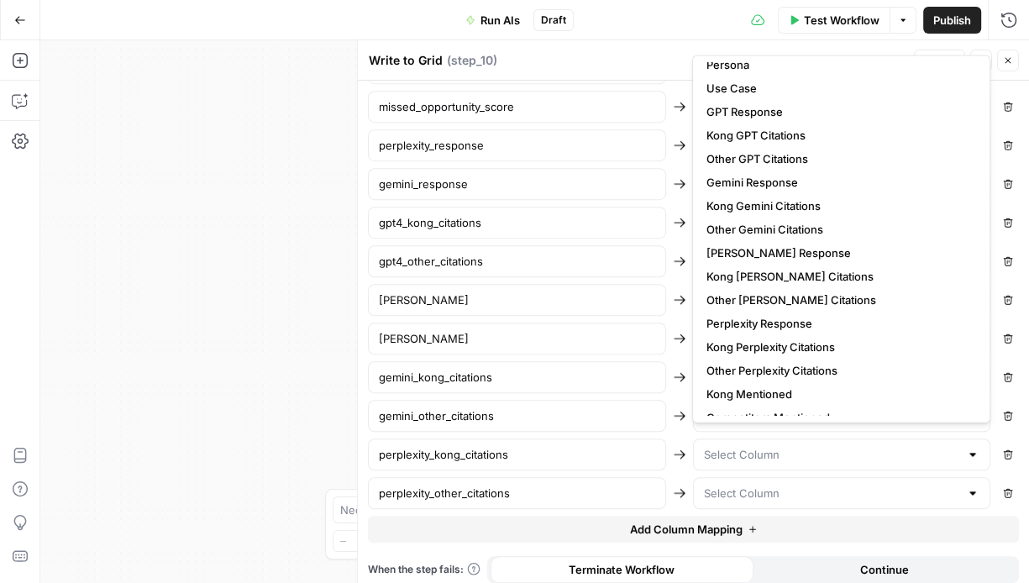
scroll to position [75, 0]
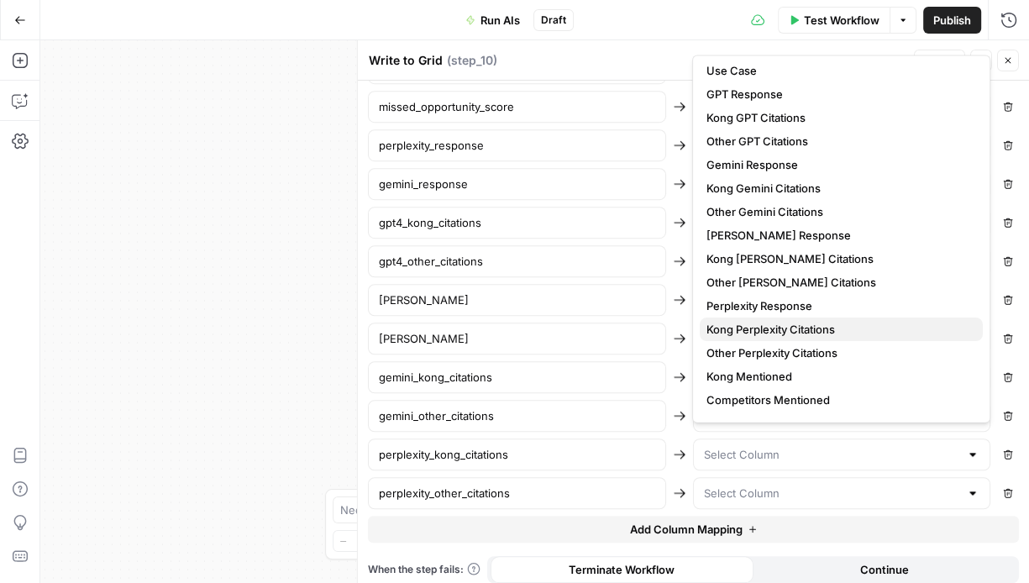
click at [797, 331] on span "Kong Perplexity Citations" at bounding box center [837, 329] width 263 height 17
type input "Kong Perplexity Citations"
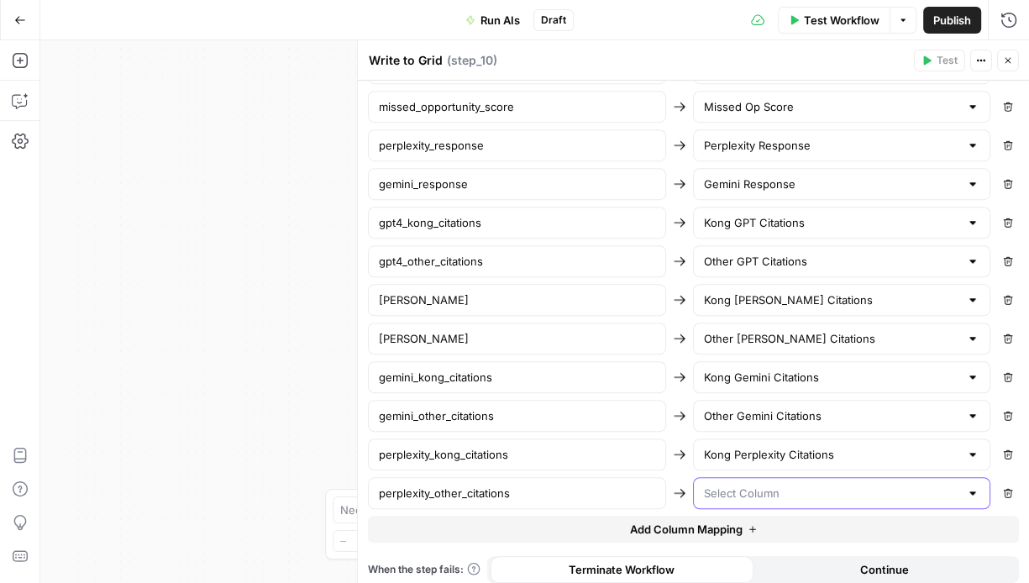
drag, startPoint x: 779, startPoint y: 484, endPoint x: 776, endPoint y: 467, distance: 17.1
click at [779, 485] on input "text" at bounding box center [831, 493] width 256 height 17
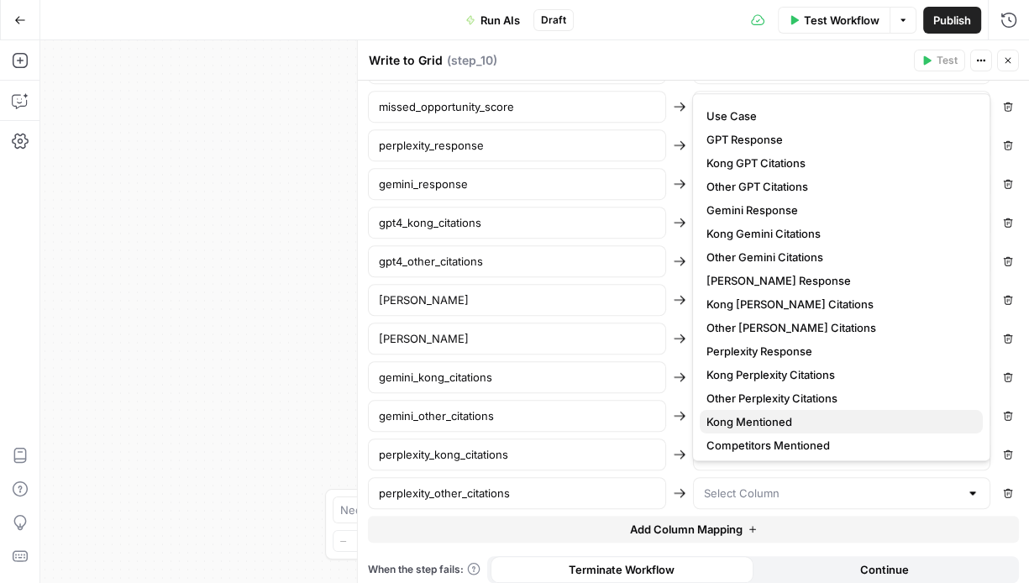
scroll to position [72, 0]
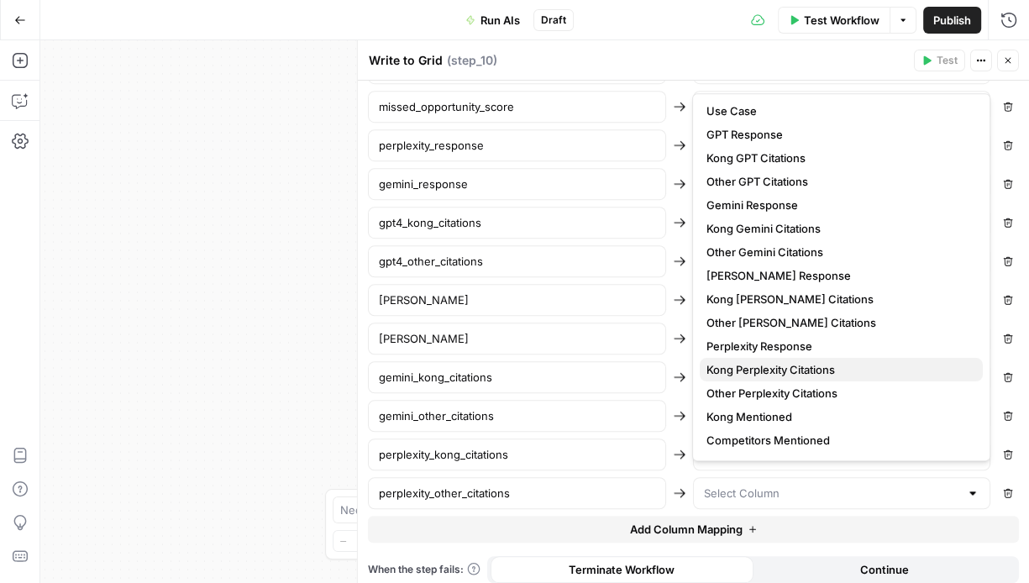
click at [788, 370] on span "Kong Perplexity Citations" at bounding box center [837, 369] width 263 height 17
type input "Kong Perplexity Citations"
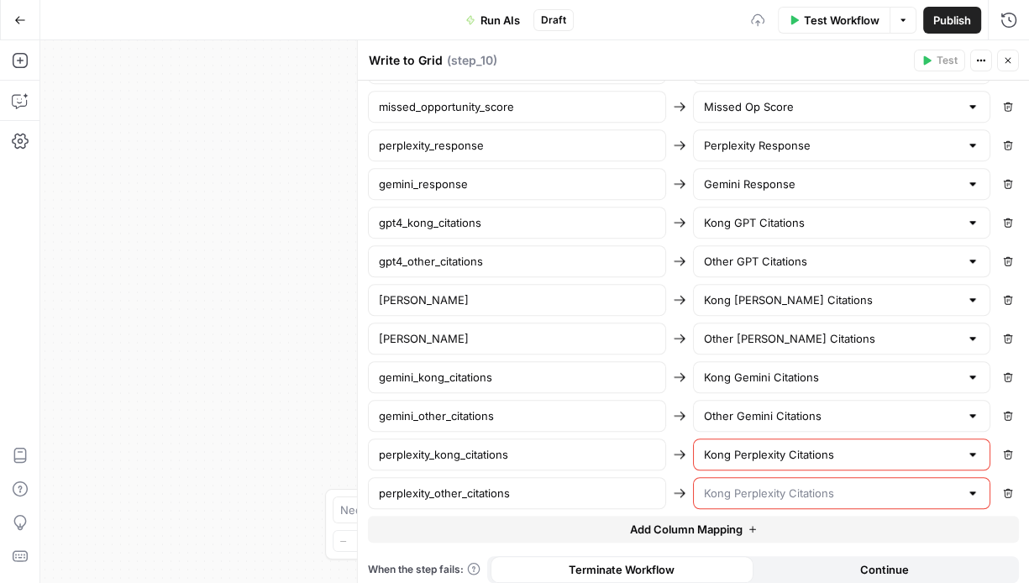
click at [784, 488] on input "text" at bounding box center [831, 493] width 256 height 17
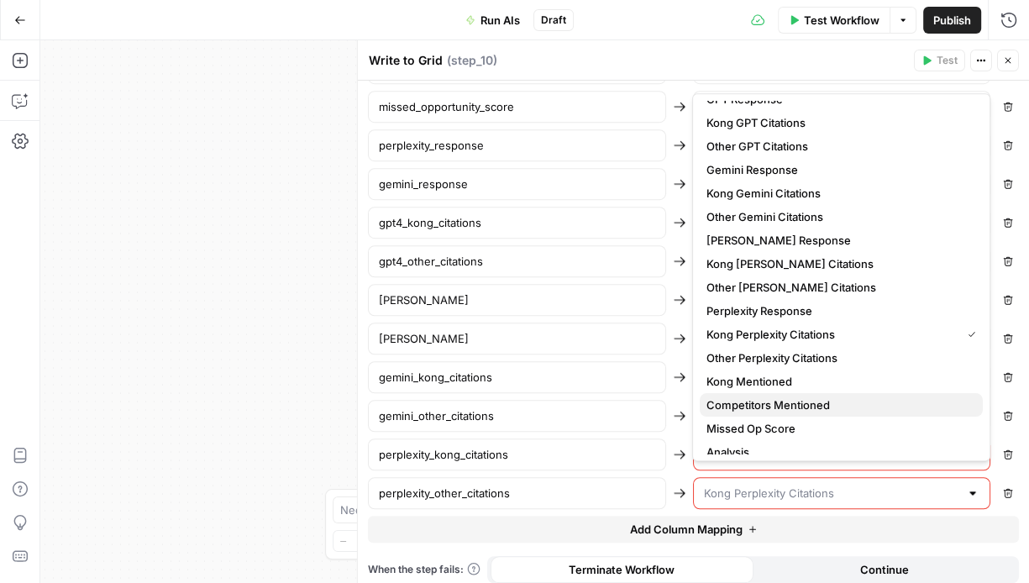
scroll to position [111, 0]
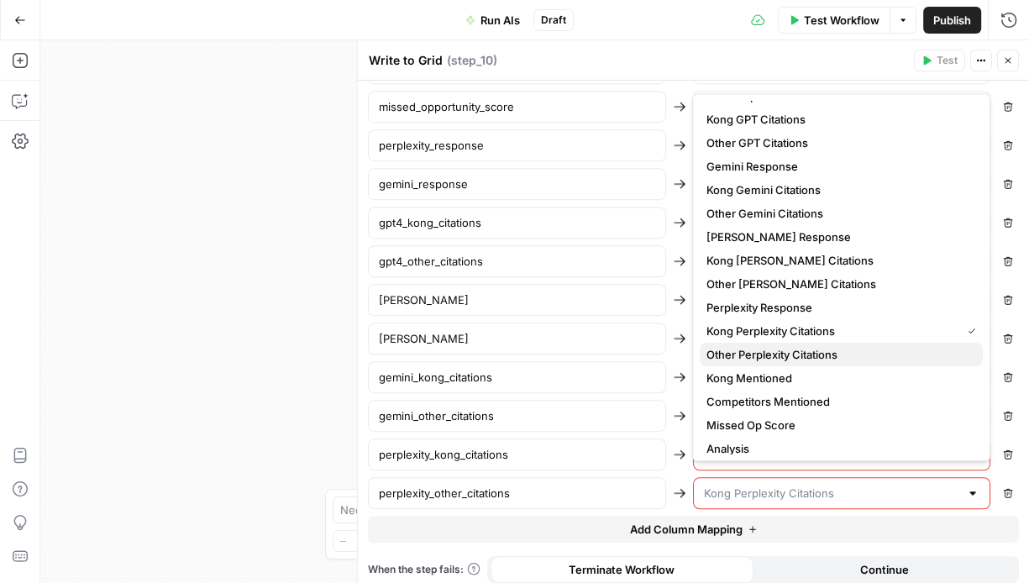
click at [787, 352] on span "Other Perplexity Citations" at bounding box center [837, 354] width 263 height 17
type input "Other Perplexity Citations"
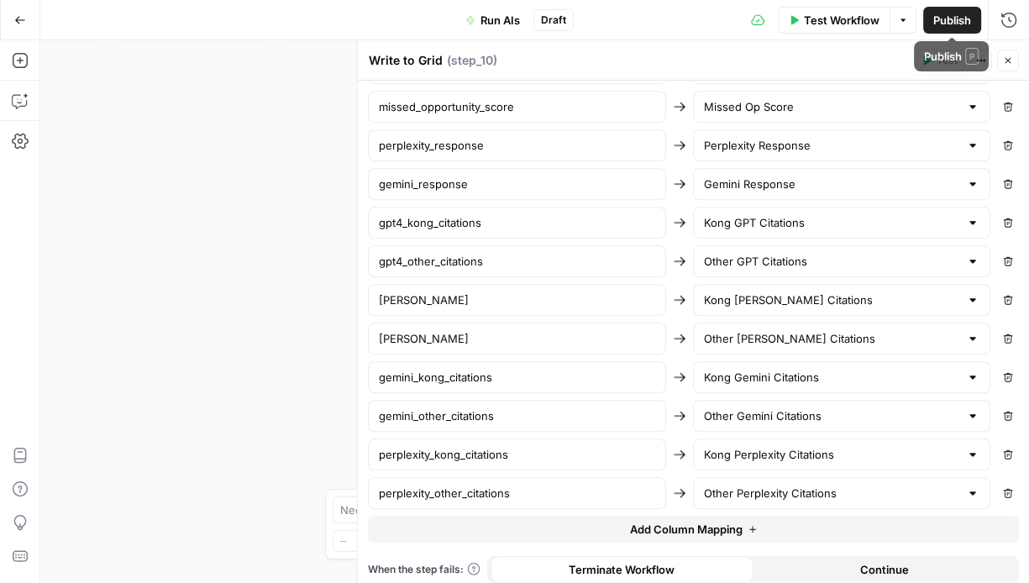
click at [1004, 68] on button "Close" at bounding box center [1008, 61] width 22 height 22
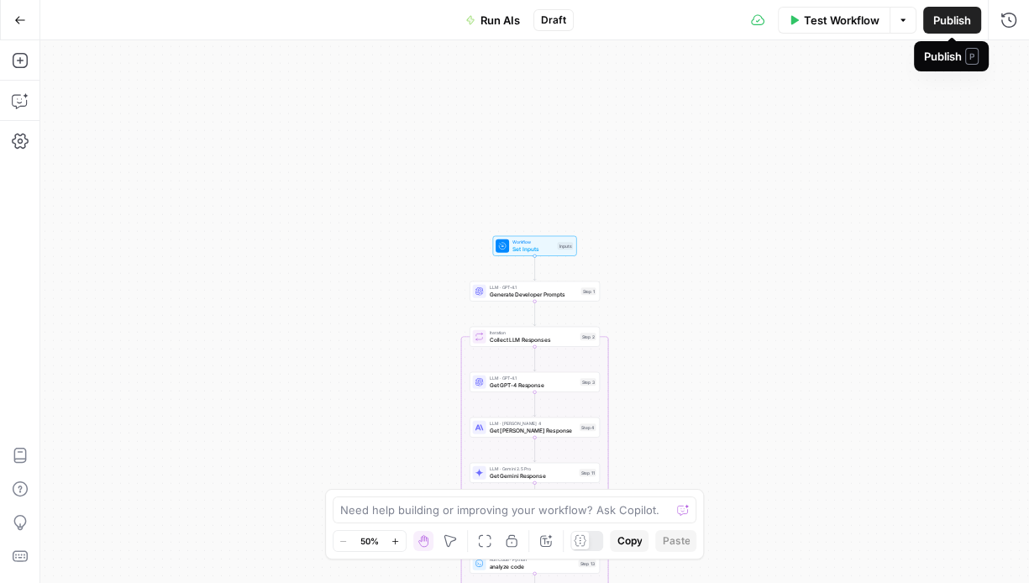
click at [933, 20] on span "Publish" at bounding box center [952, 20] width 38 height 17
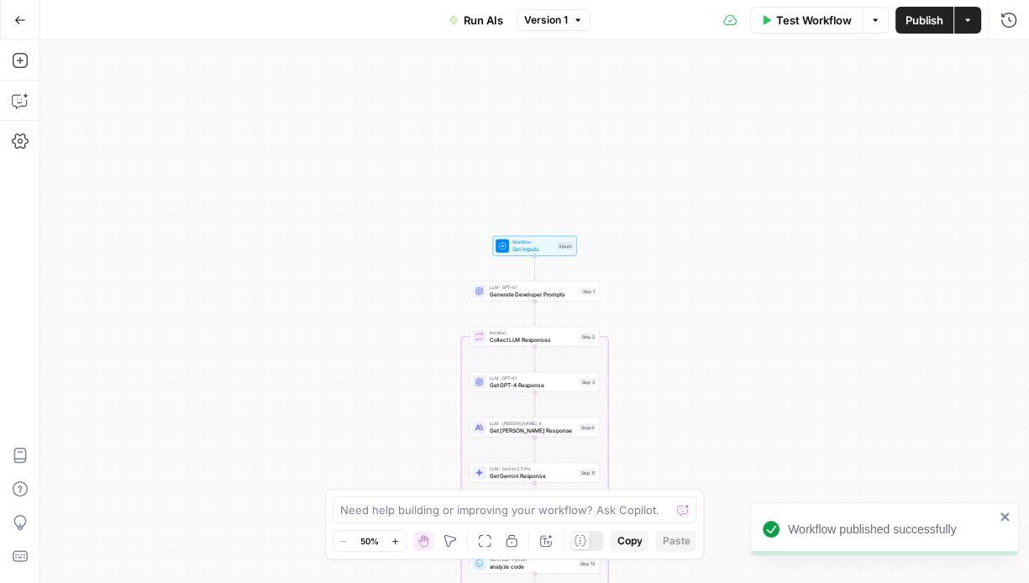
click at [792, 23] on span "Test Workflow" at bounding box center [814, 20] width 76 height 17
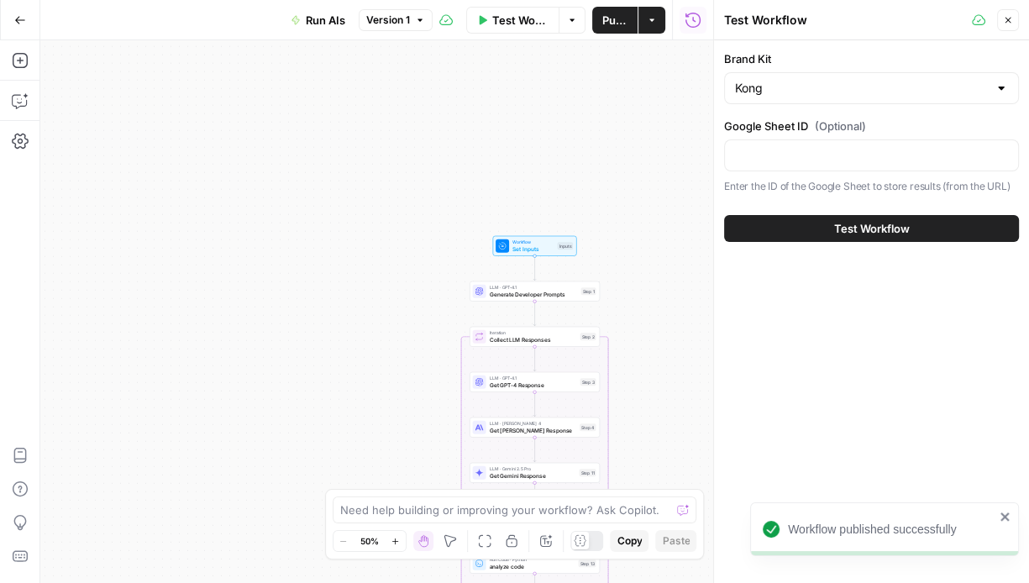
click at [815, 227] on button "Test Workflow" at bounding box center [871, 228] width 295 height 27
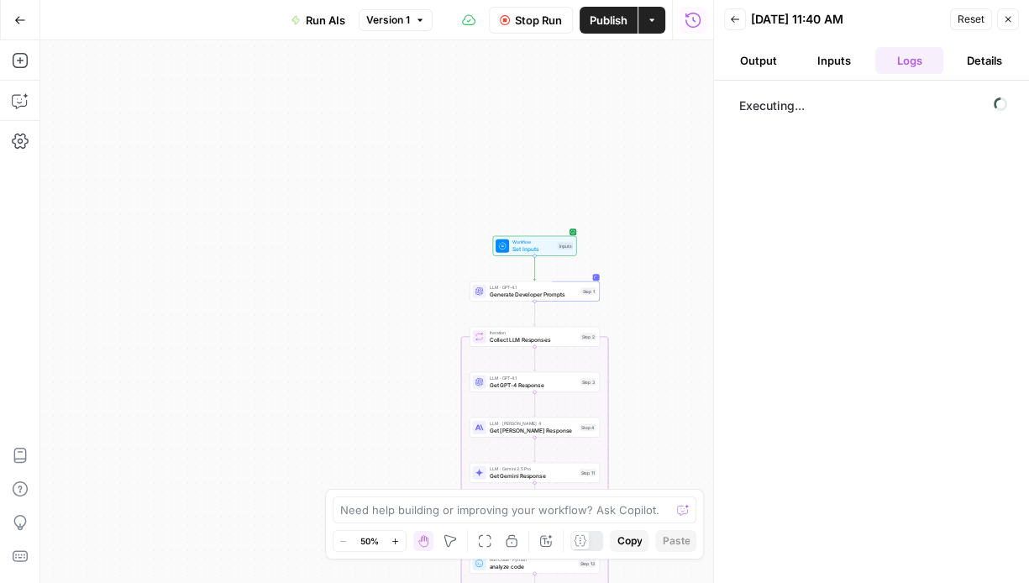
click at [847, 67] on button "Inputs" at bounding box center [834, 60] width 69 height 27
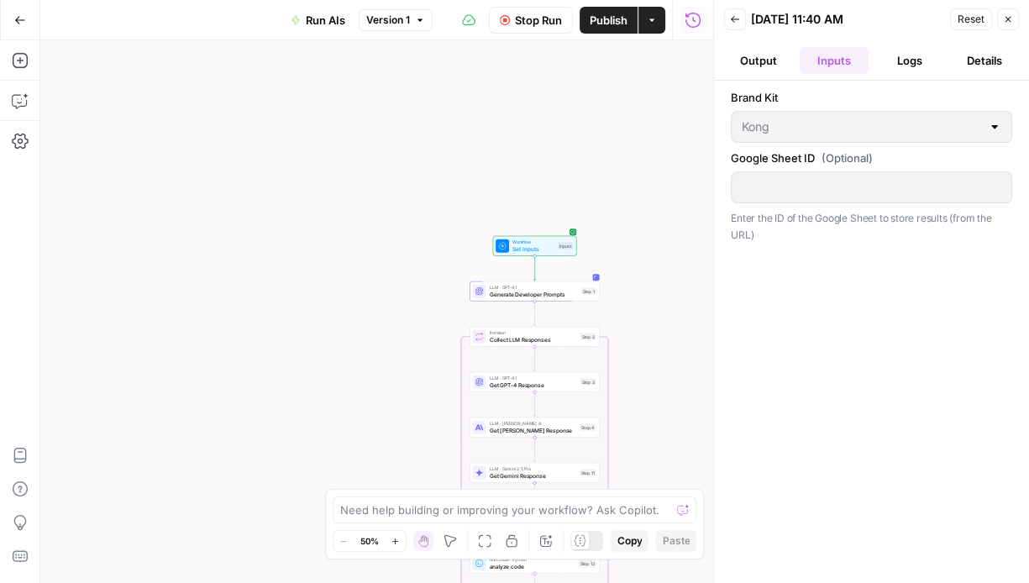
click at [763, 61] on button "Output" at bounding box center [758, 60] width 69 height 27
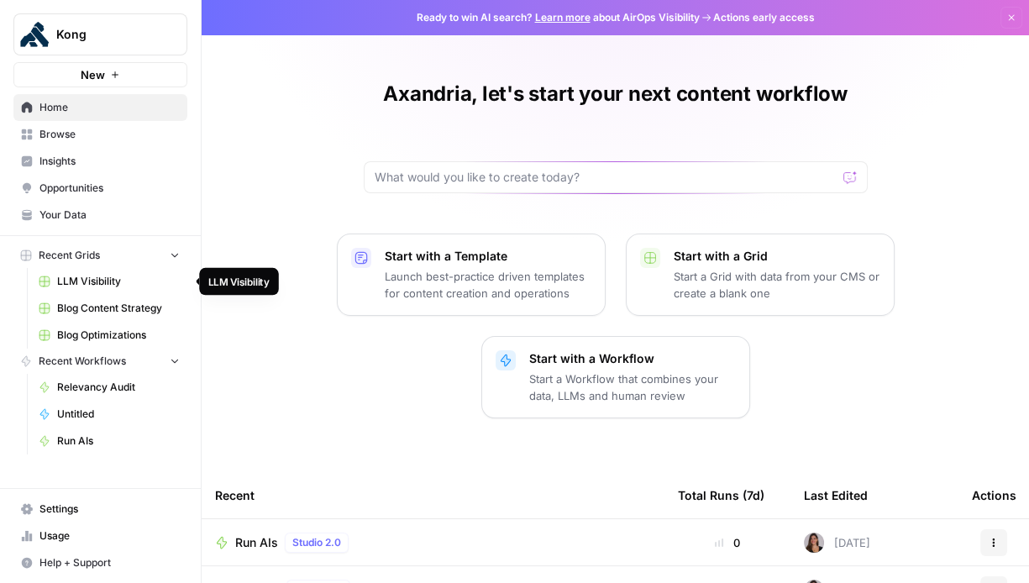
click at [97, 286] on span "LLM Visibility" at bounding box center [118, 281] width 123 height 15
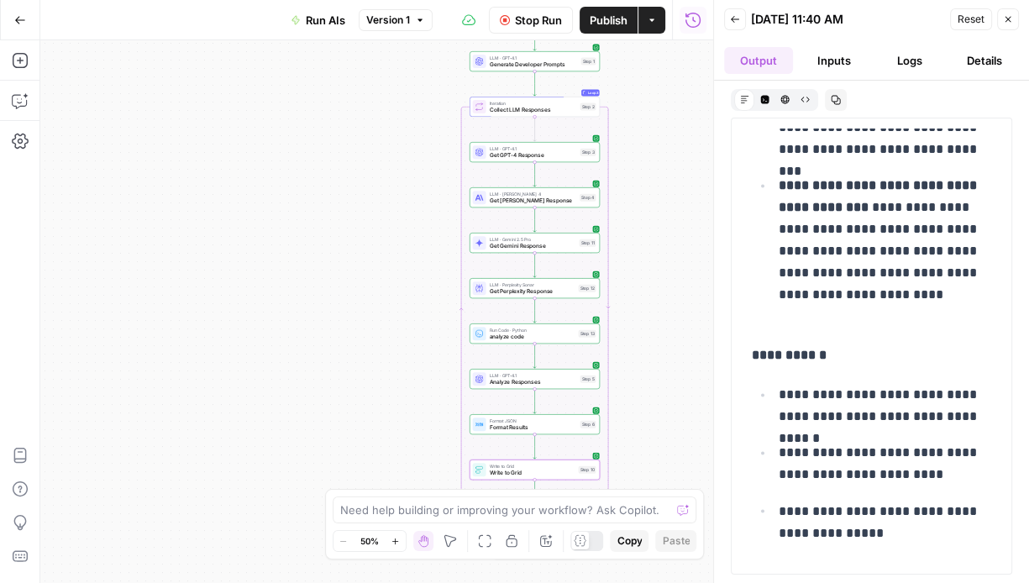
scroll to position [7375, 0]
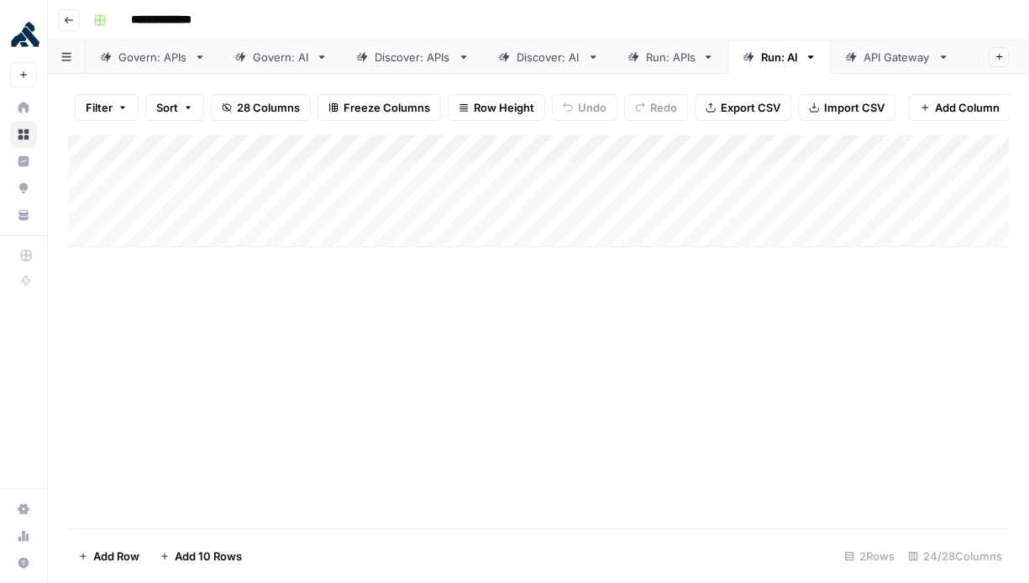
click at [420, 184] on div "Add Column" at bounding box center [538, 190] width 941 height 113
click at [469, 269] on div "Add Column" at bounding box center [538, 331] width 941 height 394
click at [527, 181] on div "Add Column" at bounding box center [538, 190] width 941 height 113
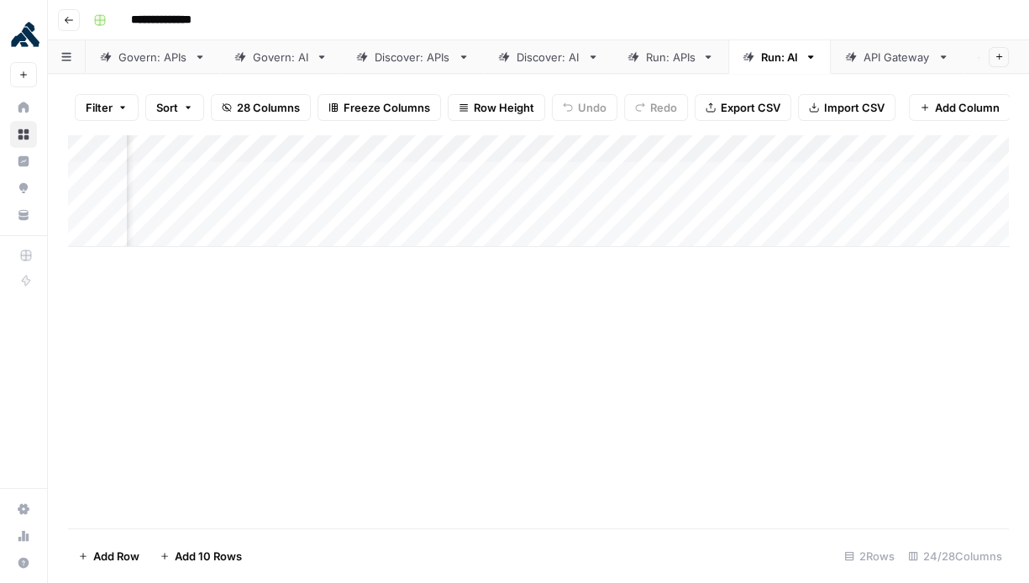
click at [527, 181] on div "Add Column" at bounding box center [538, 190] width 941 height 113
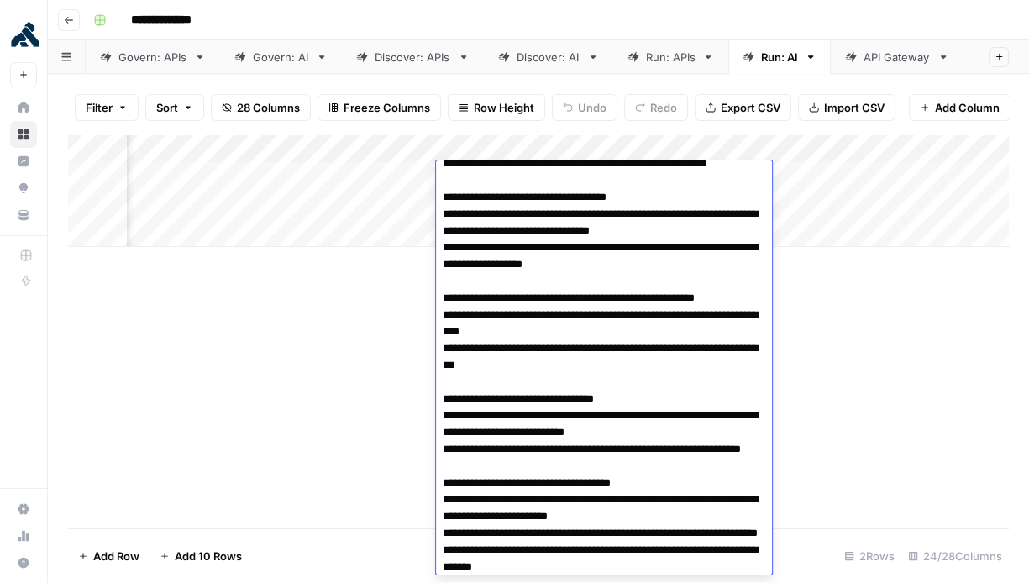
scroll to position [0, 0]
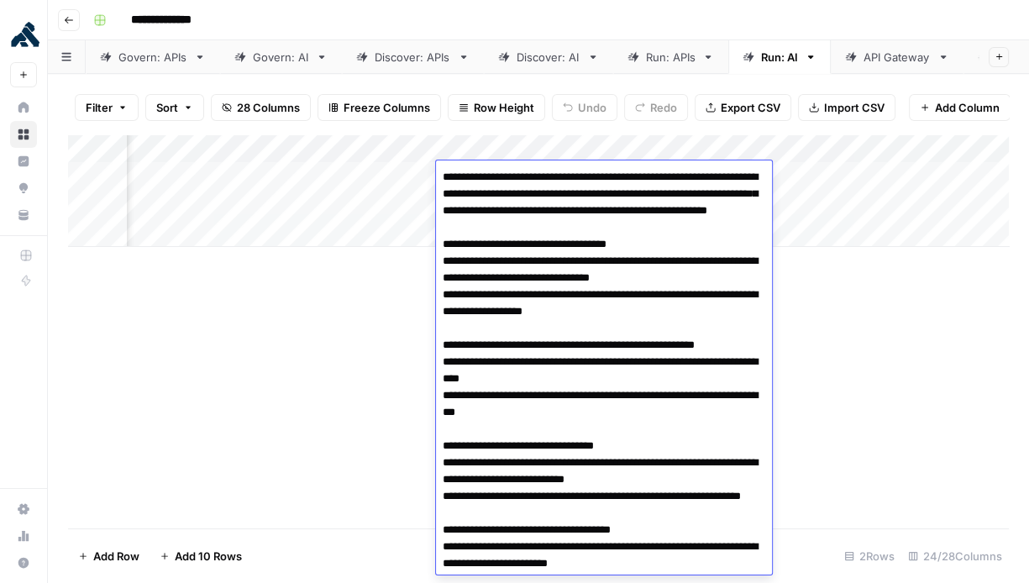
click at [793, 307] on div "Add Column" at bounding box center [538, 331] width 941 height 394
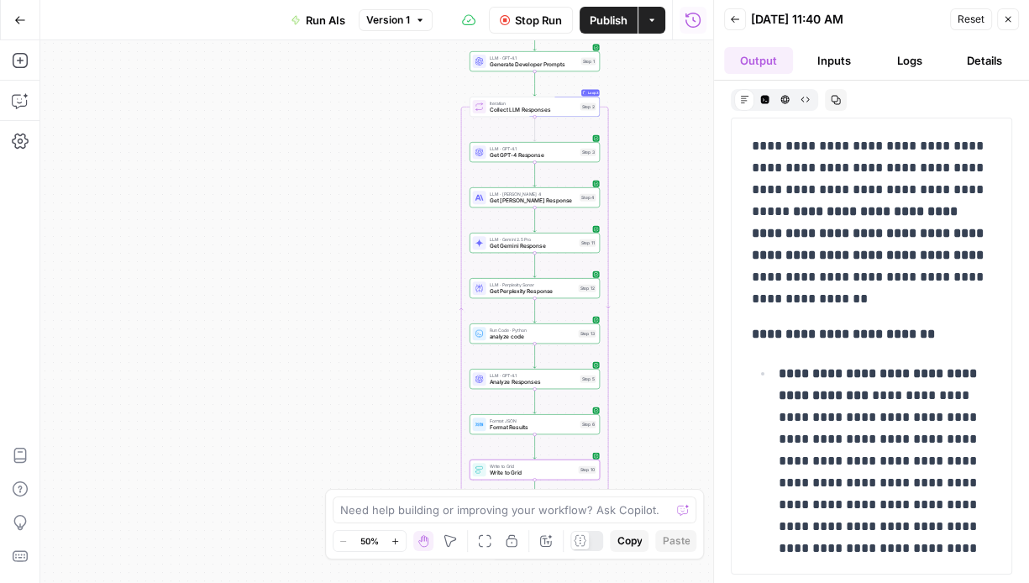
scroll to position [7375, 0]
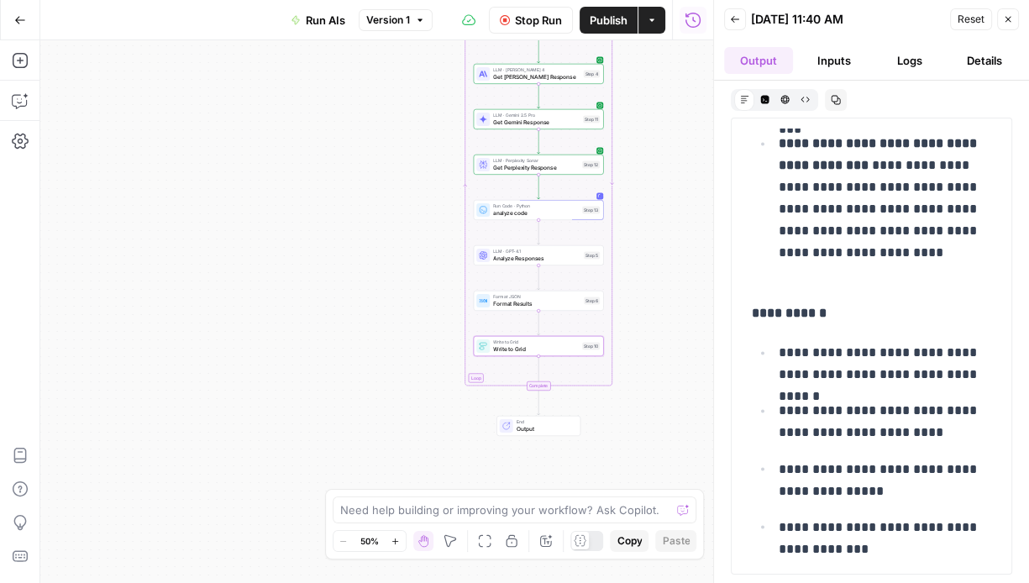
drag, startPoint x: 667, startPoint y: 297, endPoint x: 666, endPoint y: 255, distance: 42.0
click at [666, 255] on div "Workflow Set Inputs Inputs LLM · GPT-4.1 Generate Developer Prompts Step 1 Loop…" at bounding box center [376, 311] width 673 height 543
click at [521, 256] on span "Analyze Responses" at bounding box center [537, 257] width 87 height 8
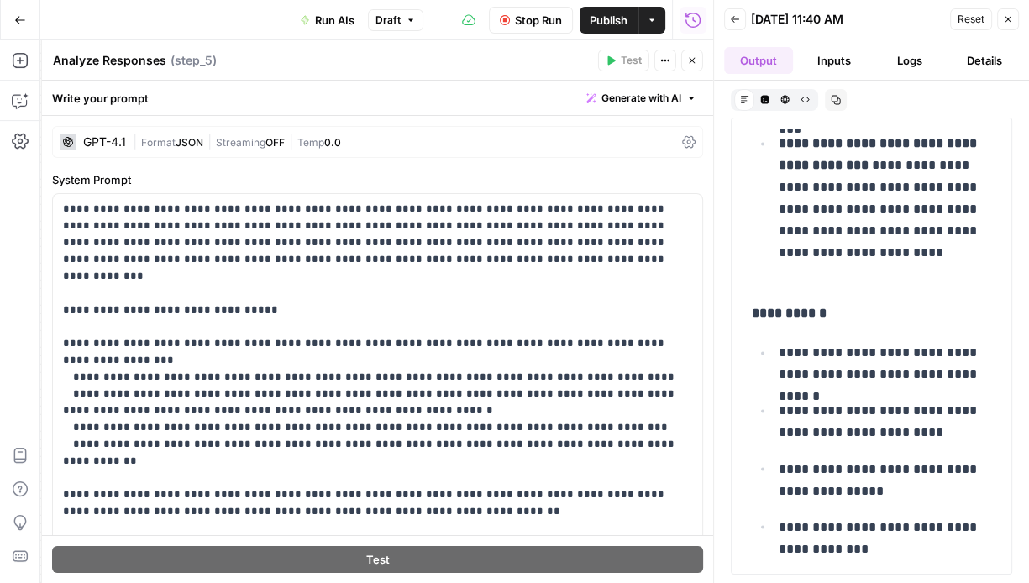
click at [692, 65] on icon "button" at bounding box center [692, 60] width 10 height 10
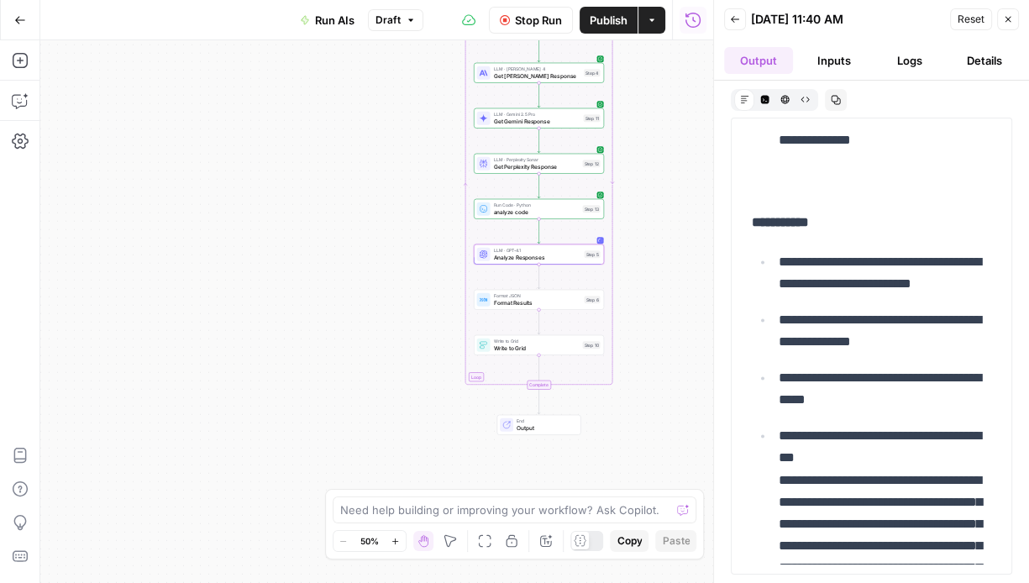
click at [764, 96] on icon "button" at bounding box center [764, 99] width 8 height 8
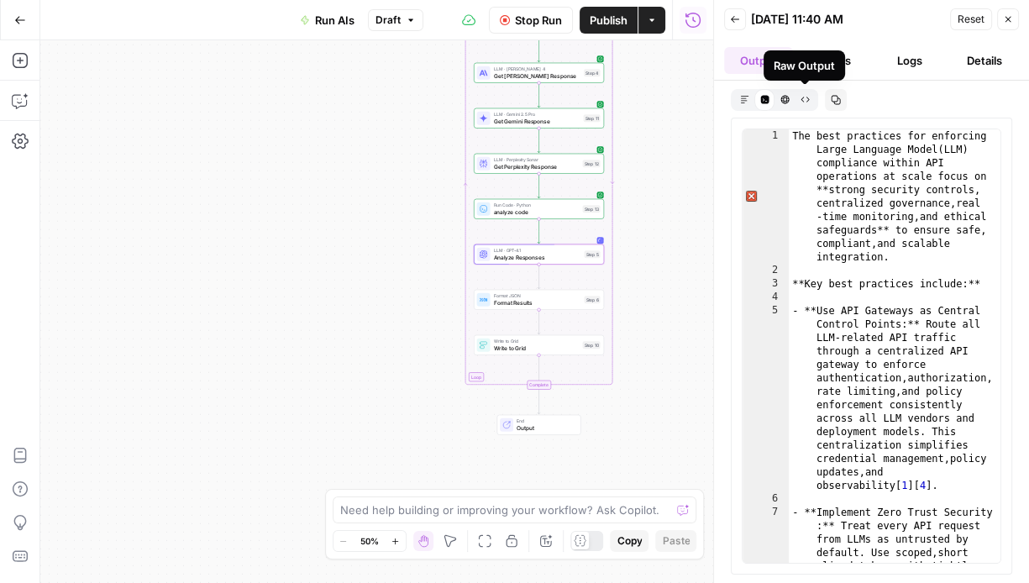
click at [801, 97] on icon "button" at bounding box center [804, 99] width 8 height 5
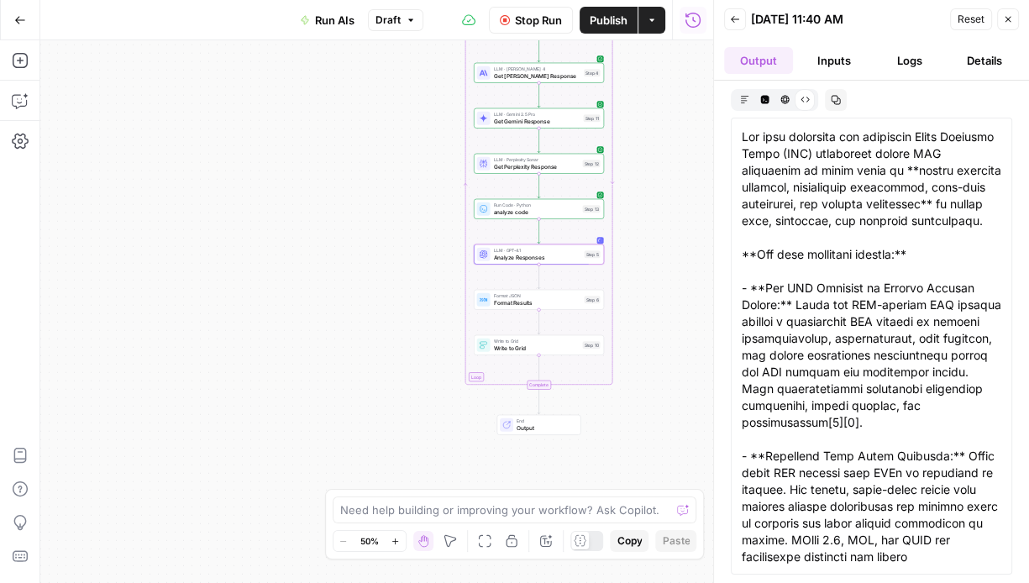
click at [829, 64] on button "Inputs" at bounding box center [834, 60] width 69 height 27
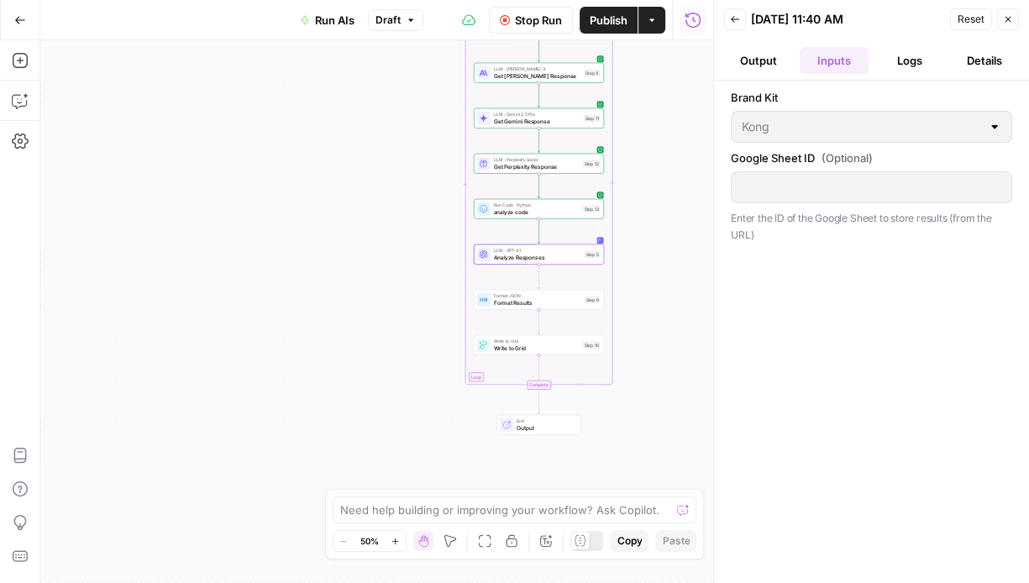
click at [897, 60] on button "Logs" at bounding box center [909, 60] width 69 height 27
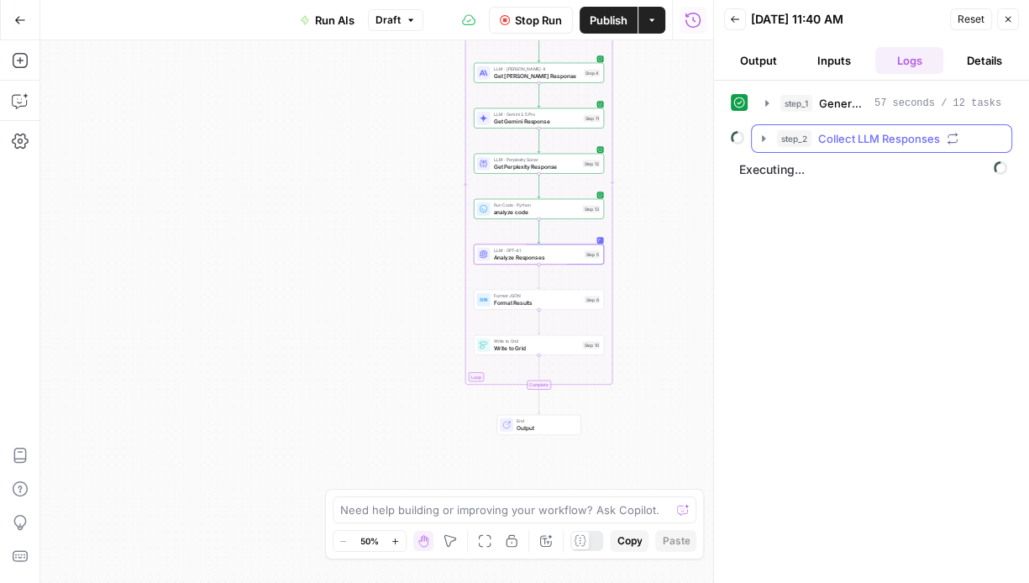
click at [763, 140] on icon "button" at bounding box center [763, 138] width 13 height 13
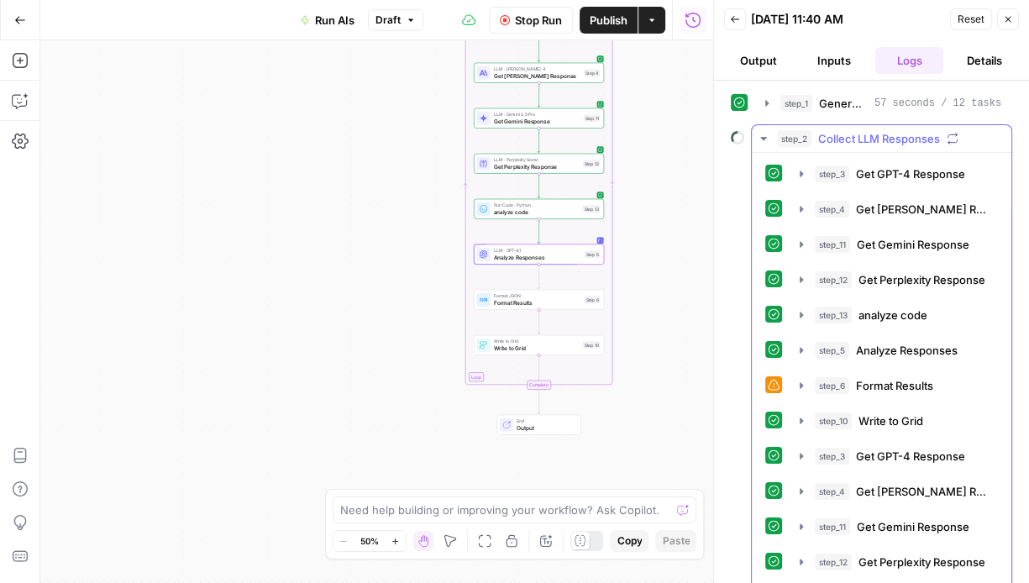
scroll to position [54, 0]
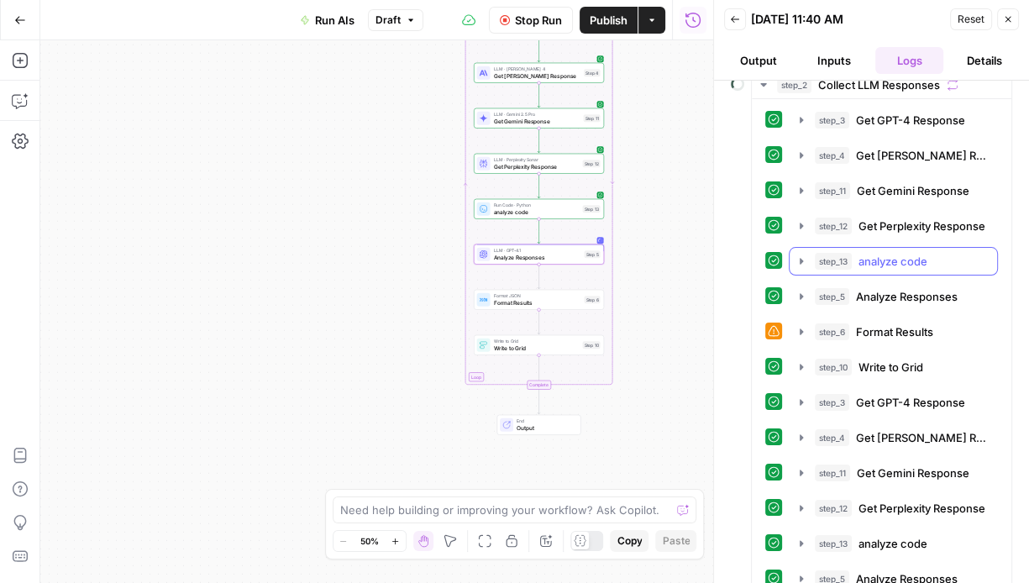
click at [805, 259] on icon "button" at bounding box center [800, 260] width 13 height 13
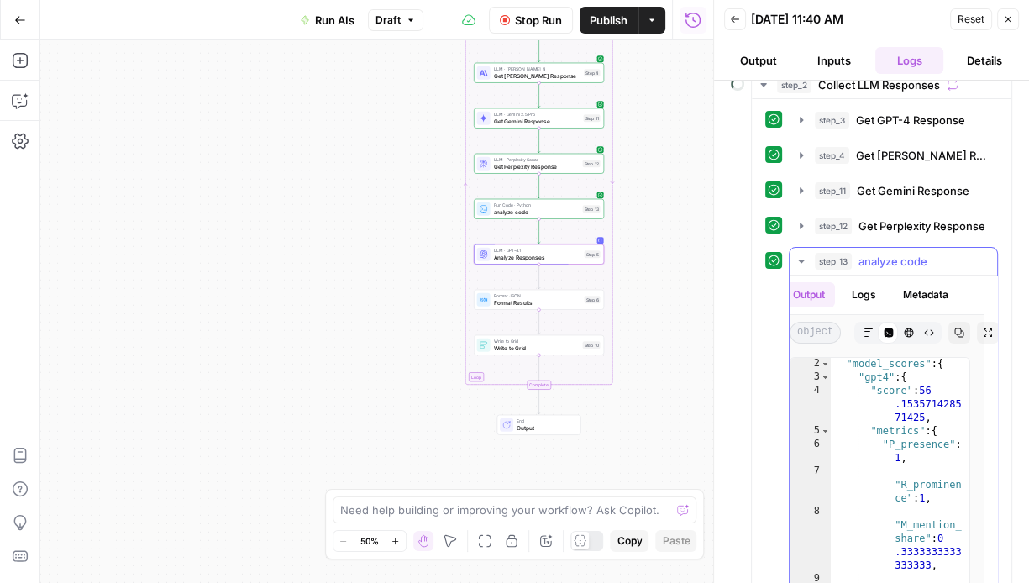
scroll to position [0, 0]
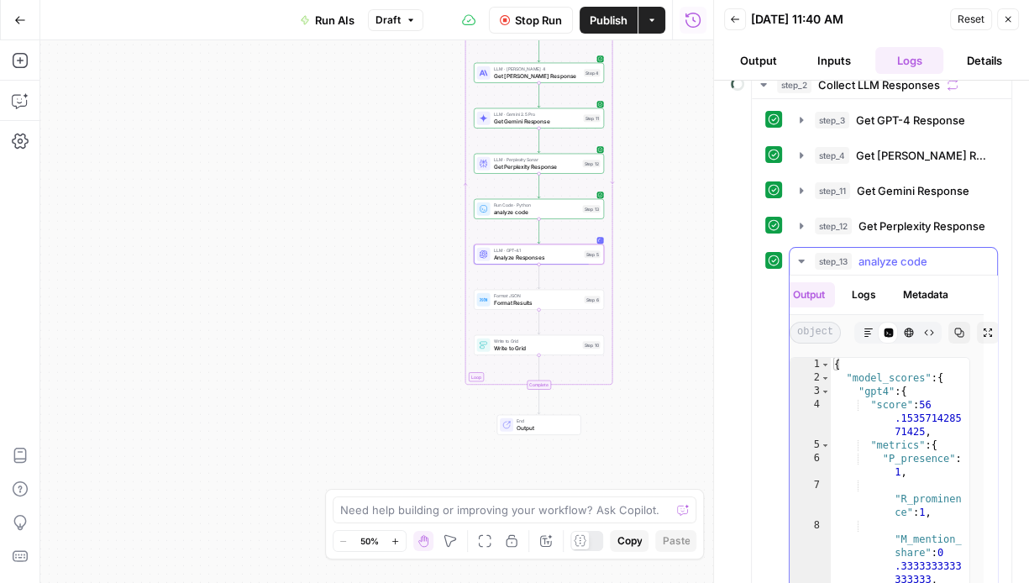
click at [797, 257] on icon "button" at bounding box center [800, 260] width 13 height 13
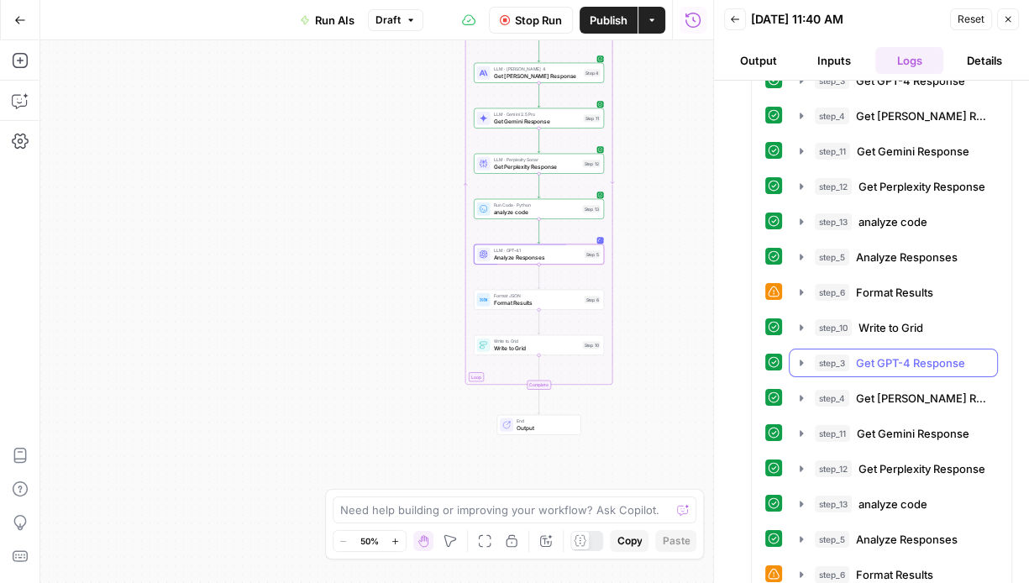
scroll to position [94, 0]
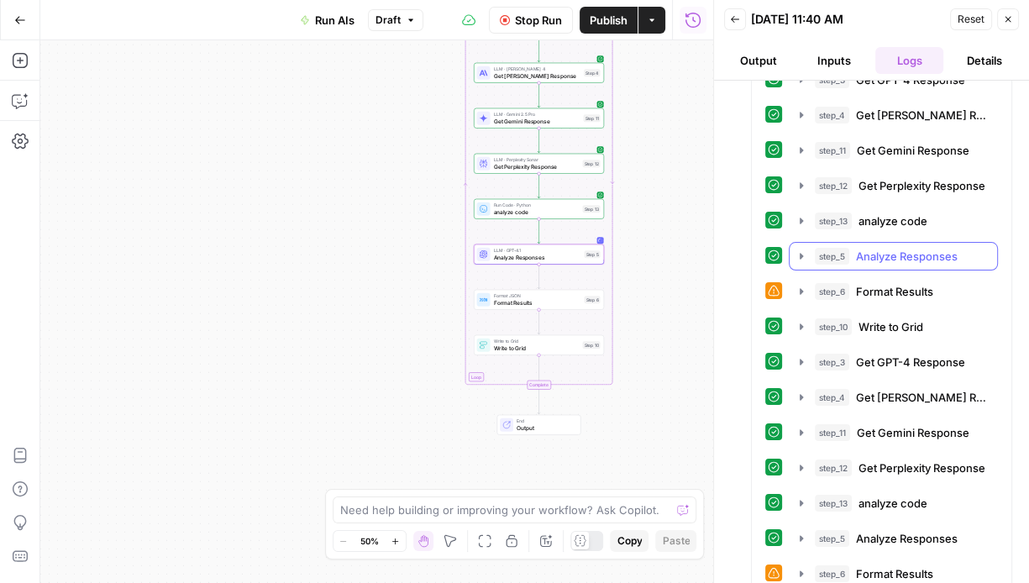
click at [800, 255] on icon "button" at bounding box center [801, 256] width 3 height 6
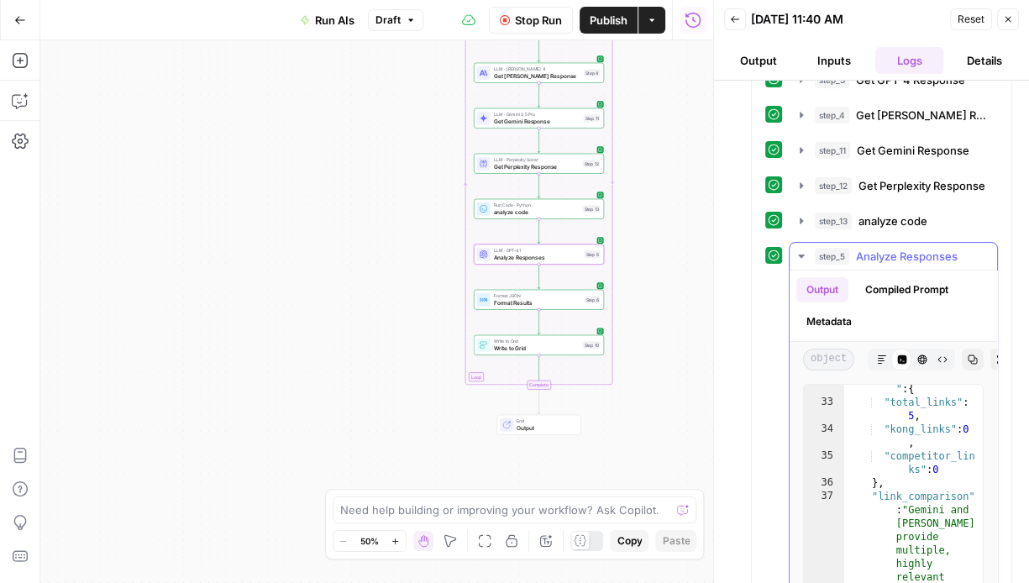
scroll to position [1211, 0]
click at [801, 257] on icon "button" at bounding box center [800, 255] width 13 height 13
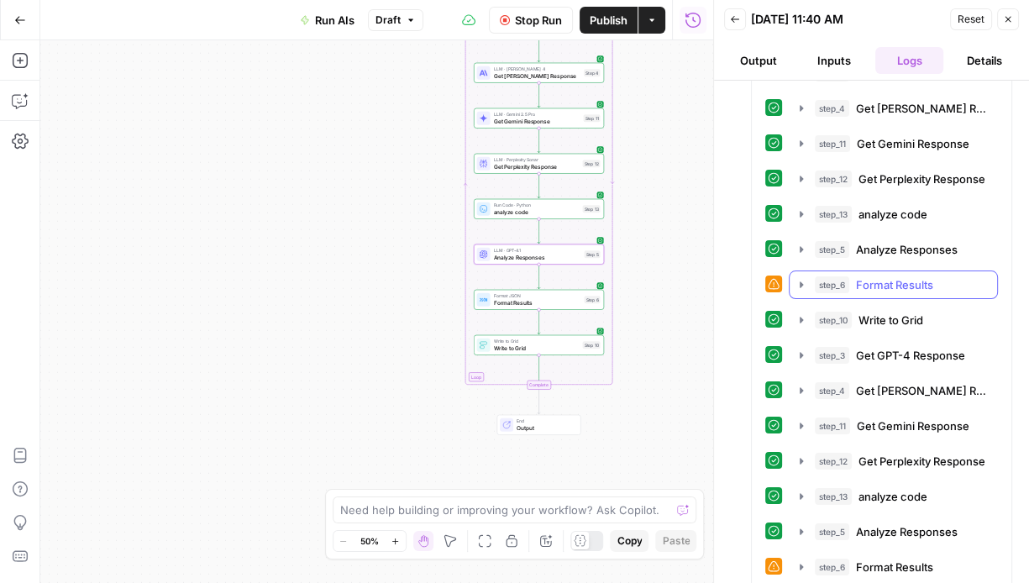
click at [803, 286] on icon "button" at bounding box center [800, 284] width 13 height 13
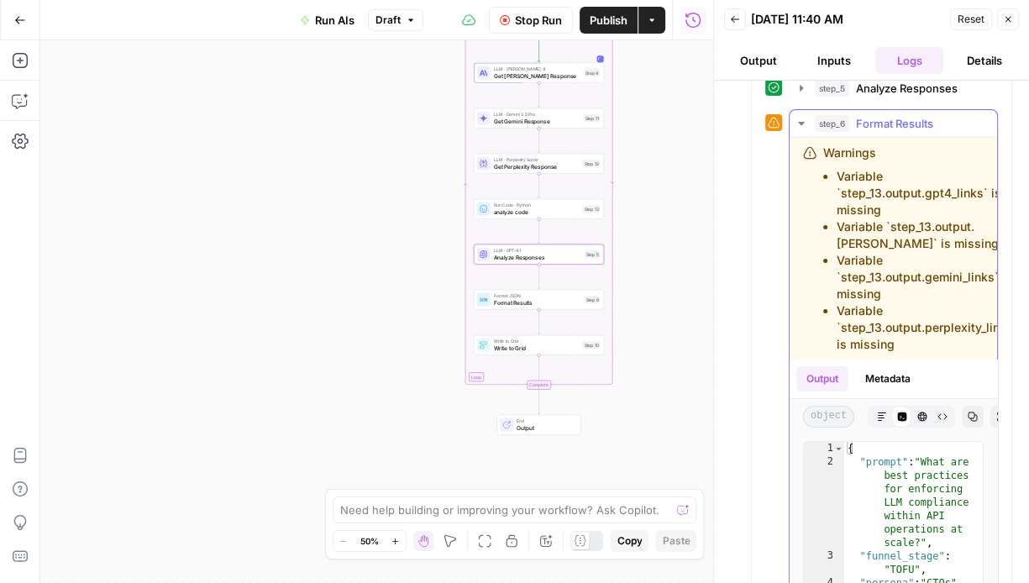
scroll to position [264, 0]
click at [799, 118] on icon "button" at bounding box center [800, 121] width 13 height 13
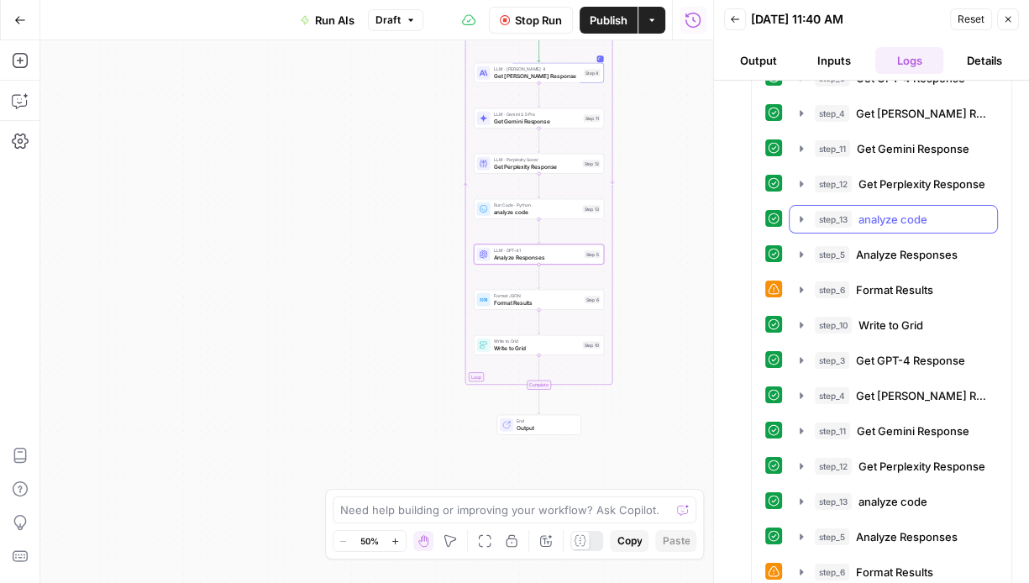
scroll to position [447, 0]
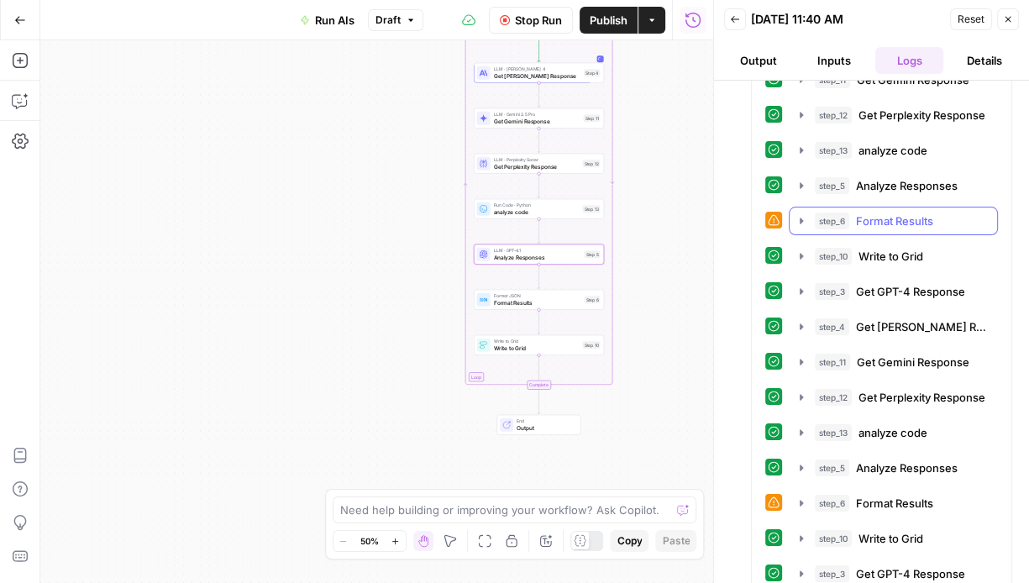
click at [809, 212] on button "step_6 Format Results 0 ms" at bounding box center [892, 220] width 207 height 27
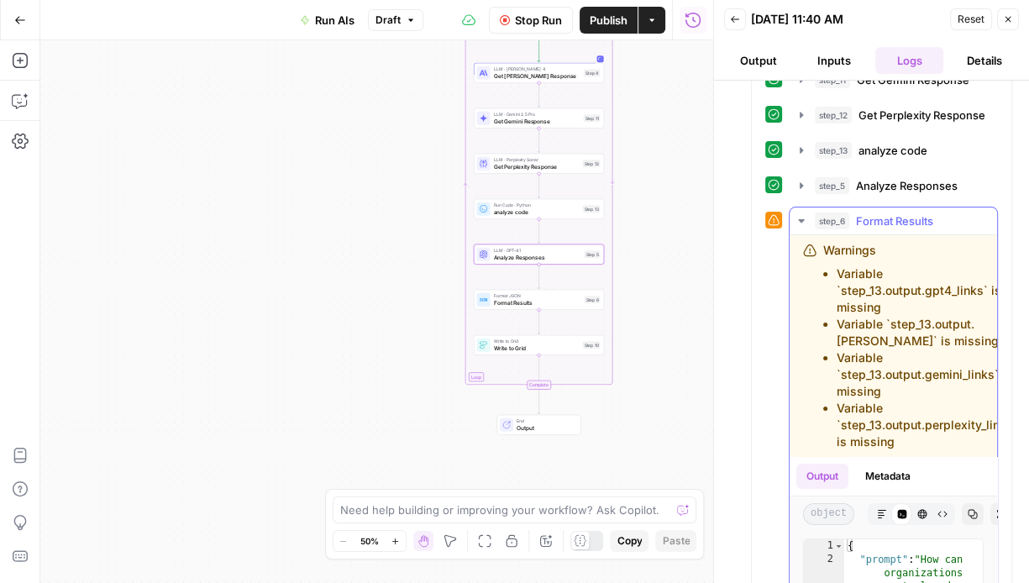
click at [809, 212] on button "step_6 Format Results 0 ms" at bounding box center [892, 220] width 207 height 27
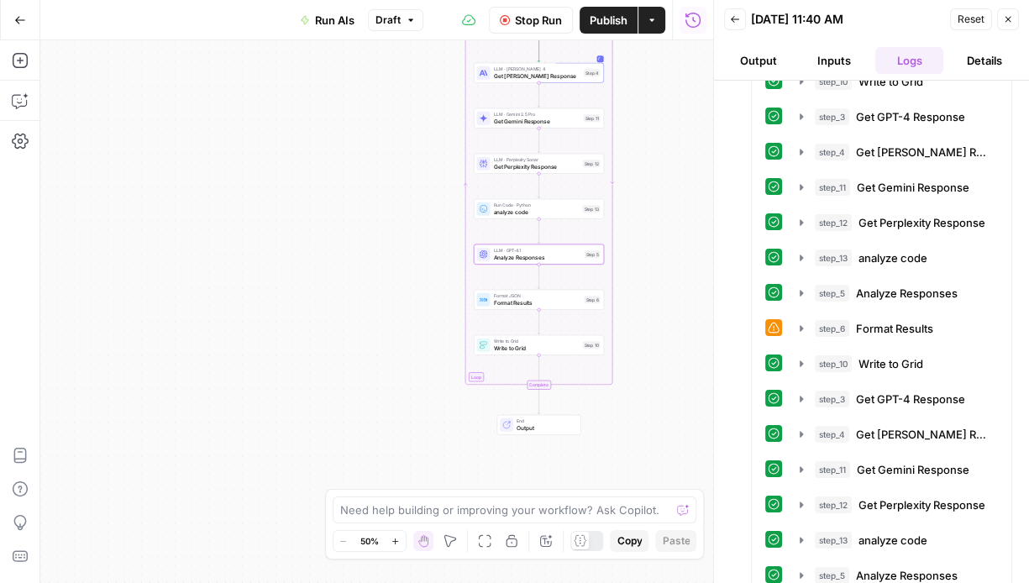
scroll to position [293, 0]
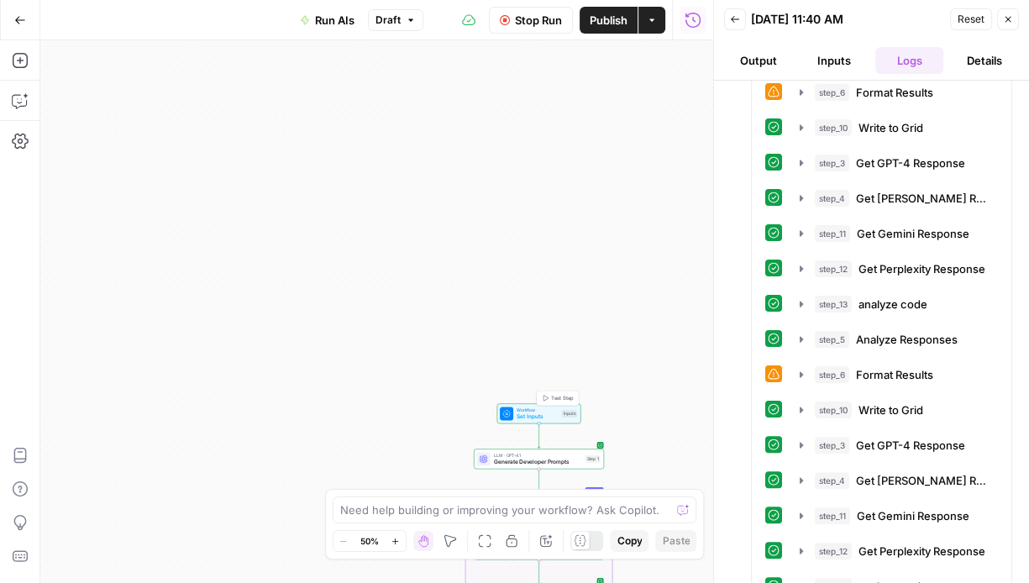
click at [544, 416] on span "Set Inputs" at bounding box center [538, 416] width 42 height 8
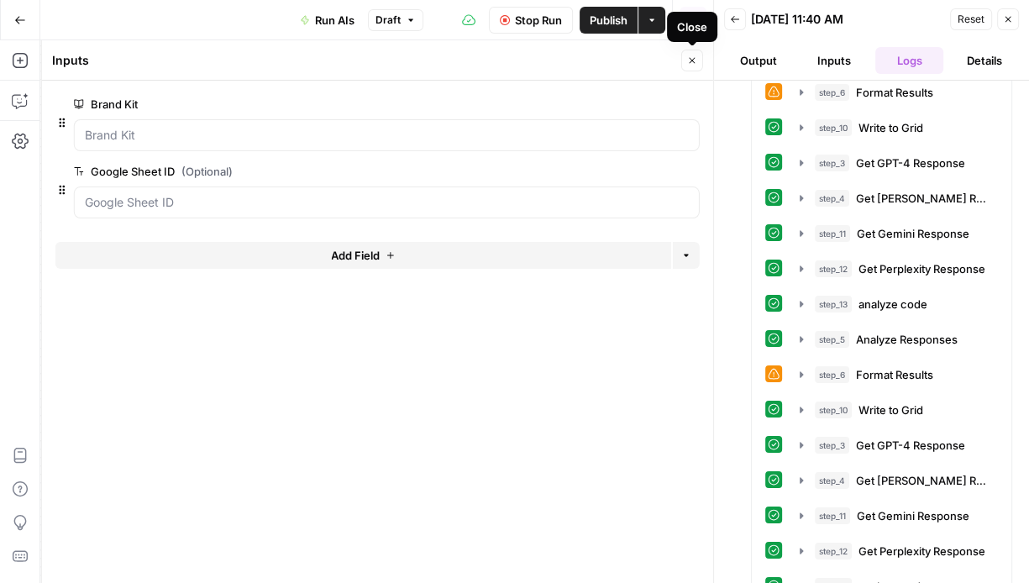
click at [684, 58] on button "Close" at bounding box center [692, 61] width 22 height 22
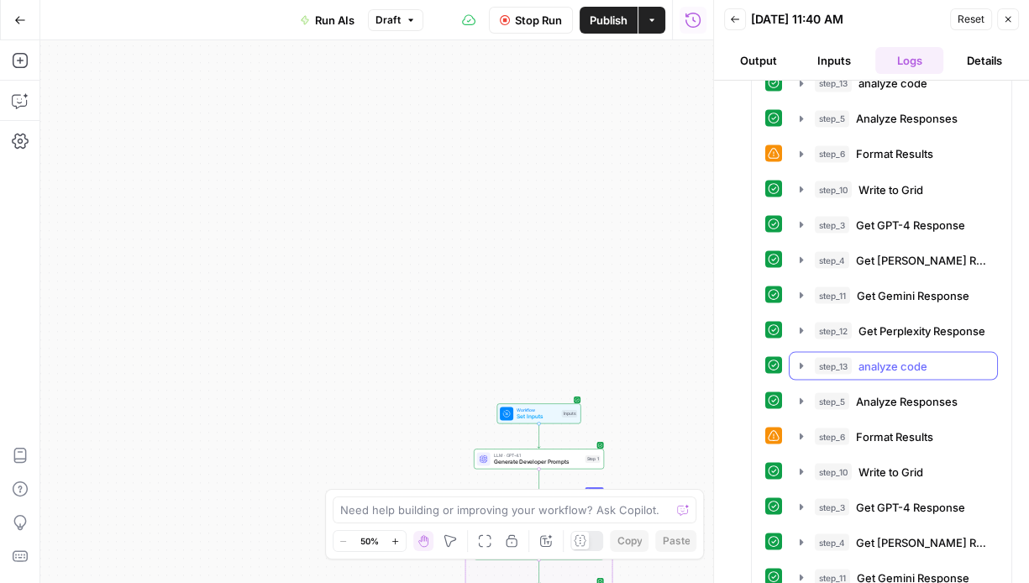
scroll to position [2689, 0]
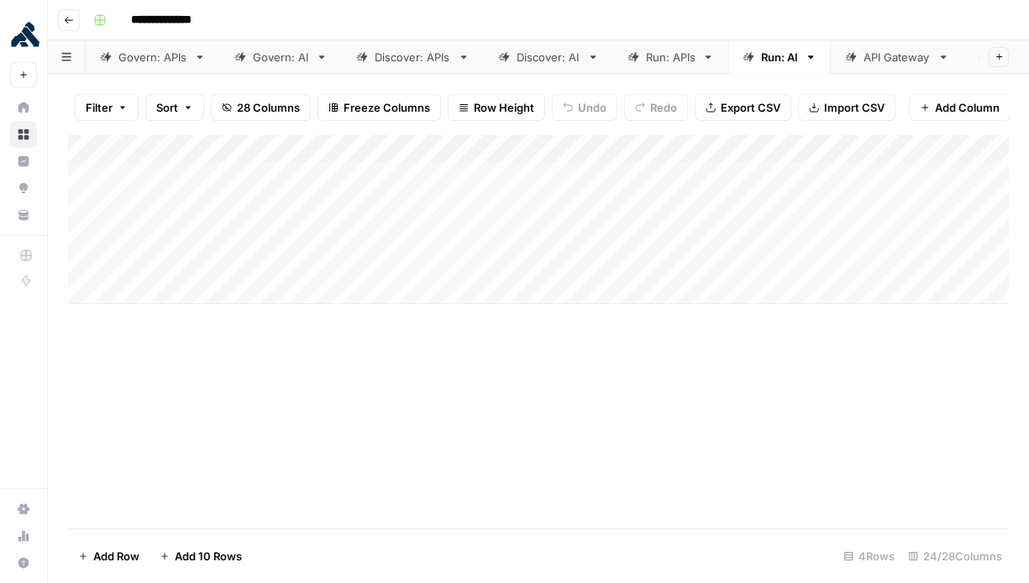
click at [507, 315] on div "Add Column" at bounding box center [538, 331] width 941 height 394
click at [264, 109] on span "28 Columns" at bounding box center [268, 107] width 63 height 17
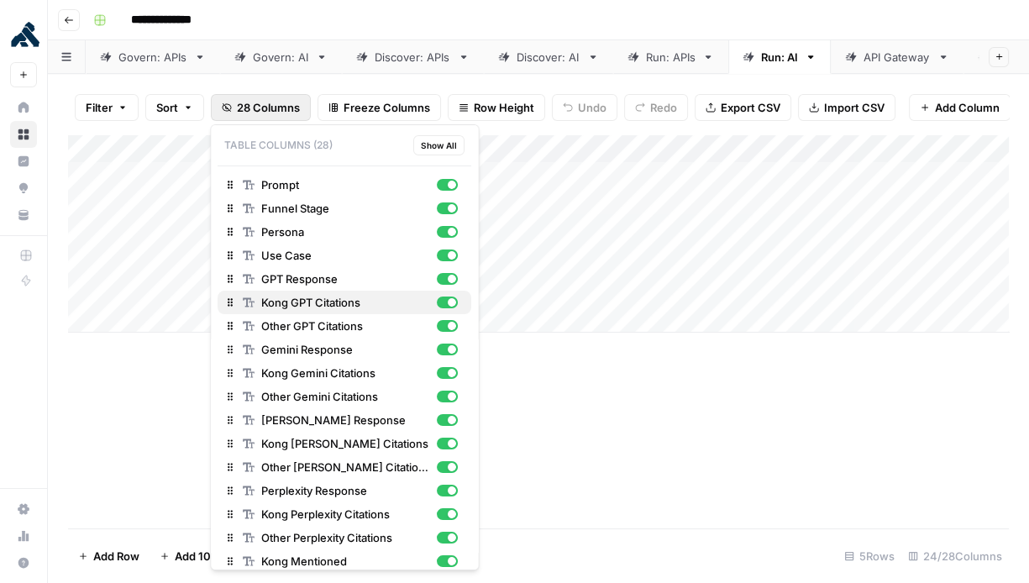
click at [448, 302] on div "button" at bounding box center [452, 302] width 8 height 8
click at [447, 320] on div "button" at bounding box center [447, 326] width 21 height 12
click at [455, 375] on div "button" at bounding box center [447, 373] width 21 height 12
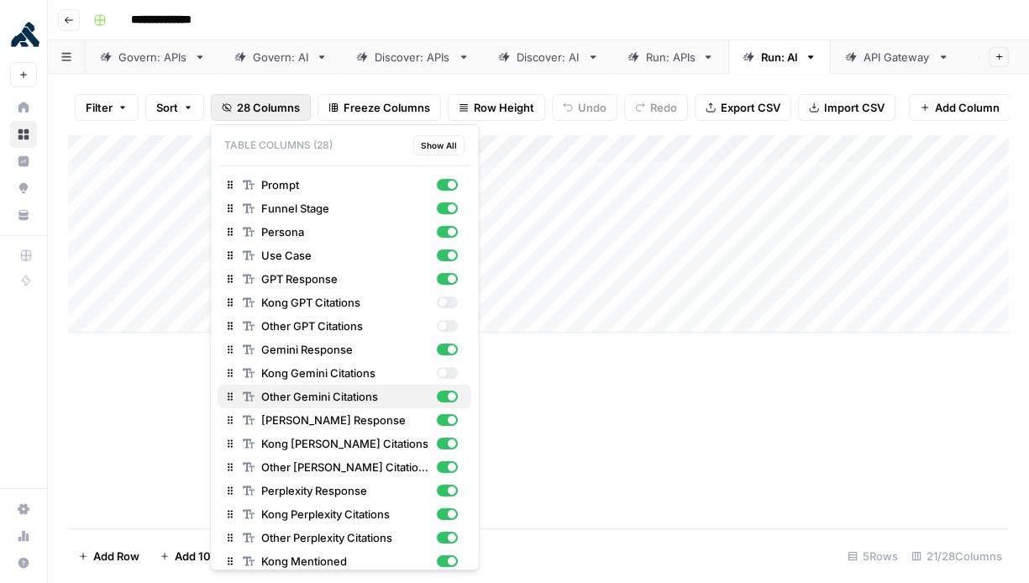
click at [454, 396] on div "button" at bounding box center [452, 396] width 8 height 8
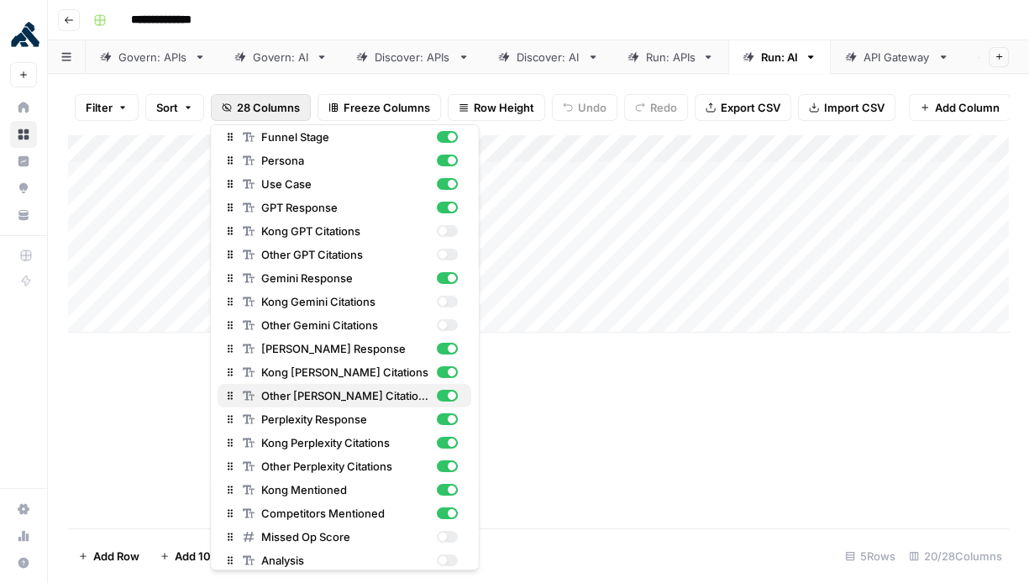
scroll to position [73, 0]
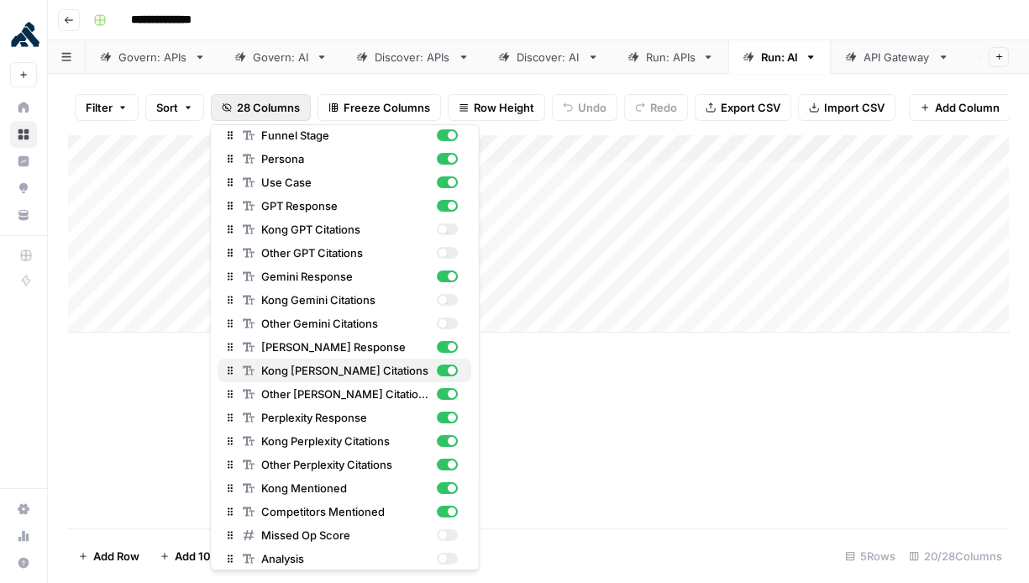
click at [451, 370] on div "button" at bounding box center [452, 370] width 8 height 8
click at [449, 393] on div "button" at bounding box center [452, 394] width 8 height 8
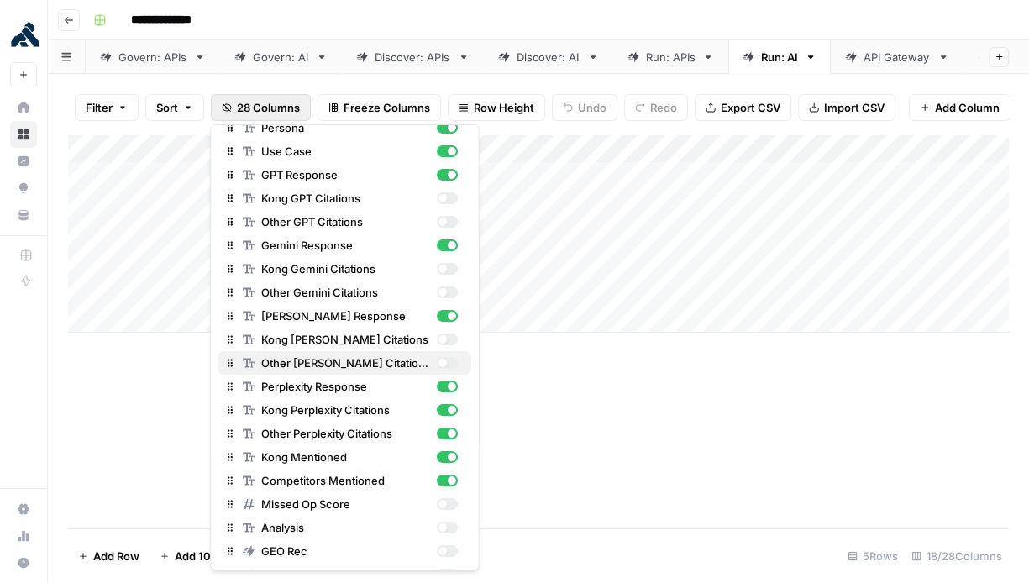
scroll to position [165, 0]
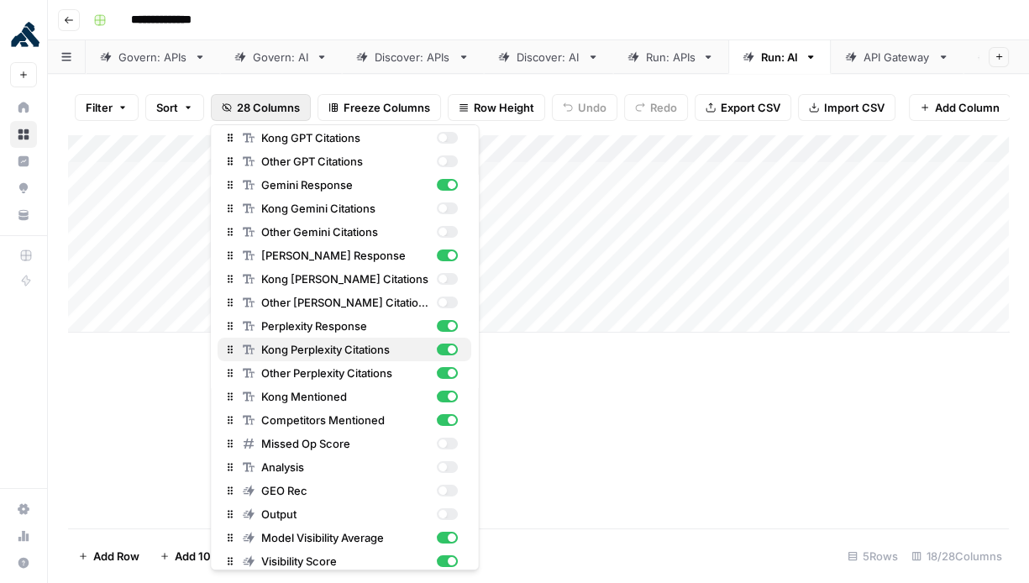
click at [444, 349] on div "button" at bounding box center [447, 349] width 21 height 12
click at [450, 374] on div "button" at bounding box center [452, 373] width 8 height 8
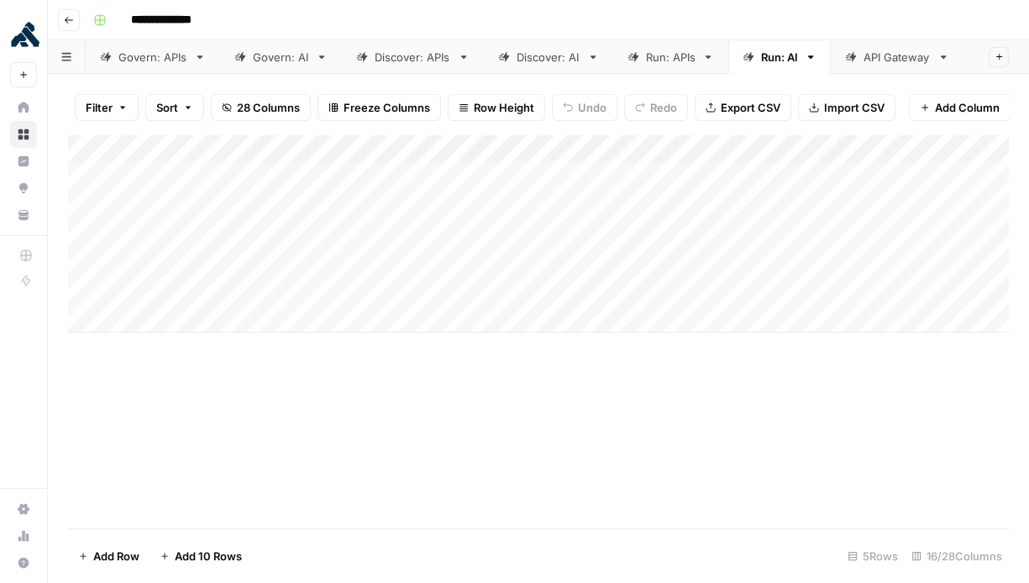
click at [583, 409] on div "Add Column" at bounding box center [538, 331] width 941 height 394
click at [466, 171] on div "Add Column" at bounding box center [538, 304] width 941 height 341
click at [463, 202] on div "Add Column" at bounding box center [538, 304] width 941 height 341
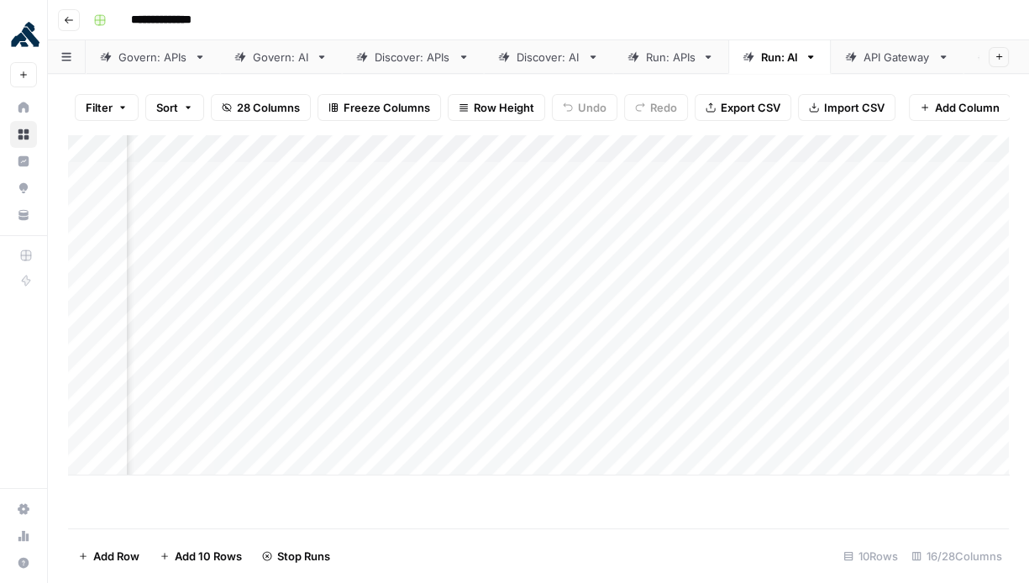
scroll to position [0, 1801]
click at [459, 176] on div "Add Column" at bounding box center [538, 304] width 941 height 341
click at [459, 207] on div "Add Column" at bounding box center [538, 304] width 941 height 341
click at [709, 176] on div "Add Column" at bounding box center [538, 304] width 941 height 341
drag, startPoint x: 710, startPoint y: 208, endPoint x: 672, endPoint y: 223, distance: 40.7
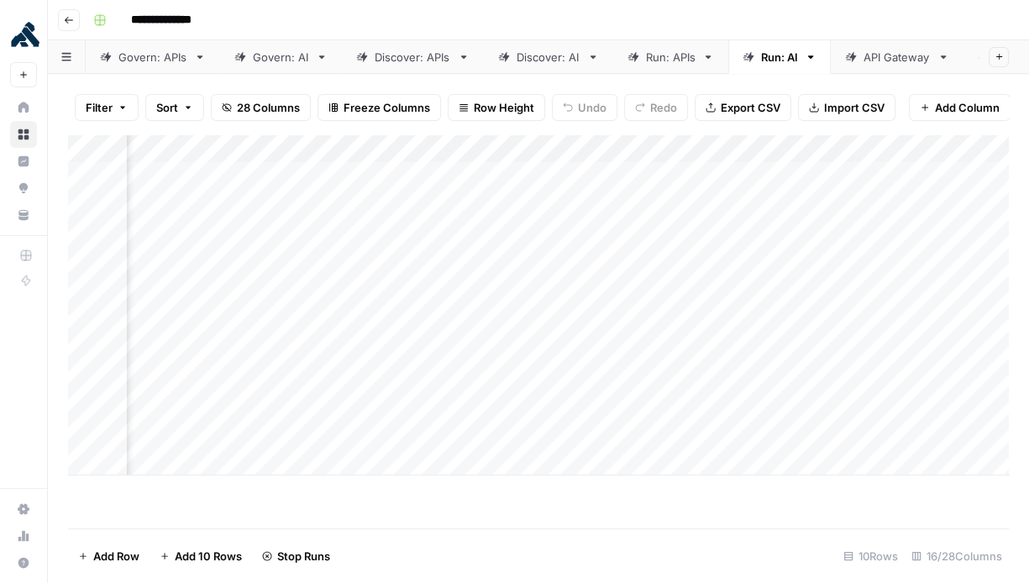
click at [710, 208] on div "Add Column" at bounding box center [538, 304] width 941 height 341
drag, startPoint x: 683, startPoint y: 63, endPoint x: 674, endPoint y: 66, distance: 8.8
click at [683, 63] on div "Run: APIs" at bounding box center [671, 57] width 50 height 17
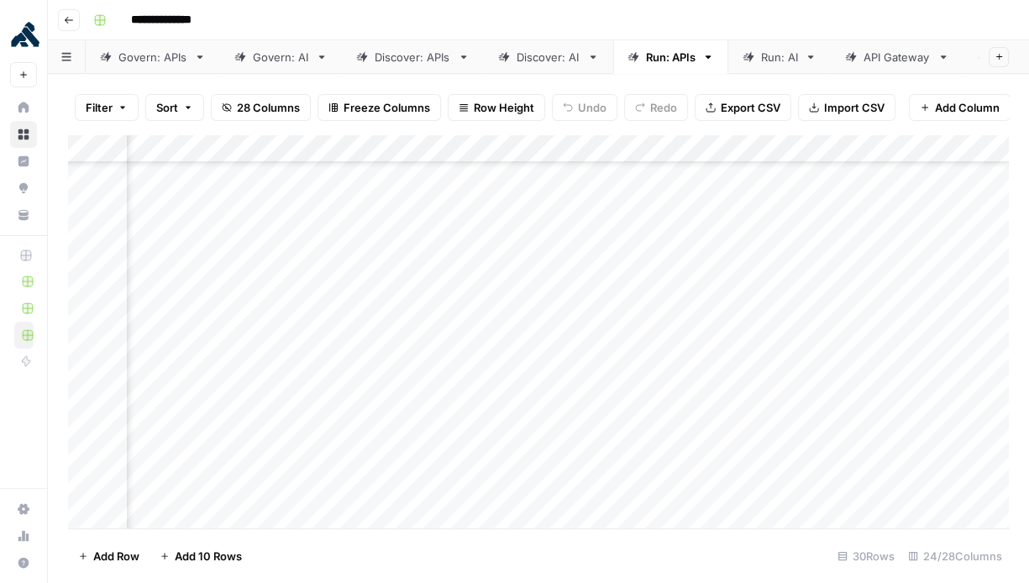
scroll to position [517, 3007]
click at [758, 61] on div "Run: AI" at bounding box center [769, 57] width 55 height 17
drag, startPoint x: 557, startPoint y: 233, endPoint x: 598, endPoint y: 234, distance: 41.2
click at [557, 233] on div "Add Column" at bounding box center [538, 331] width 941 height 395
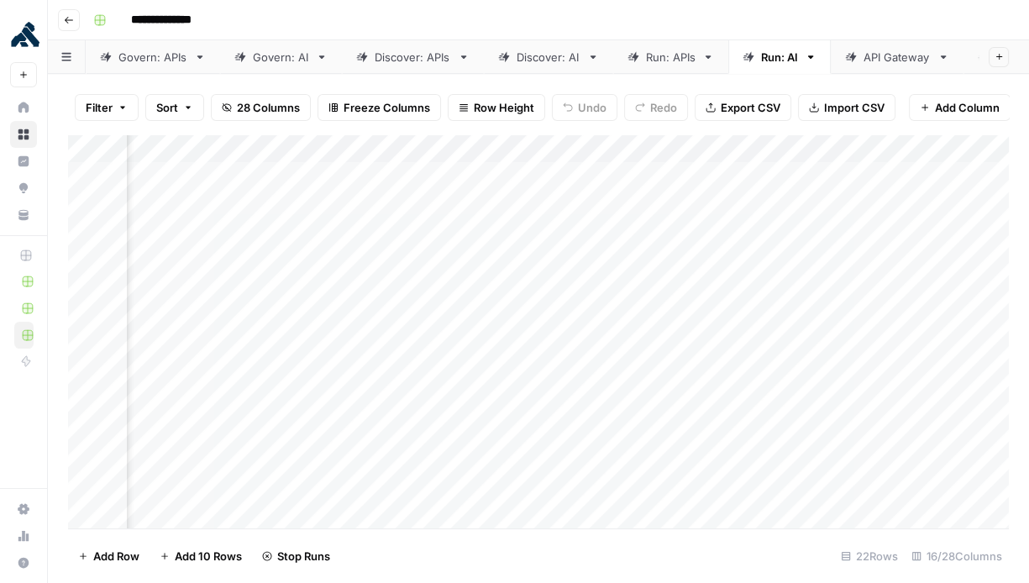
scroll to position [0, 1513]
drag, startPoint x: 768, startPoint y: 233, endPoint x: 824, endPoint y: 238, distance: 56.4
click at [768, 233] on div "Add Column" at bounding box center [538, 331] width 941 height 395
click at [961, 234] on div "Add Column" at bounding box center [538, 331] width 941 height 395
click at [449, 259] on div "Add Column" at bounding box center [538, 331] width 941 height 395
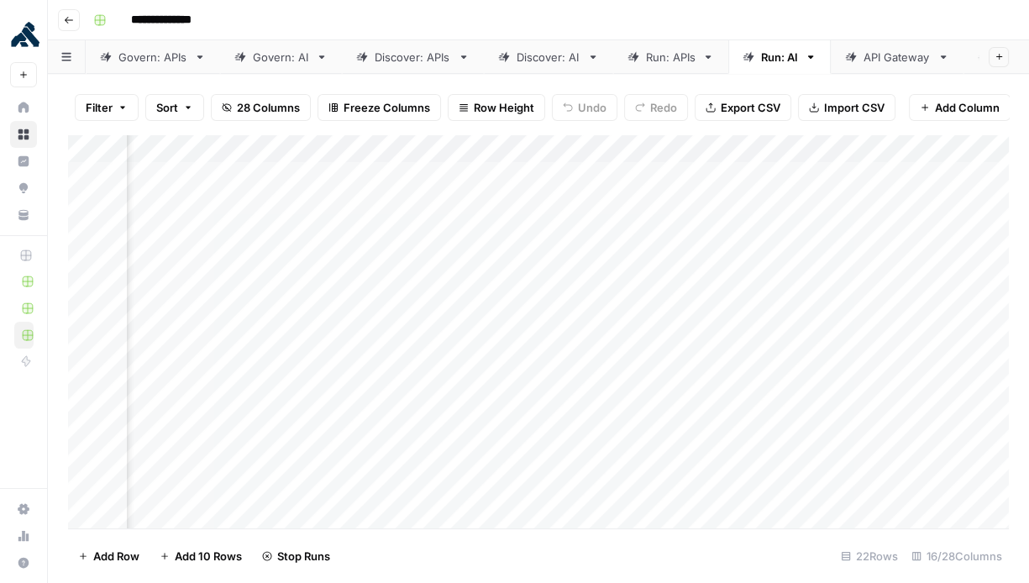
drag, startPoint x: 450, startPoint y: 291, endPoint x: 451, endPoint y: 300, distance: 8.4
click at [450, 291] on div "Add Column" at bounding box center [538, 331] width 941 height 395
click at [448, 328] on div "Add Column" at bounding box center [538, 331] width 941 height 395
click at [457, 352] on div "Add Column" at bounding box center [538, 331] width 941 height 395
drag, startPoint x: 746, startPoint y: 265, endPoint x: 769, endPoint y: 292, distance: 36.3
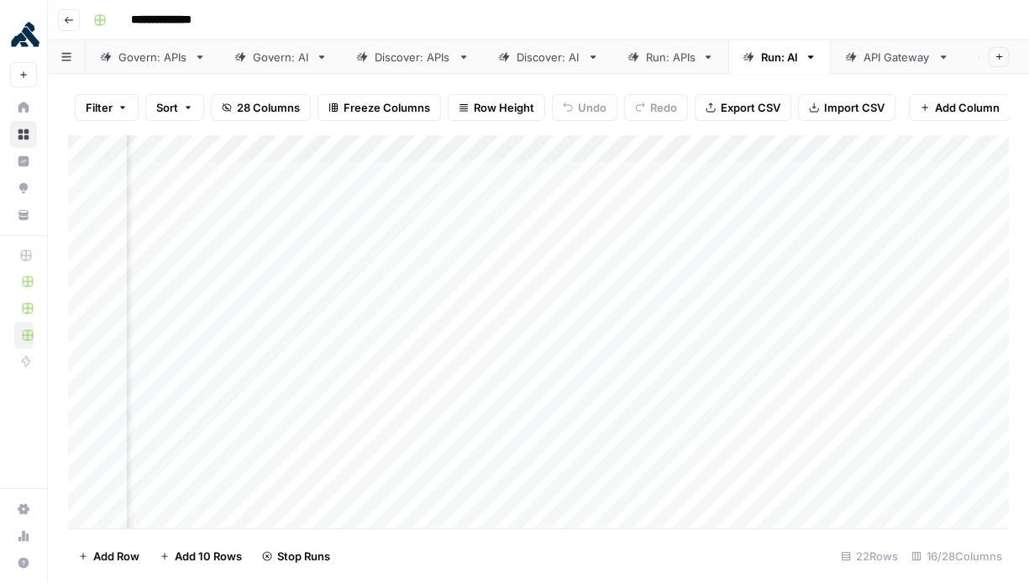
click at [746, 265] on div "Add Column" at bounding box center [538, 331] width 941 height 395
click at [763, 291] on div "Add Column" at bounding box center [538, 331] width 941 height 395
drag, startPoint x: 755, startPoint y: 322, endPoint x: 752, endPoint y: 334, distance: 13.0
click at [755, 322] on div "Add Column" at bounding box center [538, 331] width 941 height 395
drag, startPoint x: 752, startPoint y: 346, endPoint x: 753, endPoint y: 365, distance: 19.3
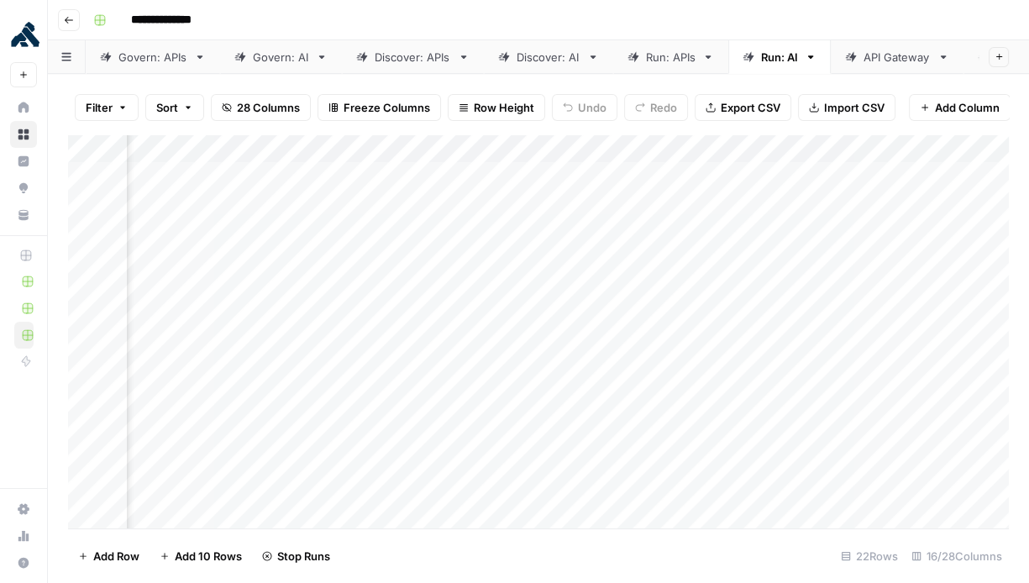
click at [752, 346] on div "Add Column" at bounding box center [538, 331] width 941 height 395
drag, startPoint x: 801, startPoint y: 256, endPoint x: 812, endPoint y: 278, distance: 24.4
click at [801, 256] on div "Add Column" at bounding box center [538, 331] width 941 height 395
drag, startPoint x: 813, startPoint y: 289, endPoint x: 813, endPoint y: 323, distance: 34.4
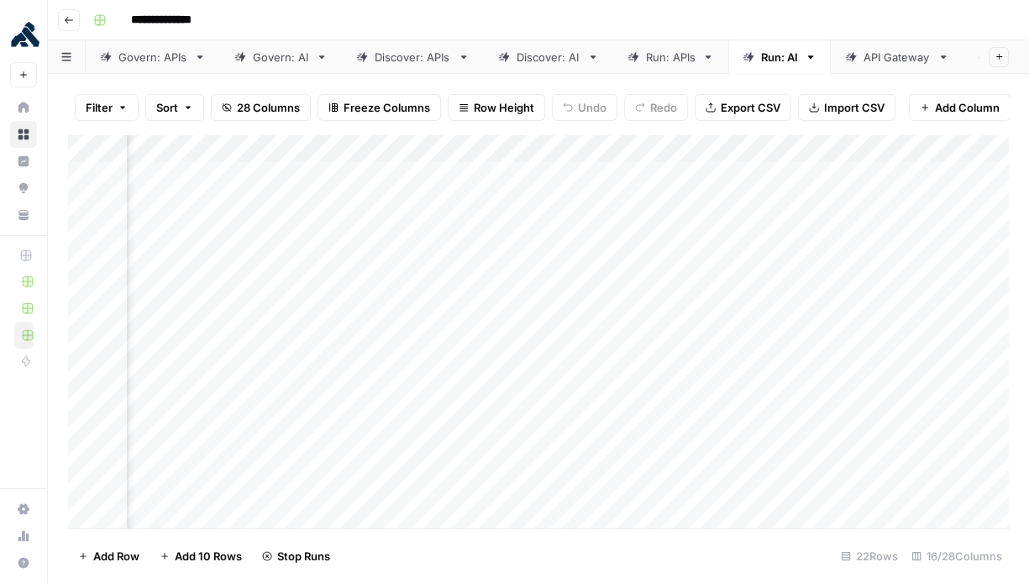
click at [813, 289] on div "Add Column" at bounding box center [538, 331] width 941 height 395
click at [809, 314] on div "Add Column" at bounding box center [538, 331] width 941 height 395
click at [805, 345] on div "Add Column" at bounding box center [538, 331] width 941 height 395
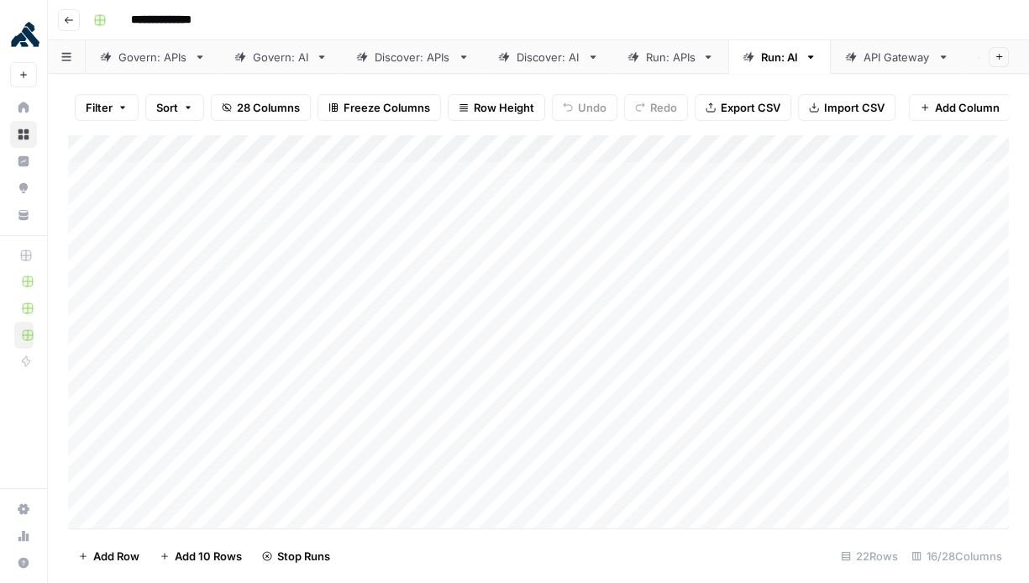
click at [666, 61] on div "Run: APIs" at bounding box center [671, 57] width 50 height 17
click at [775, 56] on div "Run: AI" at bounding box center [779, 57] width 37 height 17
click at [466, 260] on div "Add Column" at bounding box center [538, 331] width 941 height 395
click at [469, 290] on div "Add Column" at bounding box center [538, 331] width 941 height 395
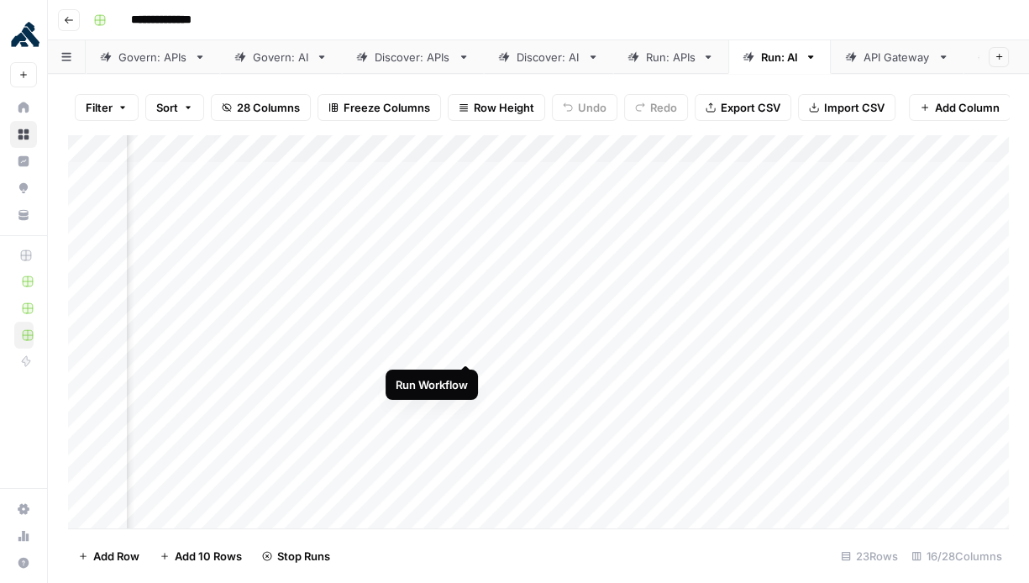
click at [470, 343] on div "Add Column" at bounding box center [538, 331] width 941 height 395
click at [406, 302] on div "Add Column" at bounding box center [538, 331] width 941 height 395
drag, startPoint x: 407, startPoint y: 328, endPoint x: 412, endPoint y: 337, distance: 9.4
click at [407, 328] on div "Add Column" at bounding box center [538, 331] width 941 height 395
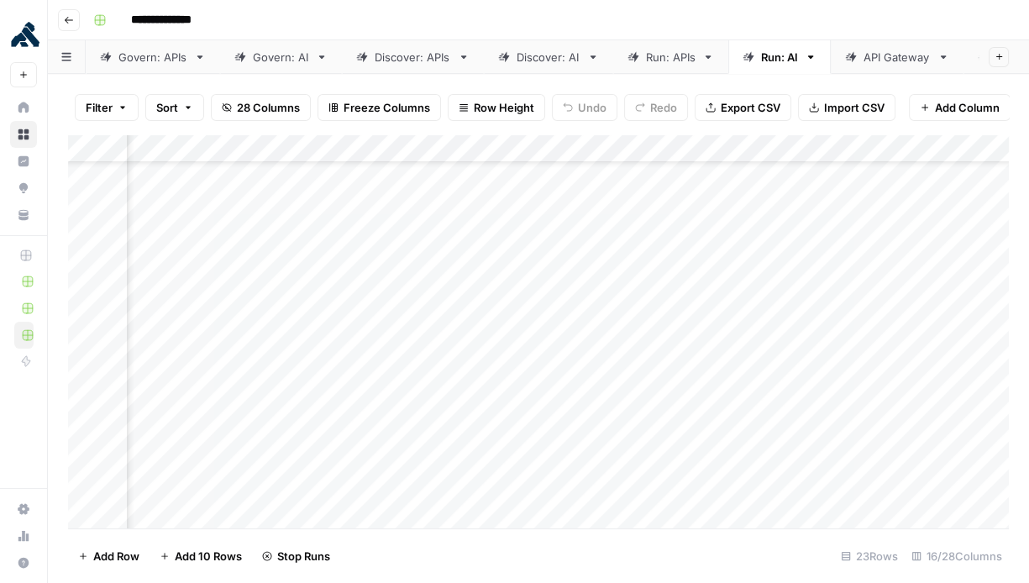
drag, startPoint x: 412, startPoint y: 358, endPoint x: 468, endPoint y: 360, distance: 56.3
click at [412, 358] on div "Add Column" at bounding box center [538, 331] width 941 height 395
click at [459, 291] on div "Add Column" at bounding box center [538, 331] width 941 height 395
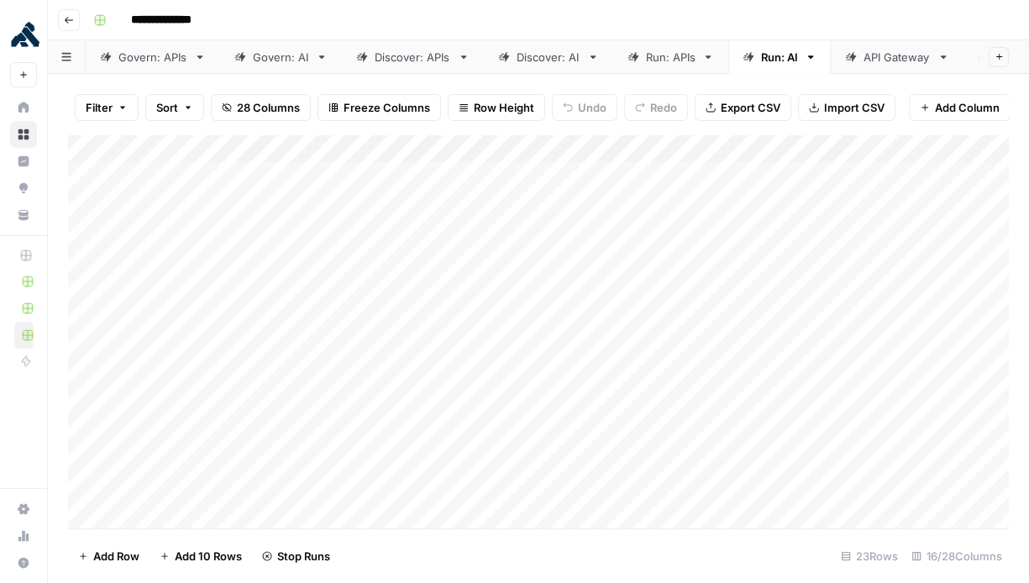
click at [364, 351] on div "Add Column" at bounding box center [538, 331] width 941 height 395
click at [365, 351] on div "Add Column" at bounding box center [538, 331] width 941 height 395
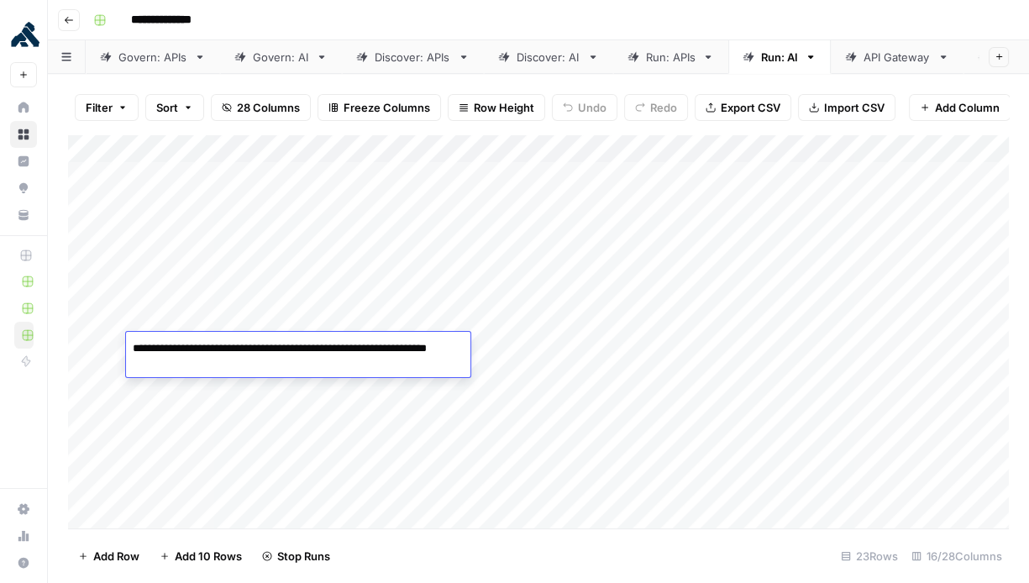
click at [358, 428] on div "Add Column" at bounding box center [538, 331] width 941 height 395
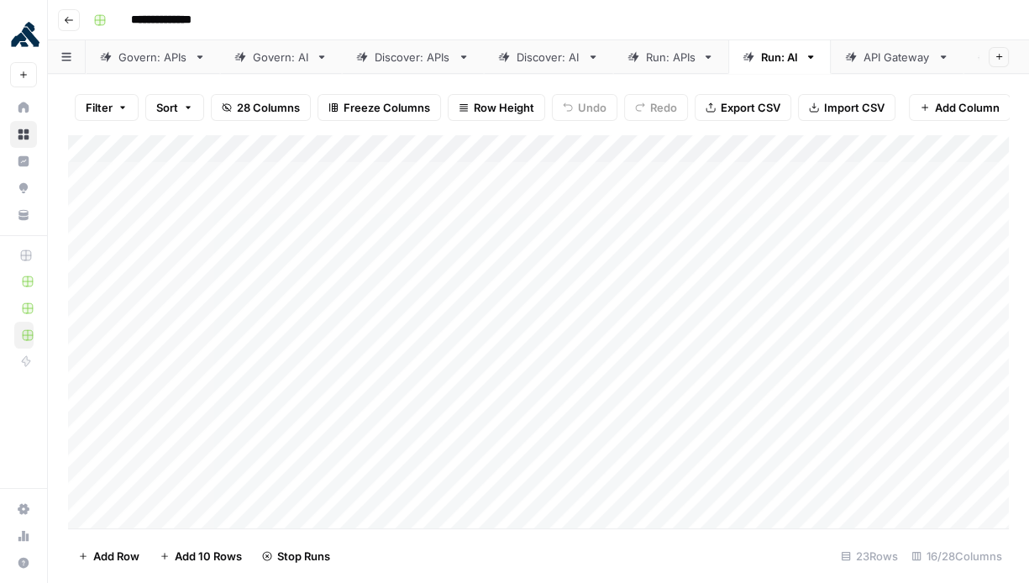
click at [392, 462] on div "Add Column" at bounding box center [538, 331] width 941 height 395
click at [391, 462] on div "Add Column" at bounding box center [538, 331] width 941 height 395
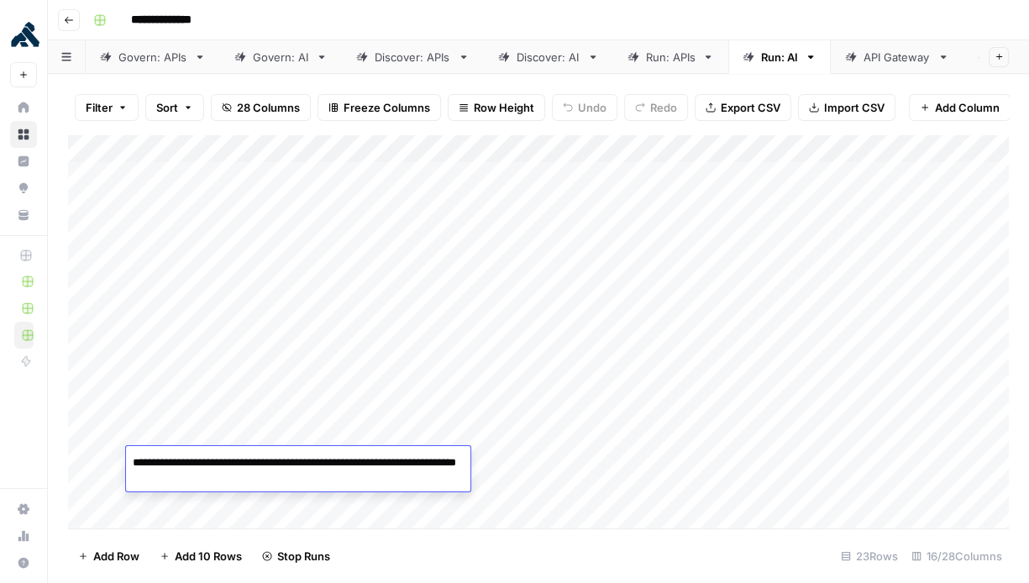
click at [573, 401] on div "Add Column" at bounding box center [538, 331] width 941 height 395
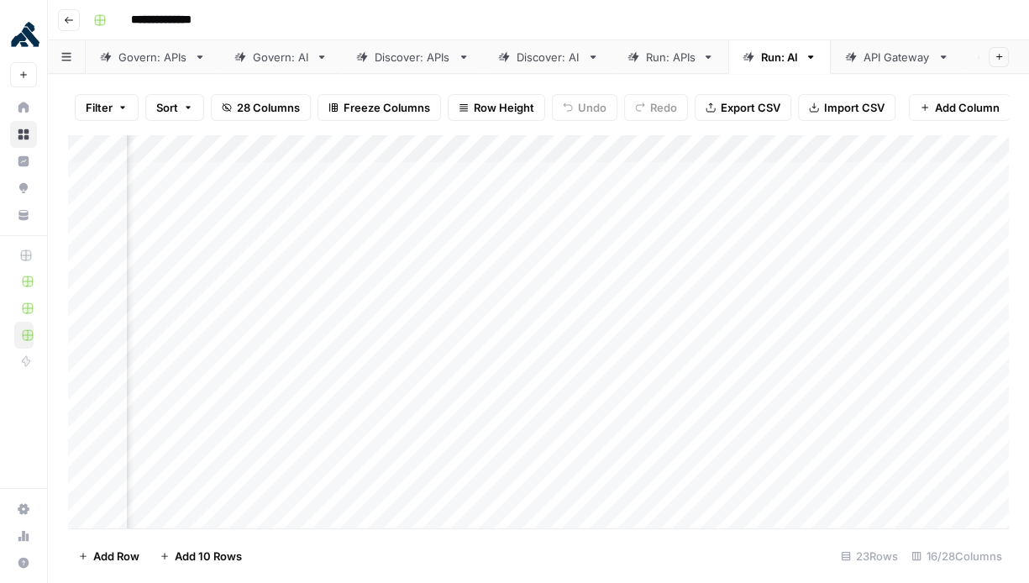
scroll to position [0, 1659]
click at [367, 405] on div "Add Column" at bounding box center [538, 331] width 941 height 395
click at [655, 406] on div "Add Column" at bounding box center [538, 331] width 941 height 395
drag, startPoint x: 650, startPoint y: 371, endPoint x: 683, endPoint y: 375, distance: 32.9
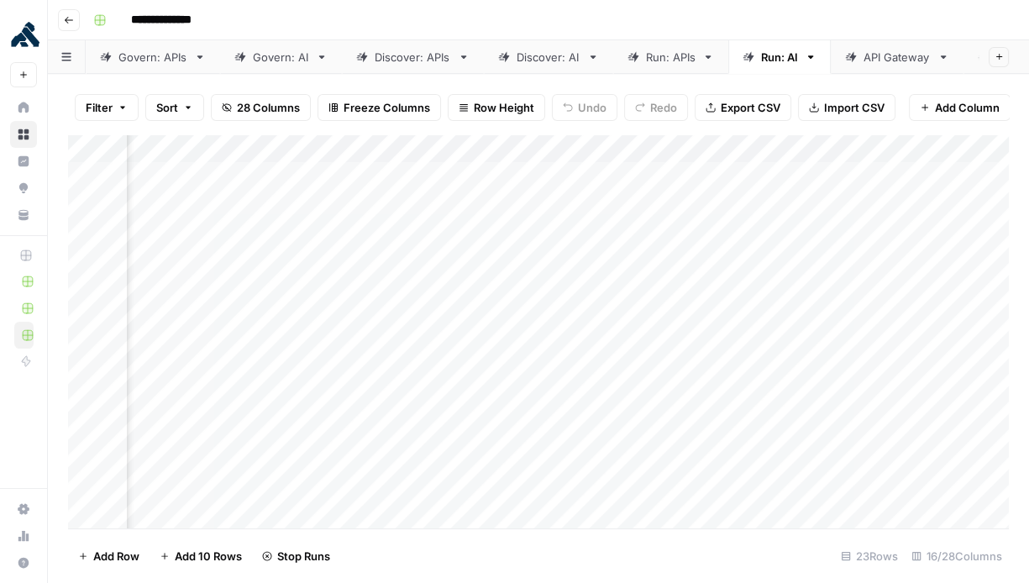
click at [650, 371] on div "Add Column" at bounding box center [538, 331] width 941 height 395
drag, startPoint x: 784, startPoint y: 376, endPoint x: 780, endPoint y: 388, distance: 12.2
click at [784, 376] on div "Add Column" at bounding box center [538, 331] width 941 height 395
click at [773, 402] on div "Add Column" at bounding box center [538, 331] width 941 height 395
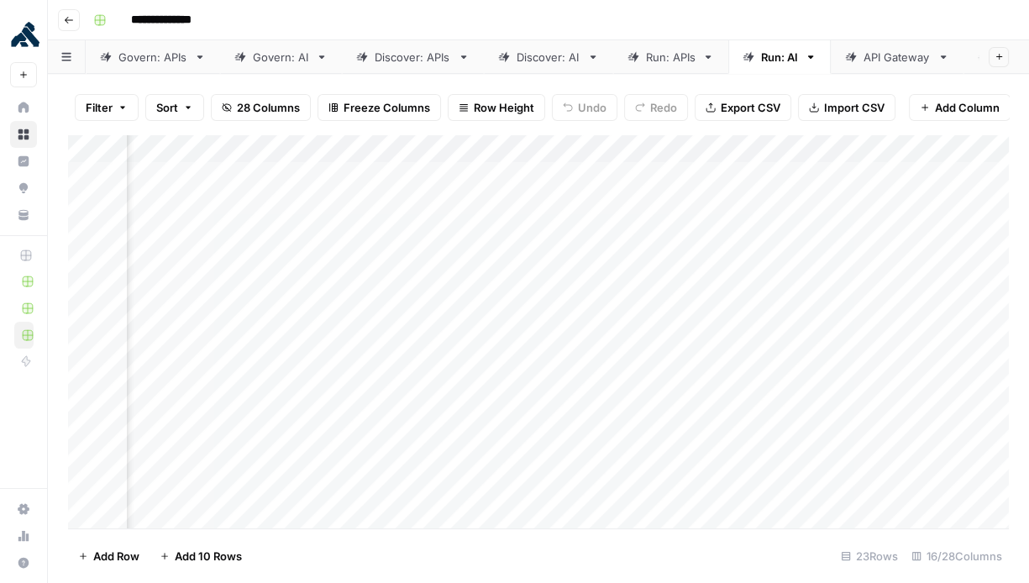
scroll to position [0, 1596]
drag, startPoint x: 428, startPoint y: 401, endPoint x: 460, endPoint y: 406, distance: 32.5
click at [428, 401] on div "Add Column" at bounding box center [538, 331] width 941 height 395
drag, startPoint x: 474, startPoint y: 433, endPoint x: 492, endPoint y: 436, distance: 18.6
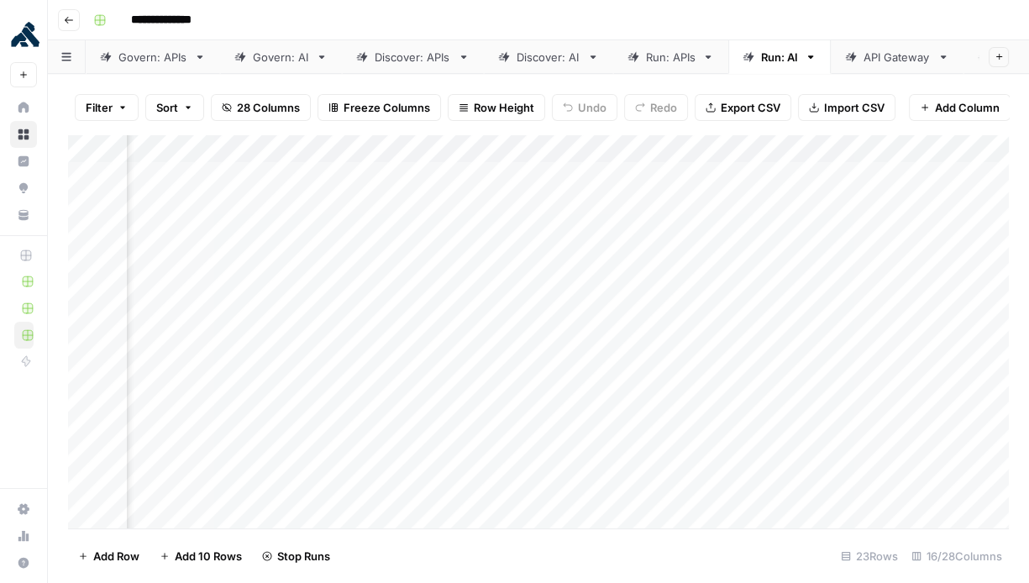
click at [474, 433] on div "Add Column" at bounding box center [538, 331] width 941 height 395
click at [727, 431] on div "Add Column" at bounding box center [538, 331] width 941 height 395
click at [338, 330] on div "Add Column" at bounding box center [538, 331] width 941 height 395
drag, startPoint x: 331, startPoint y: 359, endPoint x: 329, endPoint y: 375, distance: 15.2
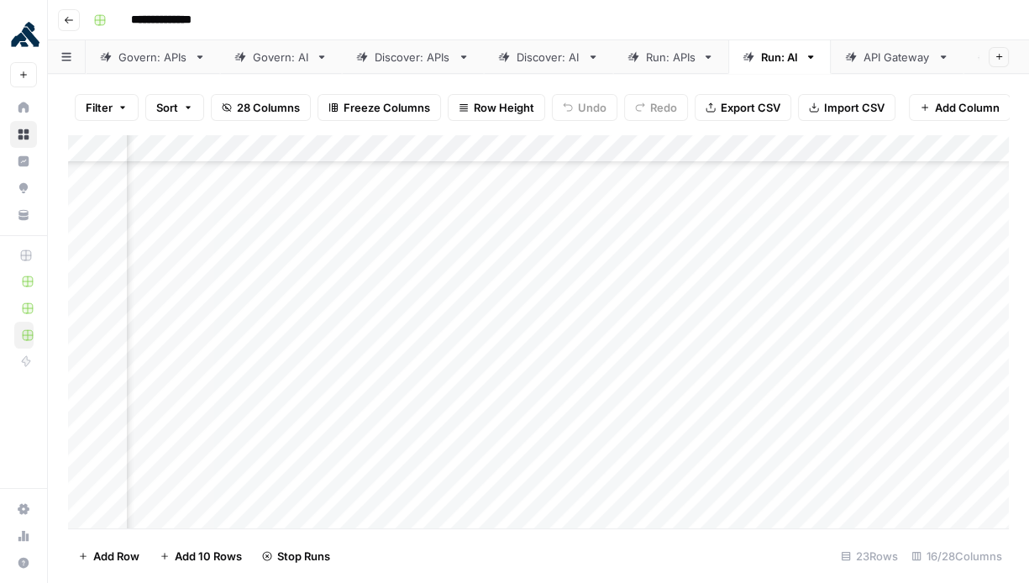
click at [331, 359] on div "Add Column" at bounding box center [538, 331] width 941 height 395
click at [328, 390] on div "Add Column" at bounding box center [538, 331] width 941 height 395
drag, startPoint x: 329, startPoint y: 418, endPoint x: 330, endPoint y: 443, distance: 25.2
click at [329, 418] on div "Add Column" at bounding box center [538, 331] width 941 height 395
drag, startPoint x: 329, startPoint y: 449, endPoint x: 338, endPoint y: 451, distance: 9.4
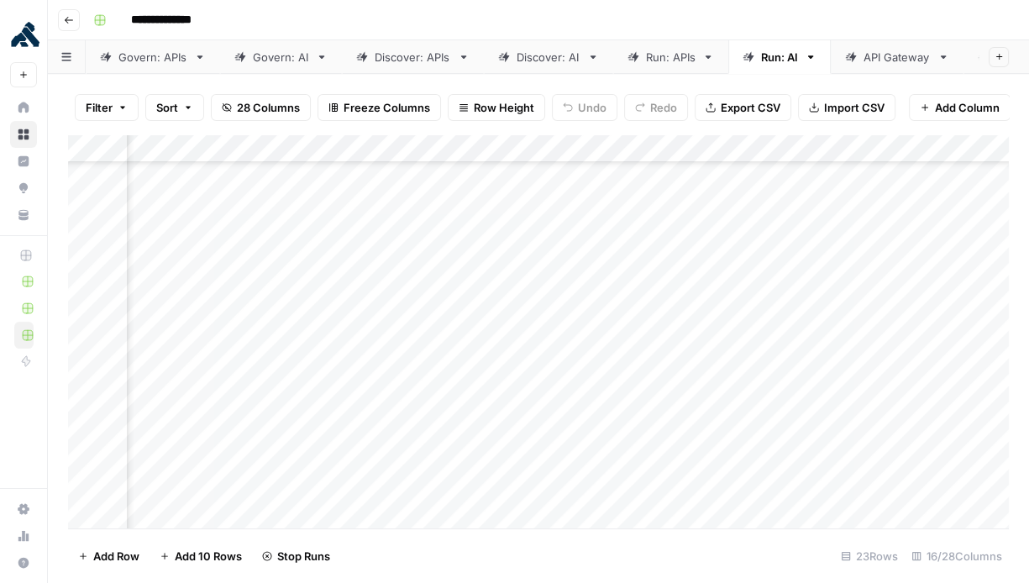
click at [329, 449] on div "Add Column" at bounding box center [538, 331] width 941 height 395
click at [320, 441] on div "Add Column" at bounding box center [538, 331] width 941 height 395
click at [620, 307] on div "Add Column" at bounding box center [538, 331] width 941 height 395
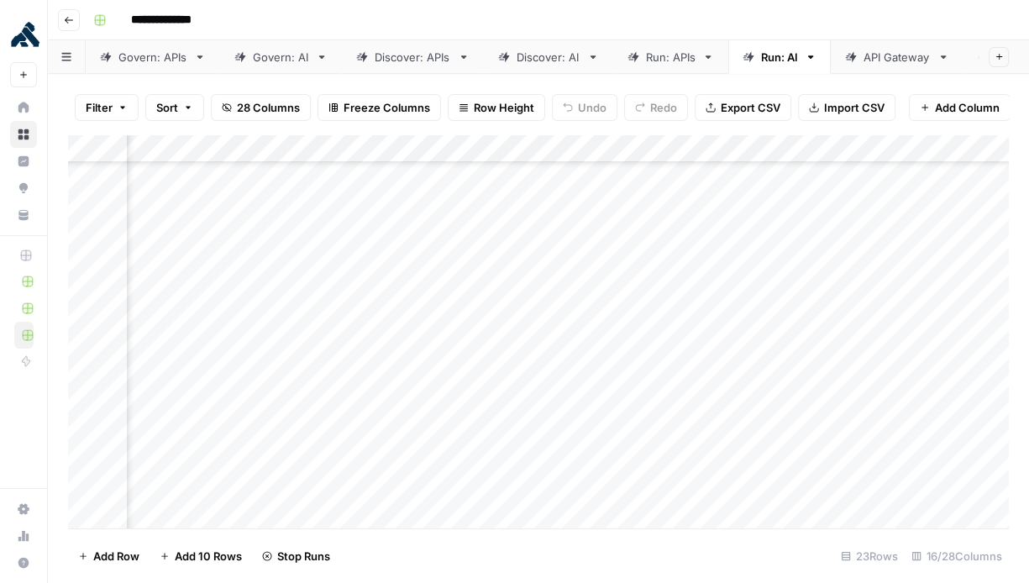
drag, startPoint x: 744, startPoint y: 277, endPoint x: 744, endPoint y: 296, distance: 18.5
click at [744, 278] on div "Add Column" at bounding box center [538, 331] width 941 height 395
drag, startPoint x: 738, startPoint y: 312, endPoint x: 742, endPoint y: 325, distance: 13.9
click at [738, 312] on div "Add Column" at bounding box center [538, 331] width 941 height 395
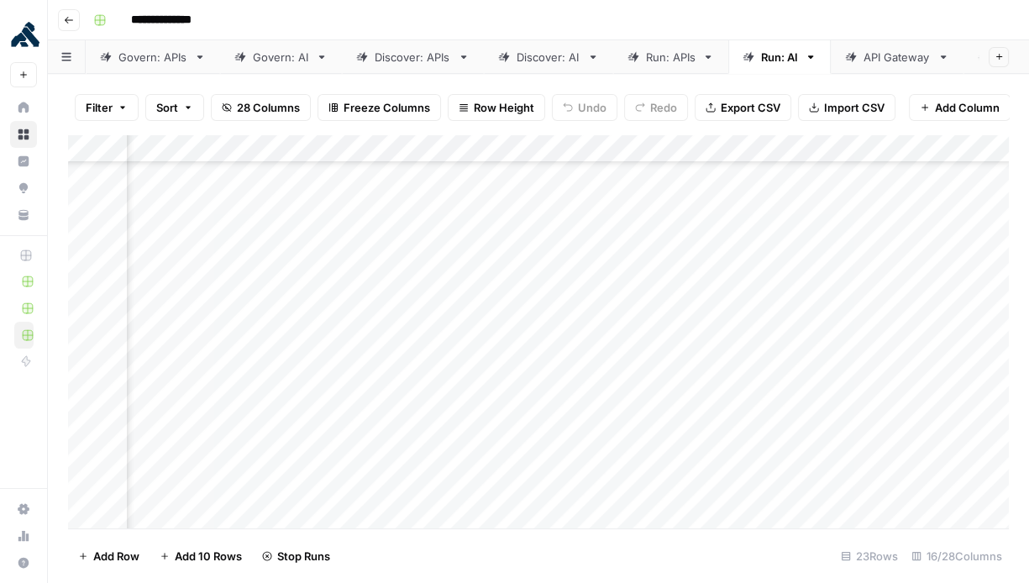
click at [743, 333] on div "Add Column" at bounding box center [538, 331] width 941 height 395
drag, startPoint x: 737, startPoint y: 362, endPoint x: 747, endPoint y: 401, distance: 41.0
click at [737, 363] on div "Add Column" at bounding box center [538, 331] width 941 height 395
click at [744, 392] on div "Add Column" at bounding box center [538, 331] width 941 height 395
click at [743, 424] on div "Add Column" at bounding box center [538, 331] width 941 height 395
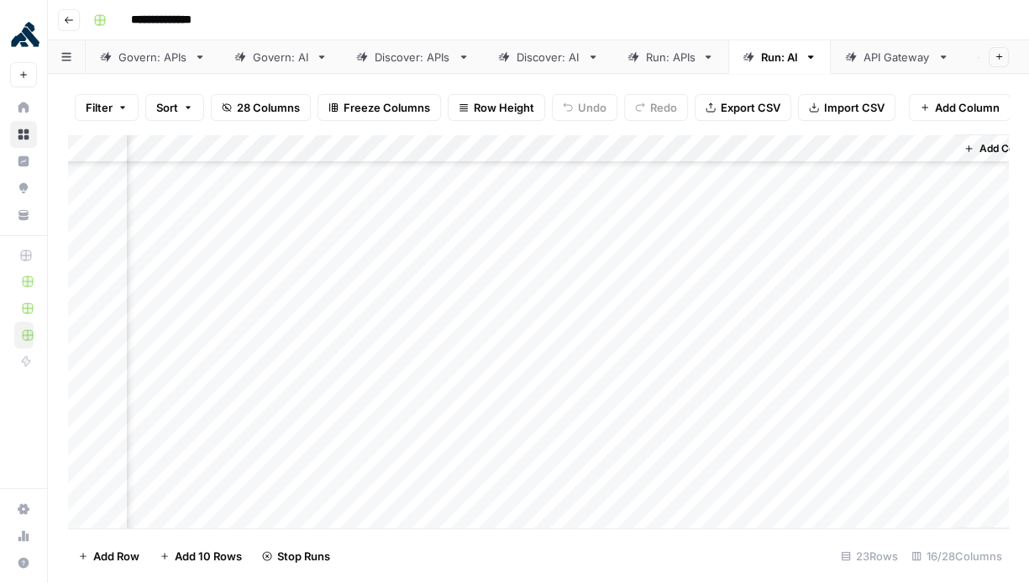
scroll to position [183, 1981]
drag, startPoint x: 553, startPoint y: 279, endPoint x: 548, endPoint y: 286, distance: 8.6
click at [553, 279] on div "Add Column" at bounding box center [538, 331] width 941 height 395
click at [537, 312] on div "Add Column" at bounding box center [538, 331] width 941 height 395
click at [537, 337] on div "Add Column" at bounding box center [538, 331] width 941 height 395
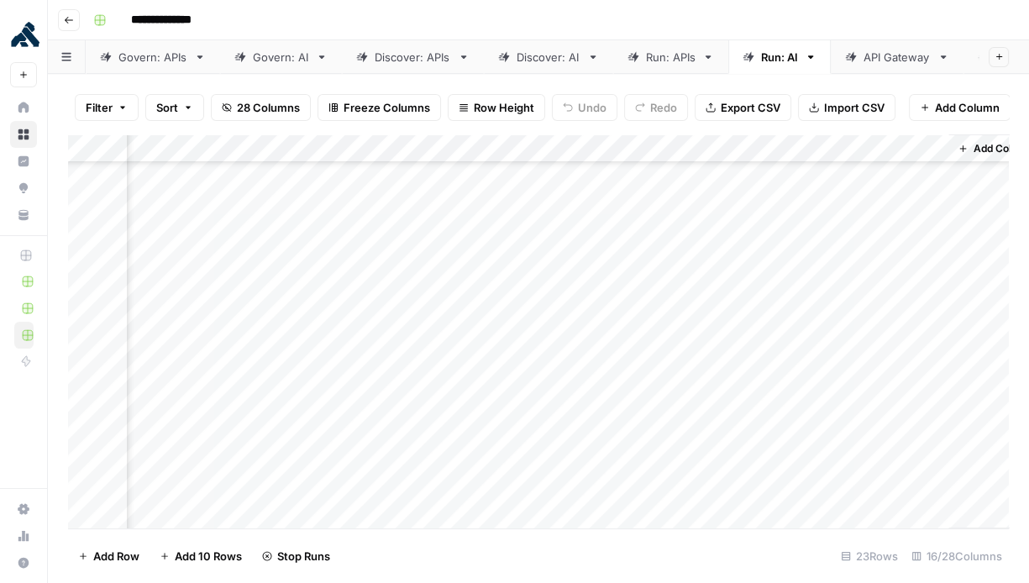
drag, startPoint x: 536, startPoint y: 362, endPoint x: 536, endPoint y: 388, distance: 26.0
click at [536, 363] on div "Add Column" at bounding box center [538, 331] width 941 height 395
click at [537, 392] on div "Add Column" at bounding box center [538, 331] width 941 height 395
drag, startPoint x: 531, startPoint y: 417, endPoint x: 549, endPoint y: 427, distance: 21.0
click at [531, 417] on div "Add Column" at bounding box center [538, 331] width 941 height 395
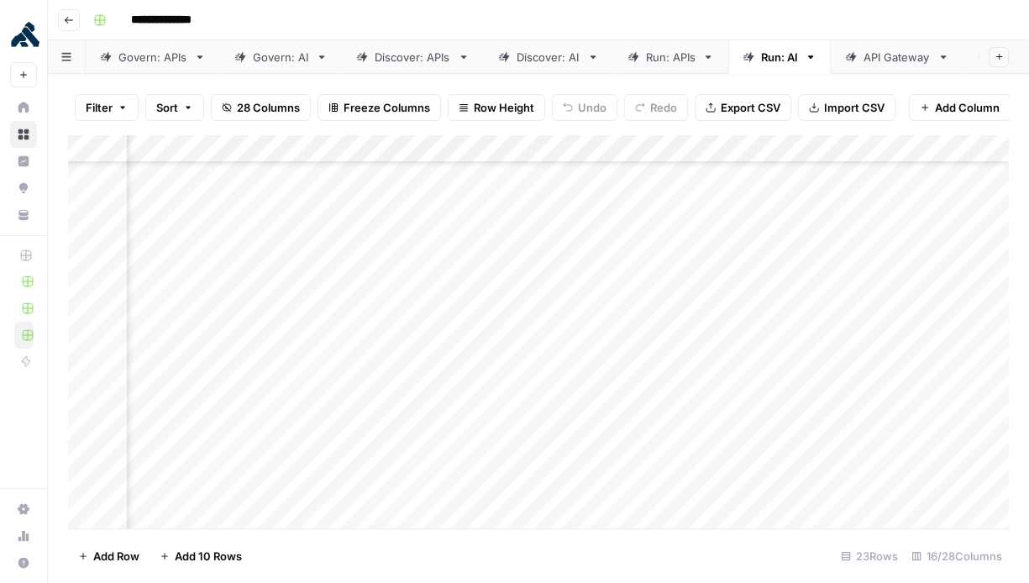
scroll to position [317, 1557]
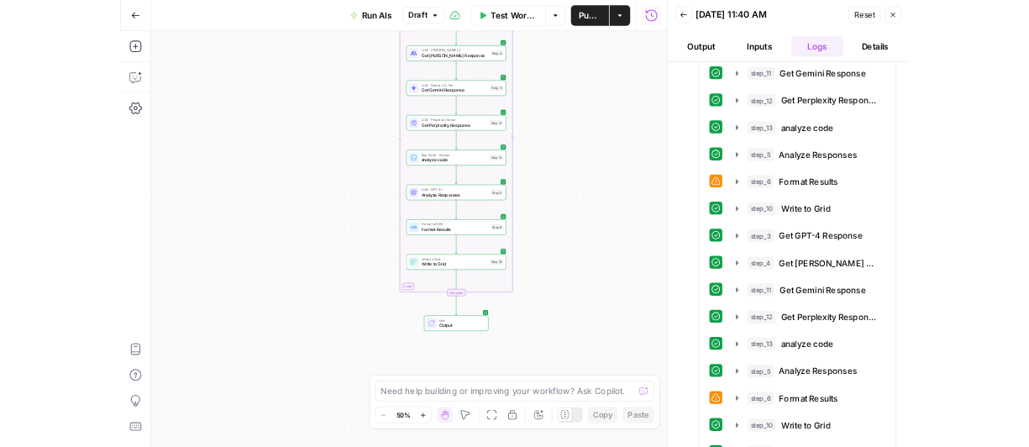
scroll to position [3110, 0]
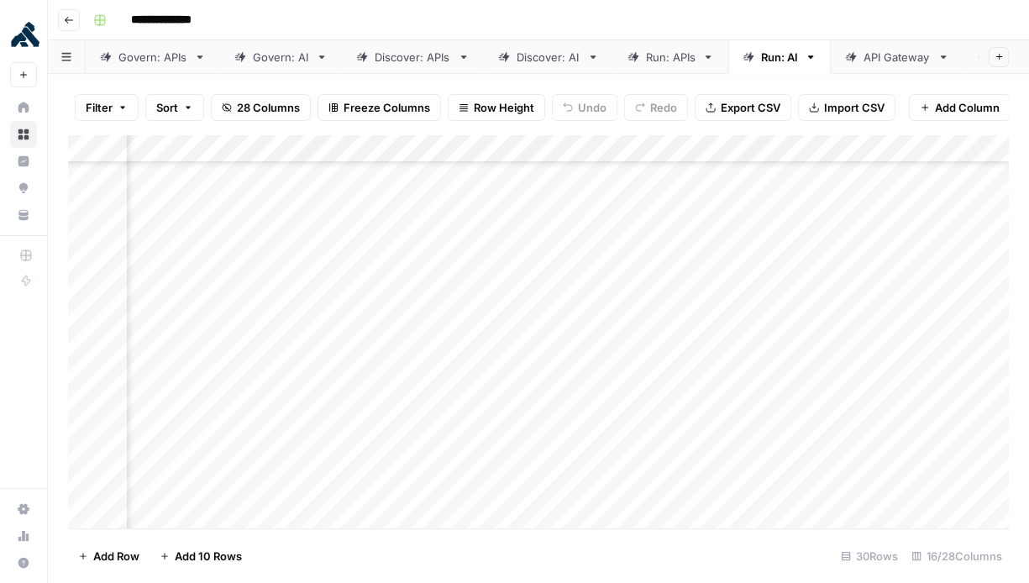
scroll to position [361, 1455]
click at [499, 272] on div "Add Column" at bounding box center [538, 331] width 941 height 395
drag, startPoint x: 506, startPoint y: 301, endPoint x: 512, endPoint y: 314, distance: 14.7
click at [506, 301] on div "Add Column" at bounding box center [538, 331] width 941 height 395
drag, startPoint x: 513, startPoint y: 328, endPoint x: 506, endPoint y: 358, distance: 31.0
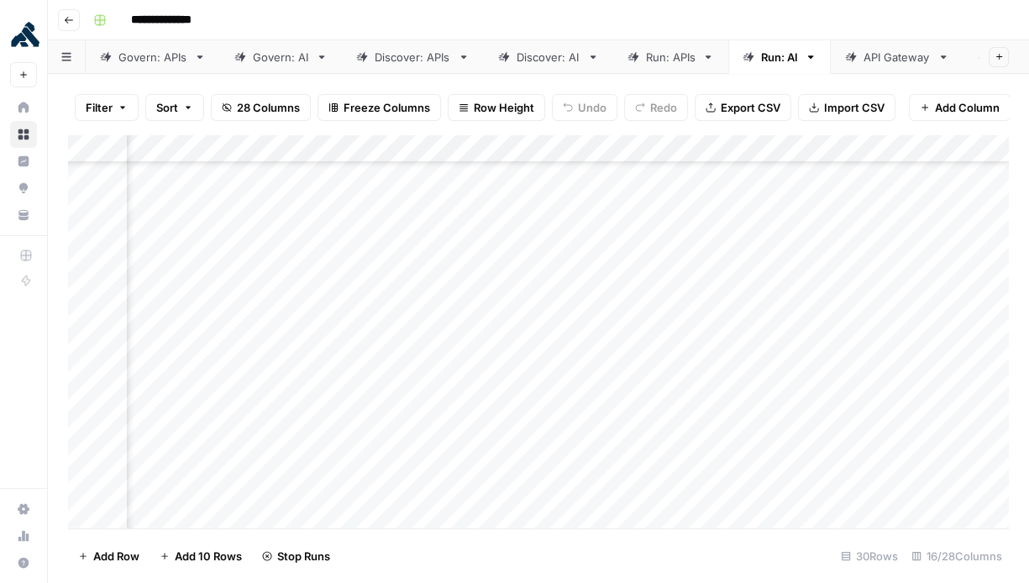
click at [512, 328] on div "Add Column" at bounding box center [538, 331] width 941 height 395
click at [506, 359] on div "Add Column" at bounding box center [538, 331] width 941 height 395
drag, startPoint x: 503, startPoint y: 388, endPoint x: 510, endPoint y: 422, distance: 34.3
click at [503, 389] on div "Add Column" at bounding box center [538, 331] width 941 height 395
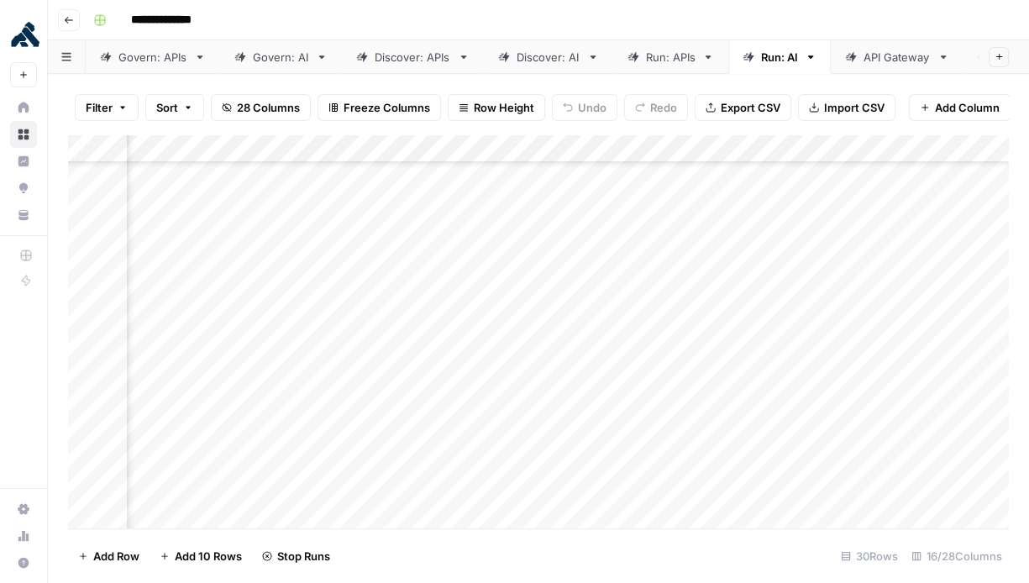
click at [508, 302] on div "Add Column" at bounding box center [538, 331] width 941 height 395
click at [507, 353] on div "Add Column" at bounding box center [538, 331] width 941 height 395
click at [510, 388] on div "Add Column" at bounding box center [538, 331] width 941 height 395
click at [512, 424] on div "Add Column" at bounding box center [538, 331] width 941 height 395
click at [501, 454] on div "Add Column" at bounding box center [538, 331] width 941 height 395
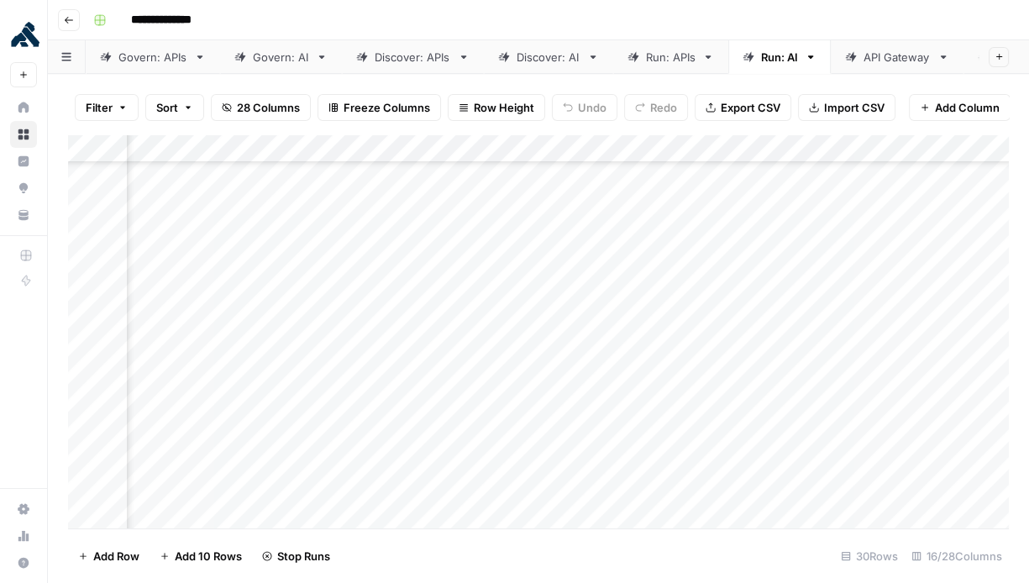
click at [503, 468] on div "Add Column" at bounding box center [538, 331] width 941 height 395
click at [511, 407] on div "Add Column" at bounding box center [538, 331] width 941 height 395
click at [506, 443] on div "Add Column" at bounding box center [538, 331] width 941 height 395
drag, startPoint x: 506, startPoint y: 465, endPoint x: 501, endPoint y: 486, distance: 21.6
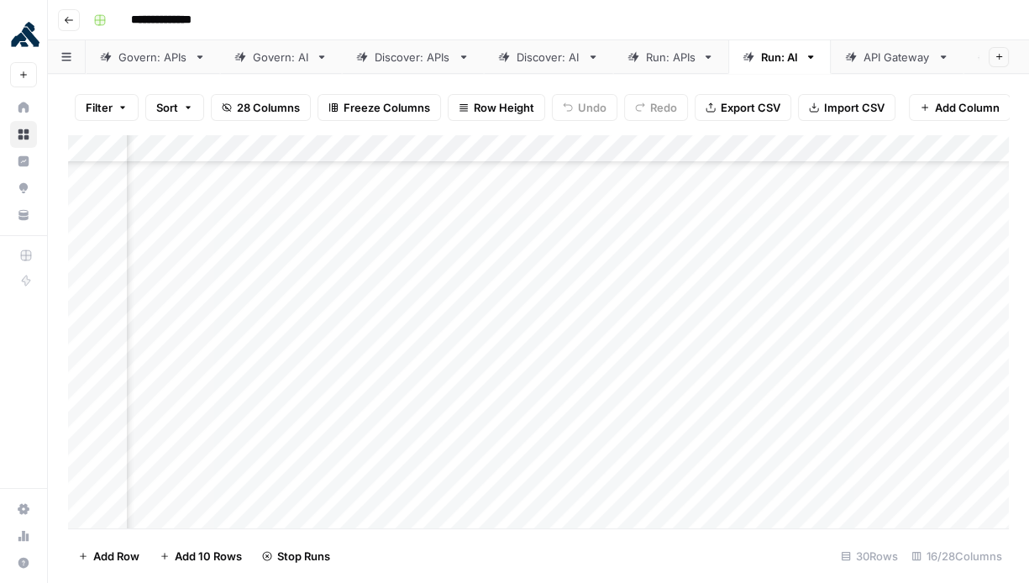
click at [506, 466] on div "Add Column" at bounding box center [538, 331] width 941 height 395
drag, startPoint x: 501, startPoint y: 492, endPoint x: 537, endPoint y: 478, distance: 38.8
click at [501, 492] on div "Add Column" at bounding box center [538, 331] width 941 height 395
click at [496, 467] on div "Add Column" at bounding box center [538, 331] width 941 height 395
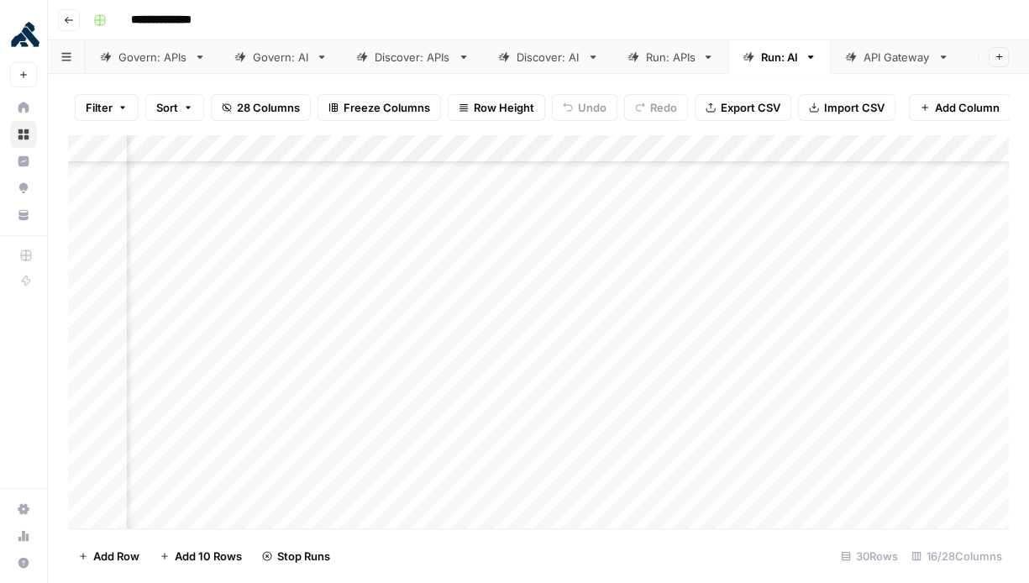
click at [716, 450] on div "Add Column" at bounding box center [538, 331] width 941 height 395
click at [459, 281] on div "Add Column" at bounding box center [538, 331] width 941 height 395
click at [467, 281] on div "Add Column" at bounding box center [538, 331] width 941 height 395
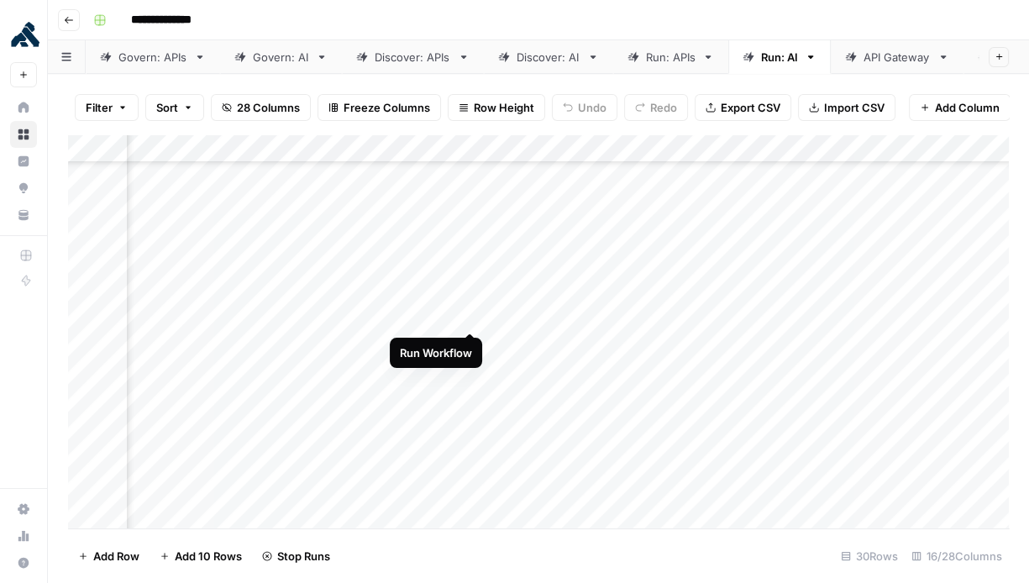
click at [475, 316] on div "Add Column" at bounding box center [538, 331] width 941 height 395
click at [476, 343] on div "Add Column" at bounding box center [538, 331] width 941 height 395
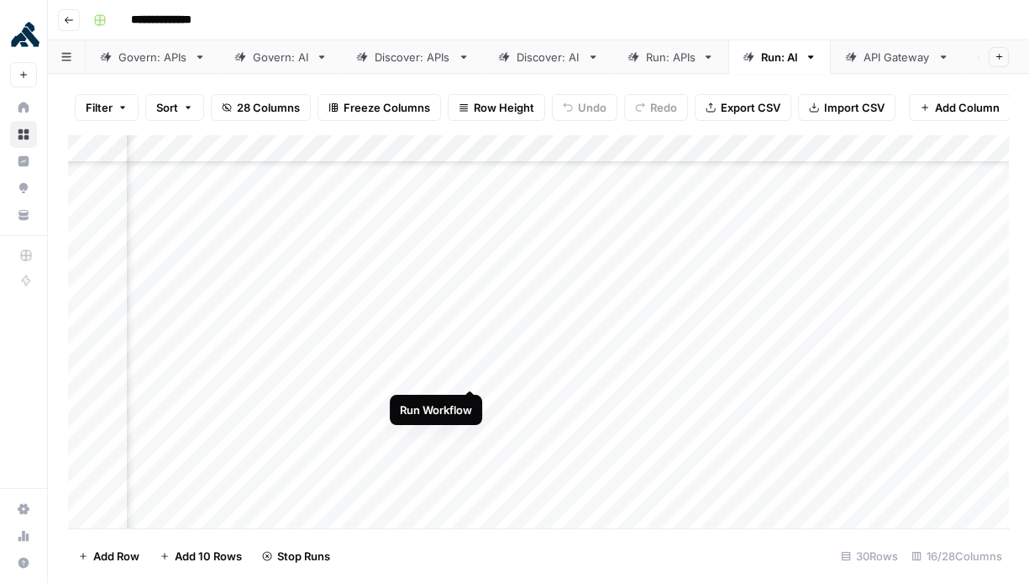
click at [473, 373] on div "Add Column" at bounding box center [538, 331] width 941 height 395
click at [469, 401] on div "Add Column" at bounding box center [538, 331] width 941 height 395
click at [711, 312] on div "Add Column" at bounding box center [538, 331] width 941 height 395
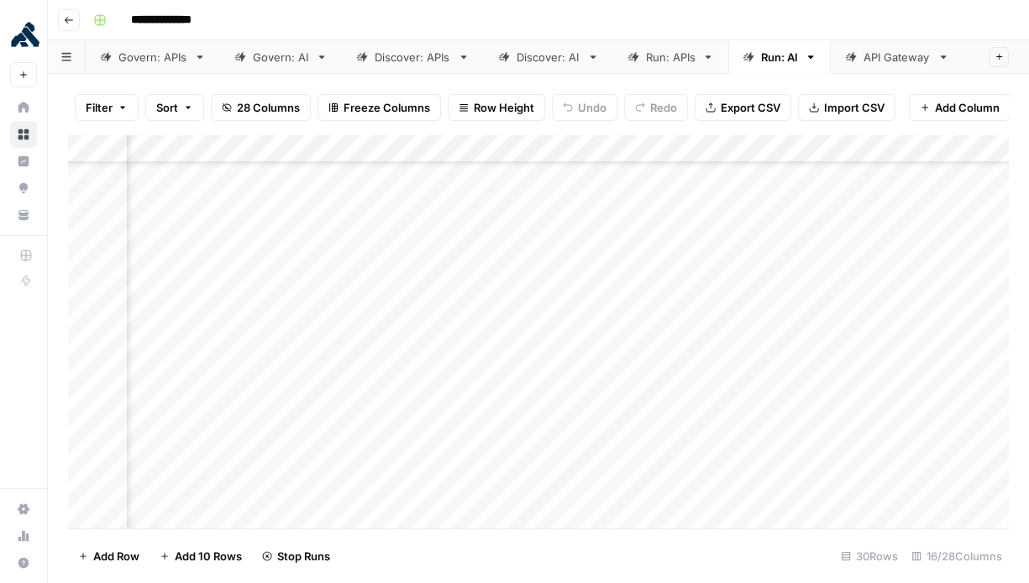
click at [711, 341] on div "Add Column" at bounding box center [538, 331] width 941 height 395
click at [712, 370] on div "Add Column" at bounding box center [538, 331] width 941 height 395
click at [713, 400] on div "Add Column" at bounding box center [538, 331] width 941 height 395
drag, startPoint x: 705, startPoint y: 358, endPoint x: 707, endPoint y: 387, distance: 29.4
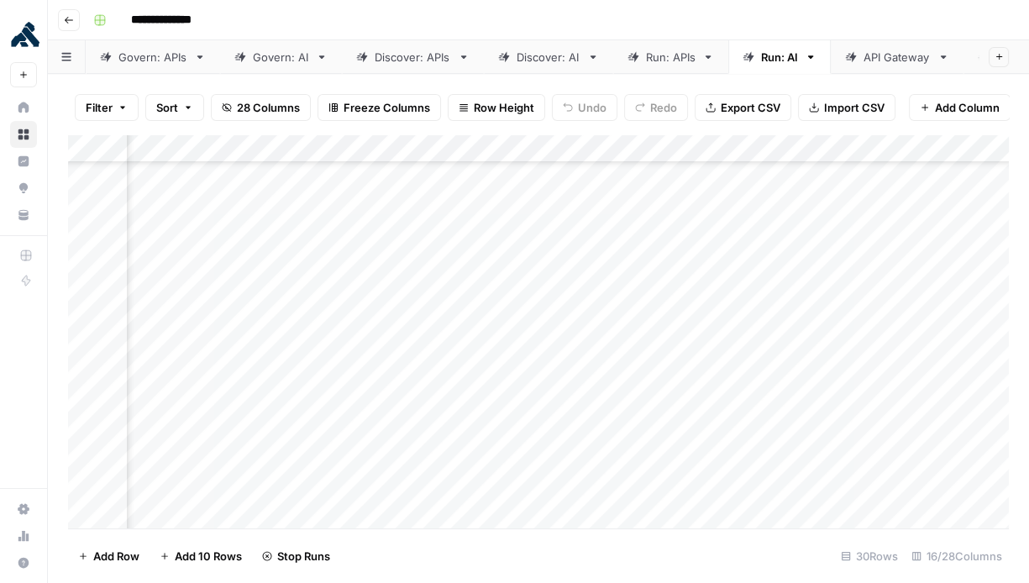
click at [705, 358] on div "Add Column" at bounding box center [538, 331] width 941 height 395
click at [707, 387] on div "Add Column" at bounding box center [538, 331] width 941 height 395
click at [703, 328] on div "Add Column" at bounding box center [538, 331] width 941 height 395
click at [710, 356] on div "Add Column" at bounding box center [538, 331] width 941 height 395
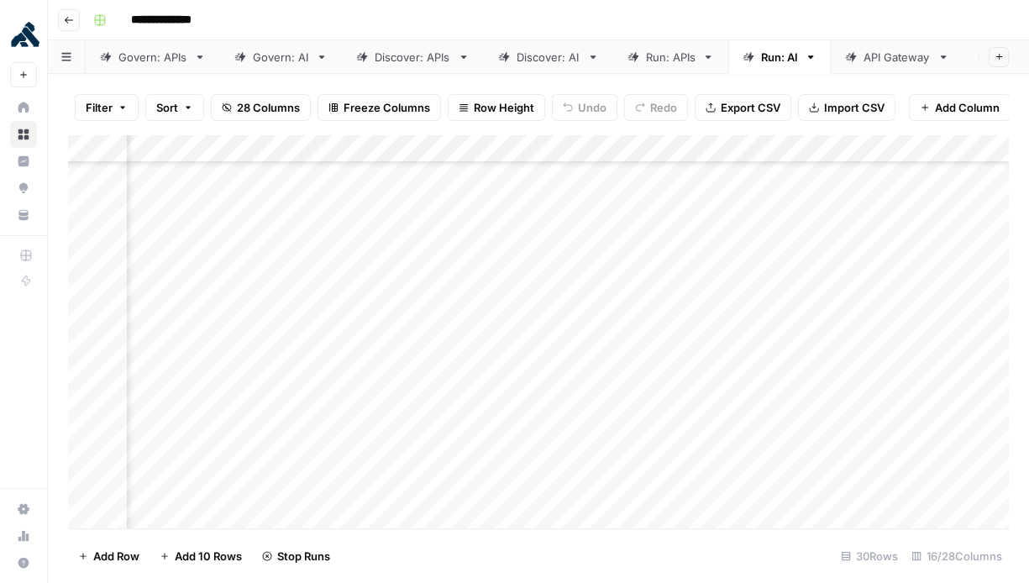
click at [713, 385] on div "Add Column" at bounding box center [538, 331] width 941 height 395
drag, startPoint x: 712, startPoint y: 412, endPoint x: 711, endPoint y: 420, distance: 8.6
click at [712, 412] on div "Add Column" at bounding box center [538, 331] width 941 height 395
click at [704, 448] on div "Add Column" at bounding box center [538, 331] width 941 height 395
drag, startPoint x: 711, startPoint y: 473, endPoint x: 712, endPoint y: 485, distance: 12.6
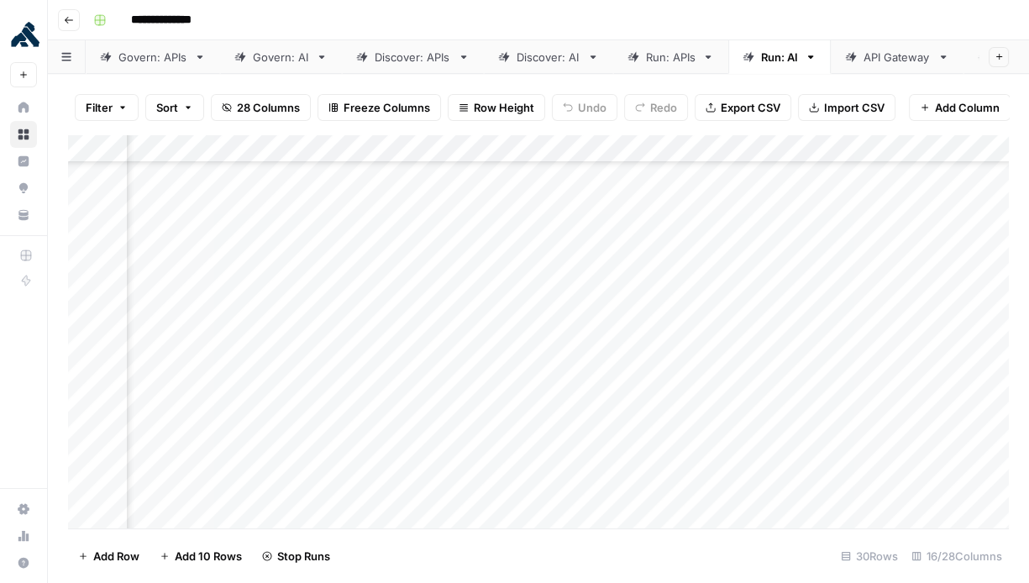
click at [711, 473] on div "Add Column" at bounding box center [538, 331] width 941 height 395
click at [711, 481] on div "Add Column" at bounding box center [538, 331] width 941 height 395
drag, startPoint x: 584, startPoint y: 289, endPoint x: 596, endPoint y: 291, distance: 12.7
click at [585, 289] on div "Add Column" at bounding box center [538, 331] width 941 height 395
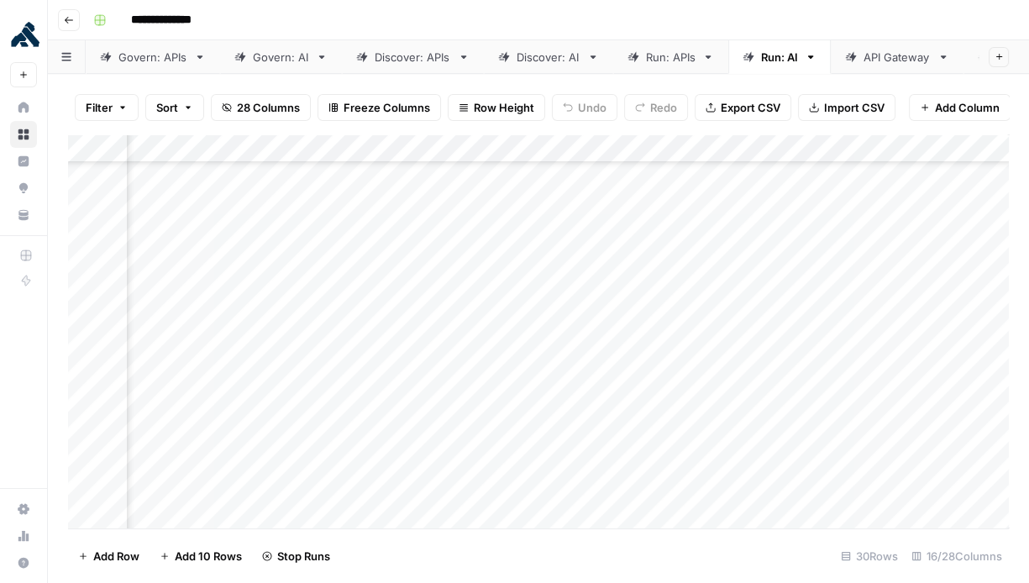
click at [601, 317] on div "Add Column" at bounding box center [538, 331] width 941 height 395
click at [600, 346] on div "Add Column" at bounding box center [538, 331] width 941 height 395
click at [598, 373] on div "Add Column" at bounding box center [538, 331] width 941 height 395
click at [592, 402] on div "Add Column" at bounding box center [538, 331] width 941 height 395
click at [596, 433] on div "Add Column" at bounding box center [538, 331] width 941 height 395
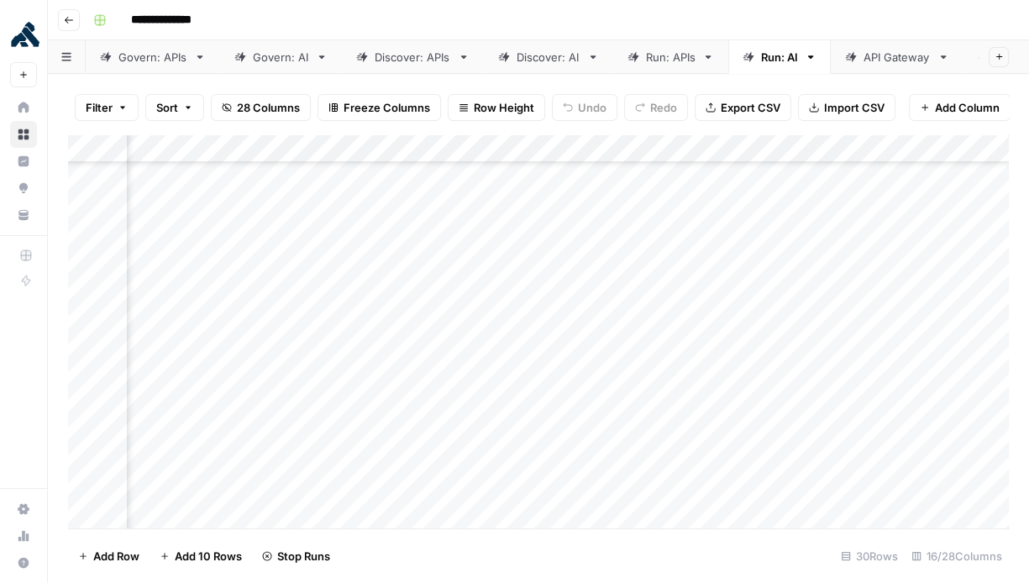
drag, startPoint x: 596, startPoint y: 459, endPoint x: 596, endPoint y: 484, distance: 24.4
click at [596, 460] on div "Add Column" at bounding box center [538, 331] width 941 height 395
click at [595, 491] on div "Add Column" at bounding box center [538, 331] width 941 height 395
click at [595, 444] on div "Add Column" at bounding box center [538, 331] width 941 height 395
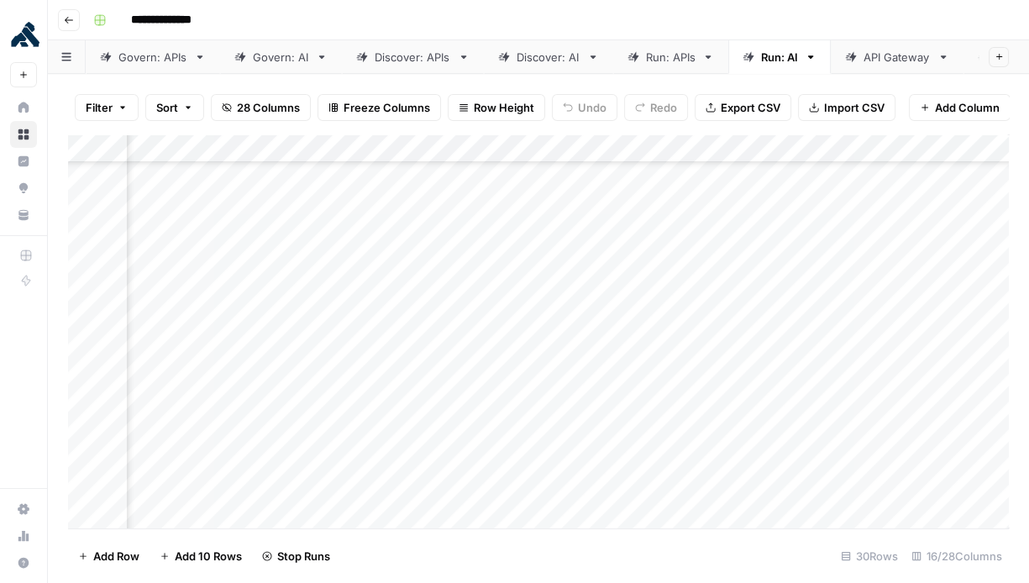
click at [595, 475] on div "Add Column" at bounding box center [538, 331] width 941 height 395
click at [602, 499] on div "Add Column" at bounding box center [538, 331] width 941 height 395
click at [591, 428] on div "Add Column" at bounding box center [538, 331] width 941 height 395
click at [597, 460] on div "Add Column" at bounding box center [538, 331] width 941 height 395
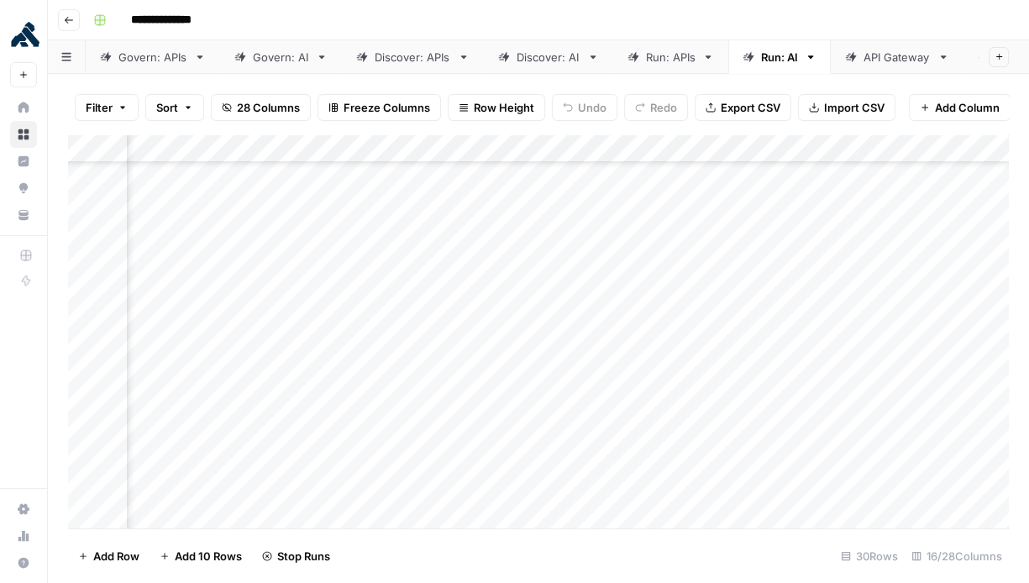
click at [596, 489] on div "Add Column" at bounding box center [538, 331] width 941 height 395
drag, startPoint x: 462, startPoint y: 372, endPoint x: 473, endPoint y: 375, distance: 11.2
click at [462, 372] on div "Add Column" at bounding box center [538, 331] width 941 height 395
